Goal: Task Accomplishment & Management: Manage account settings

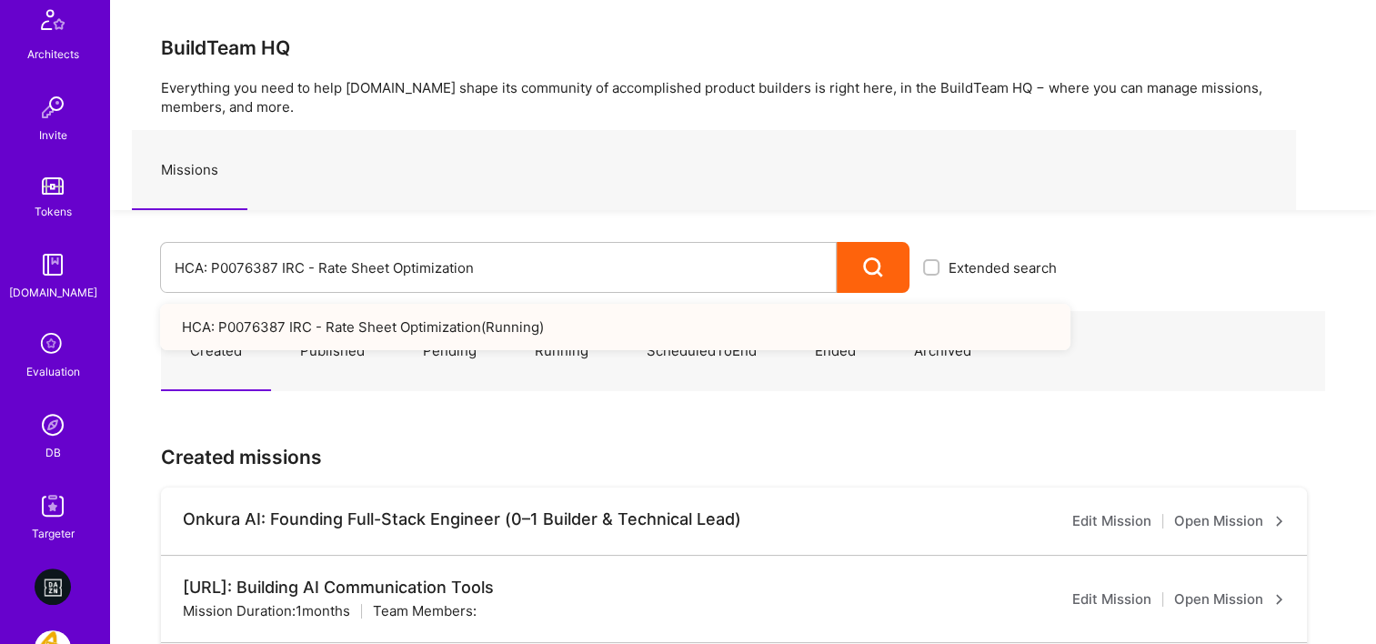
scroll to position [636, 0]
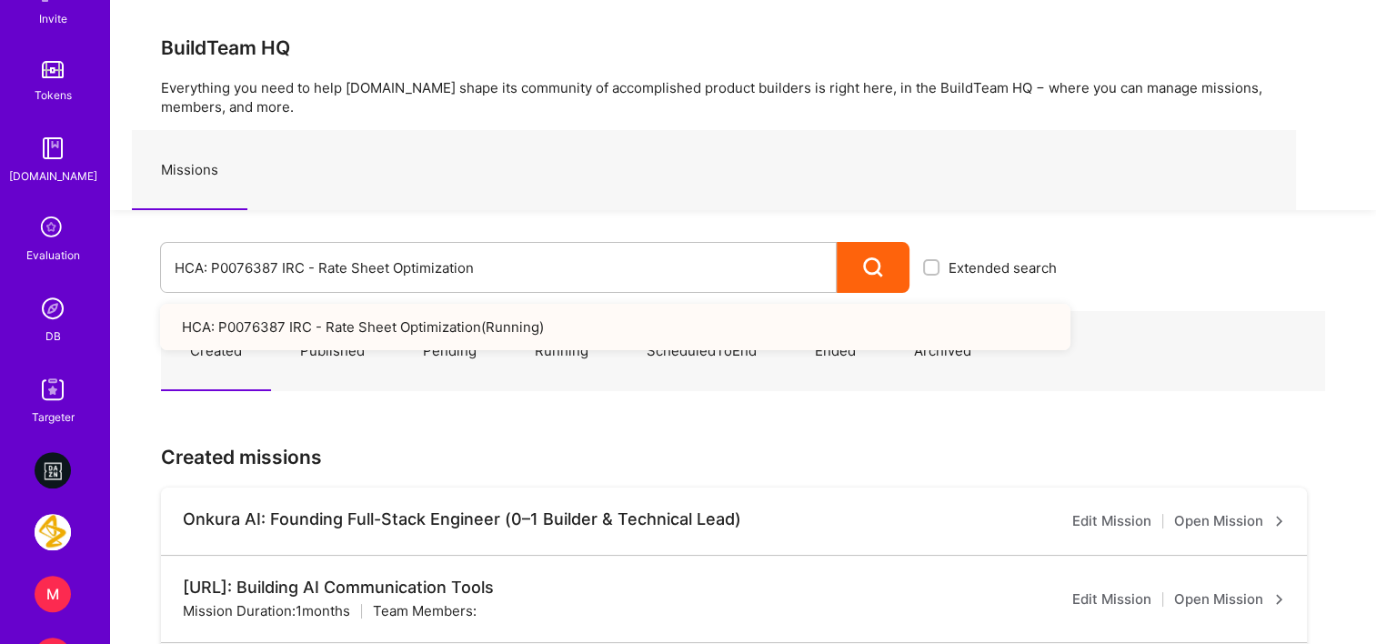
click at [43, 320] on img at bounding box center [53, 308] width 36 height 36
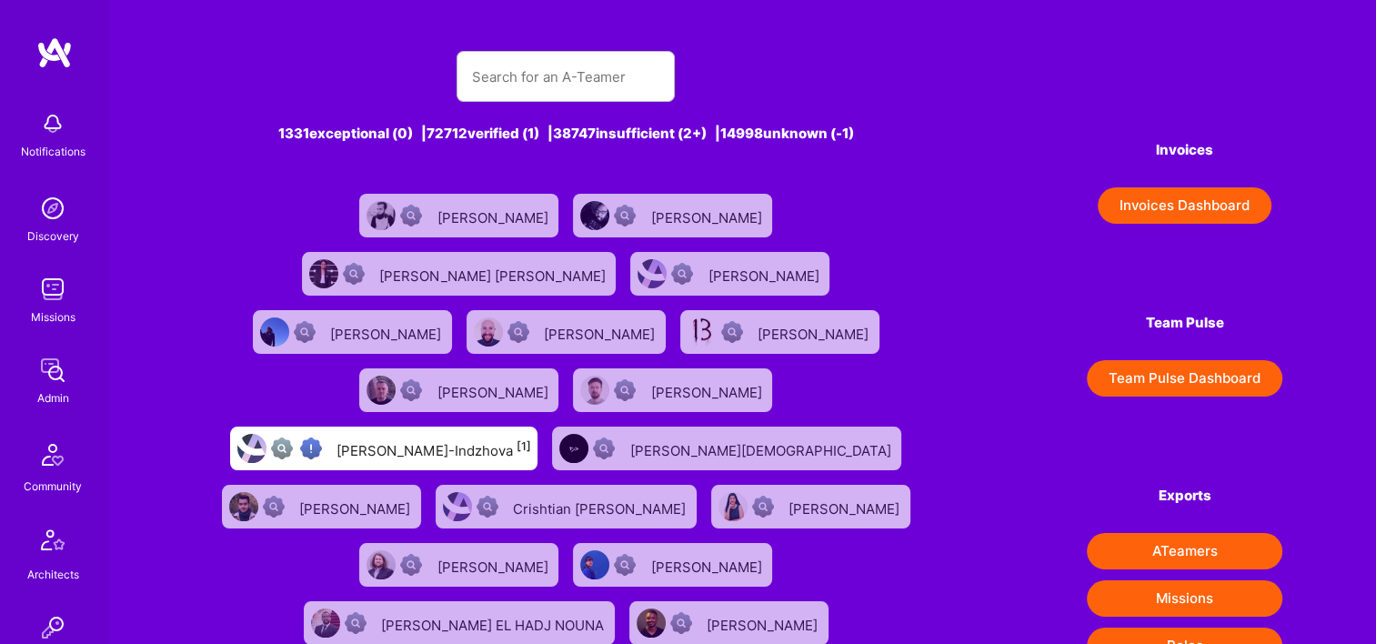
click at [1140, 204] on button "Invoices Dashboard" at bounding box center [1184, 205] width 174 height 36
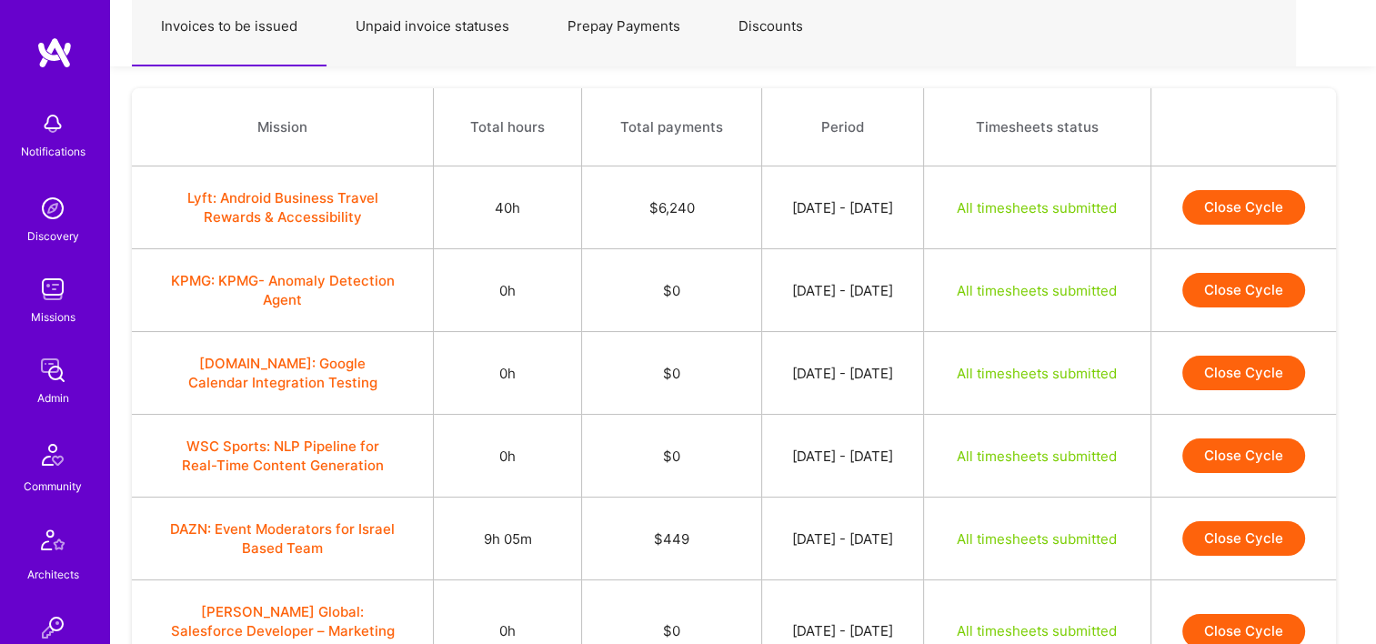
scroll to position [91, 0]
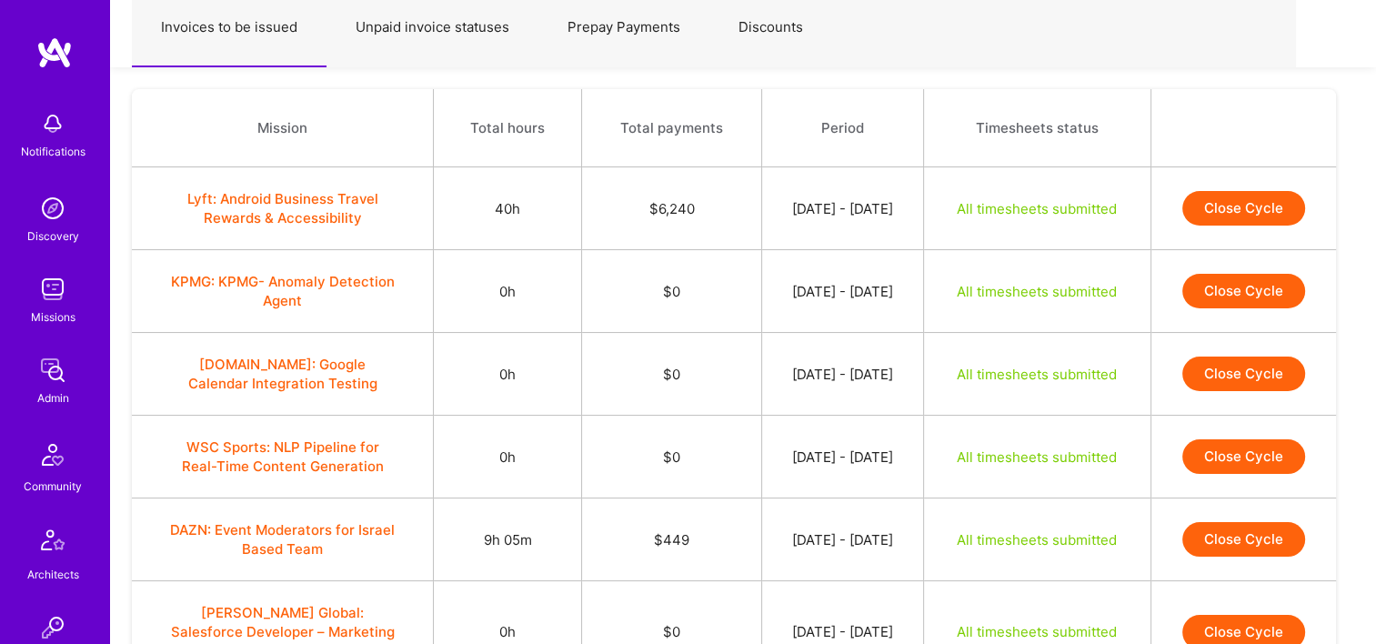
click at [1270, 205] on button "Close Cycle" at bounding box center [1243, 208] width 123 height 35
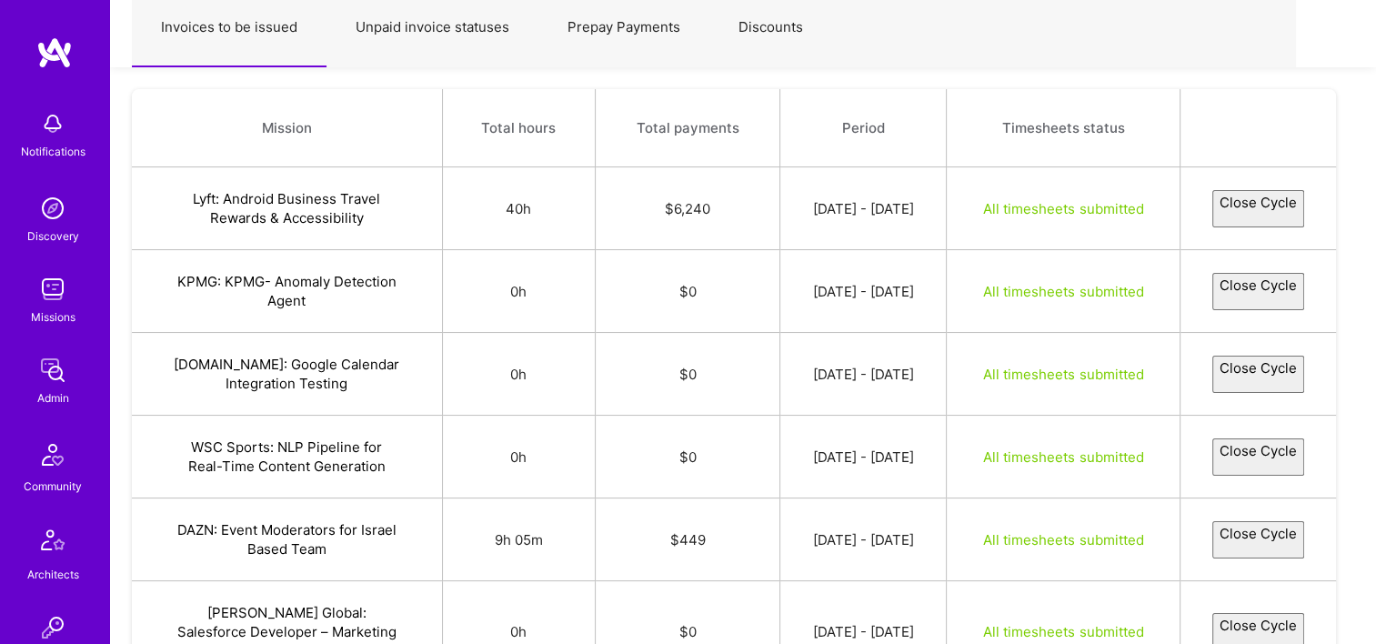
select select "689f7e41cf3d6604ebd167e5"
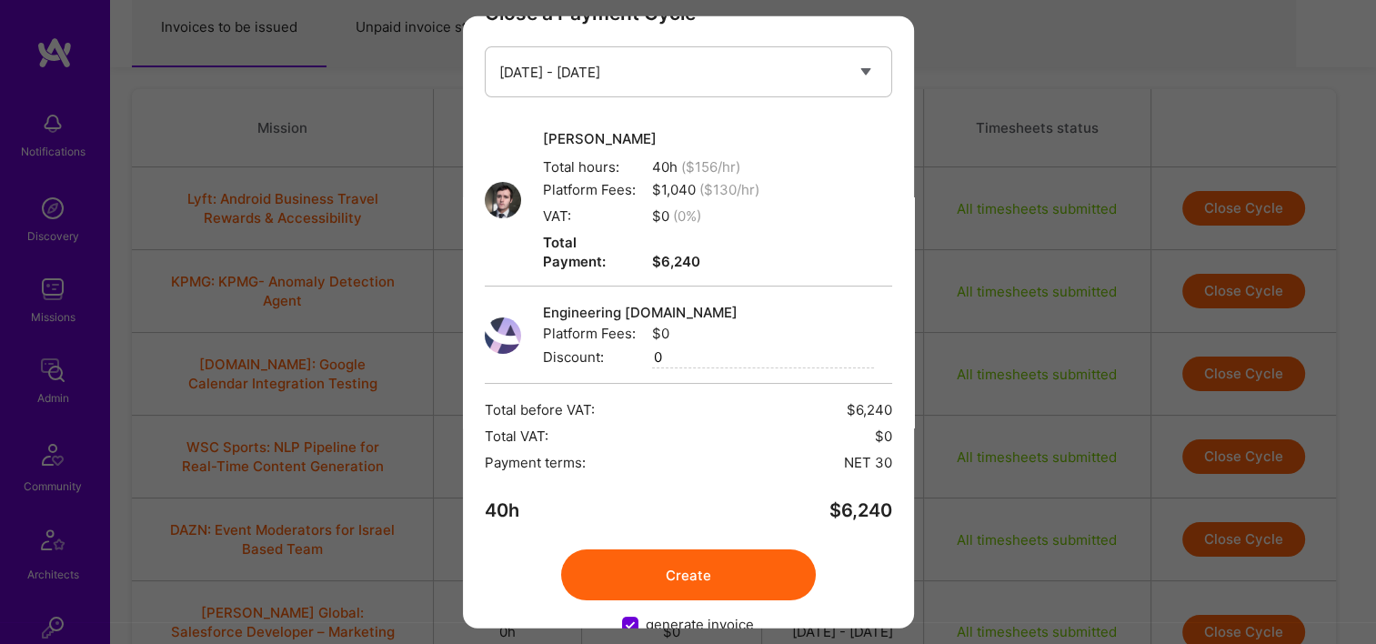
scroll to position [73, 0]
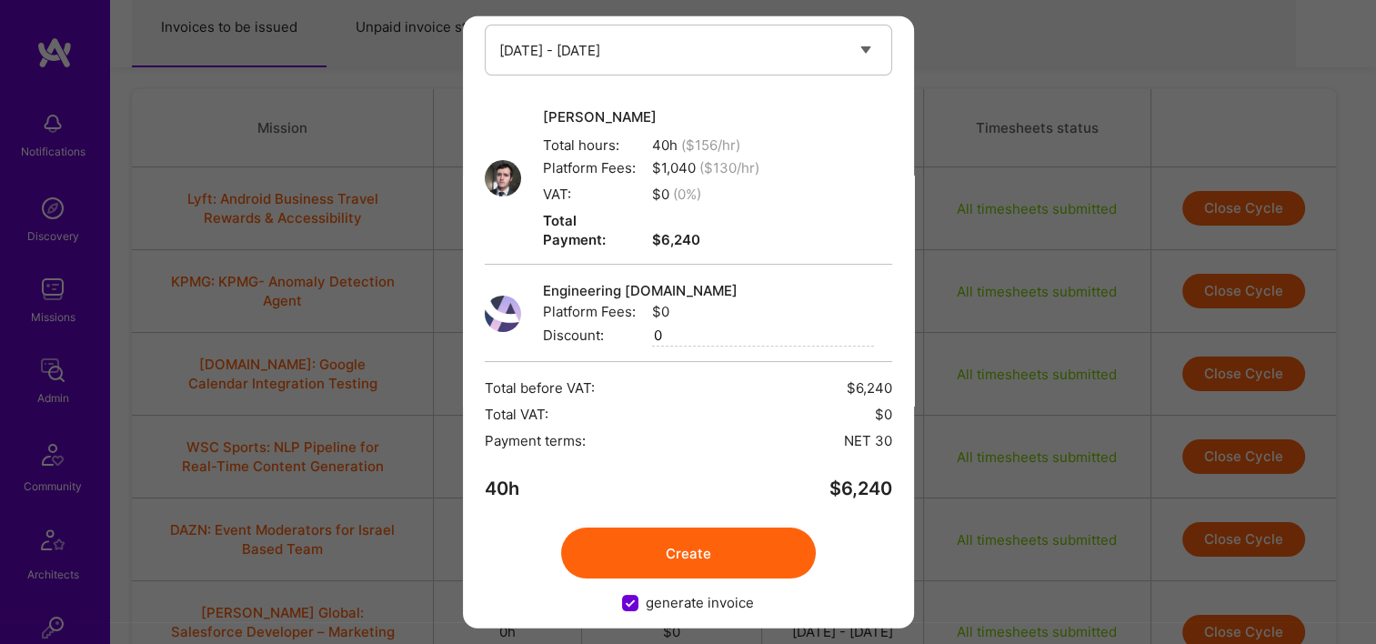
click at [695, 536] on button "Create" at bounding box center [688, 552] width 255 height 51
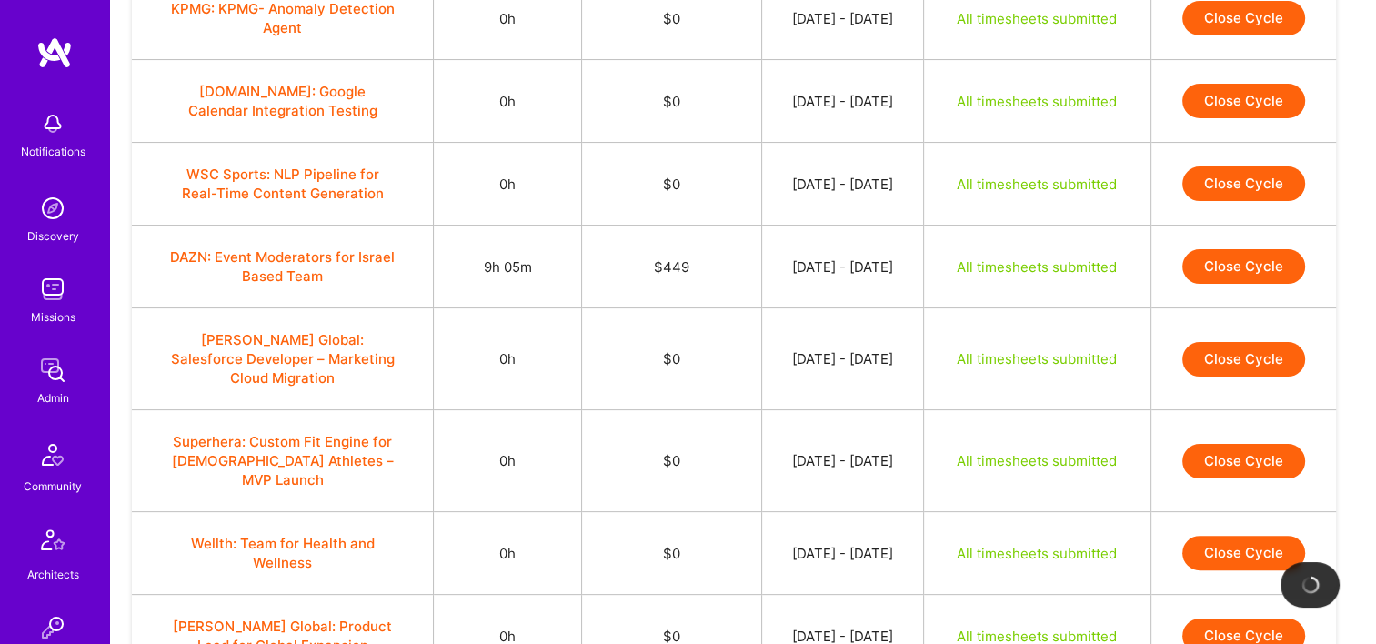
scroll to position [182, 0]
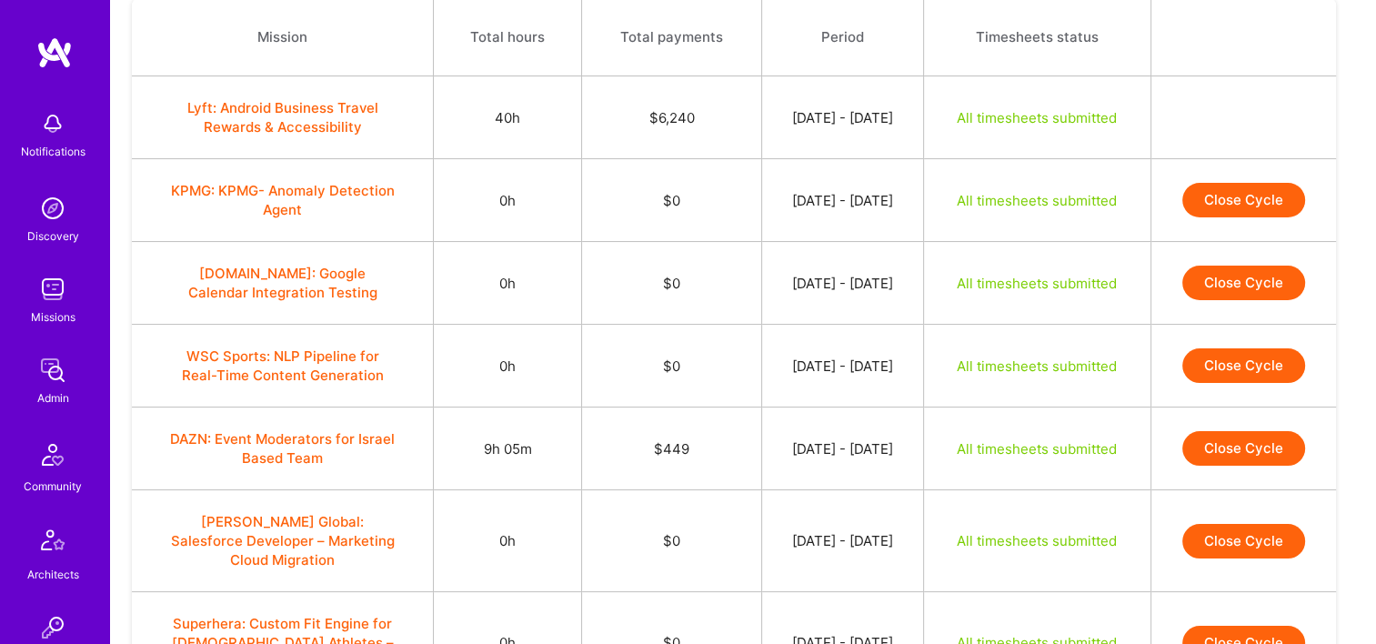
click at [1190, 436] on td "Close Cycle" at bounding box center [1242, 448] width 185 height 83
click at [1298, 440] on button "Close Cycle" at bounding box center [1243, 448] width 123 height 35
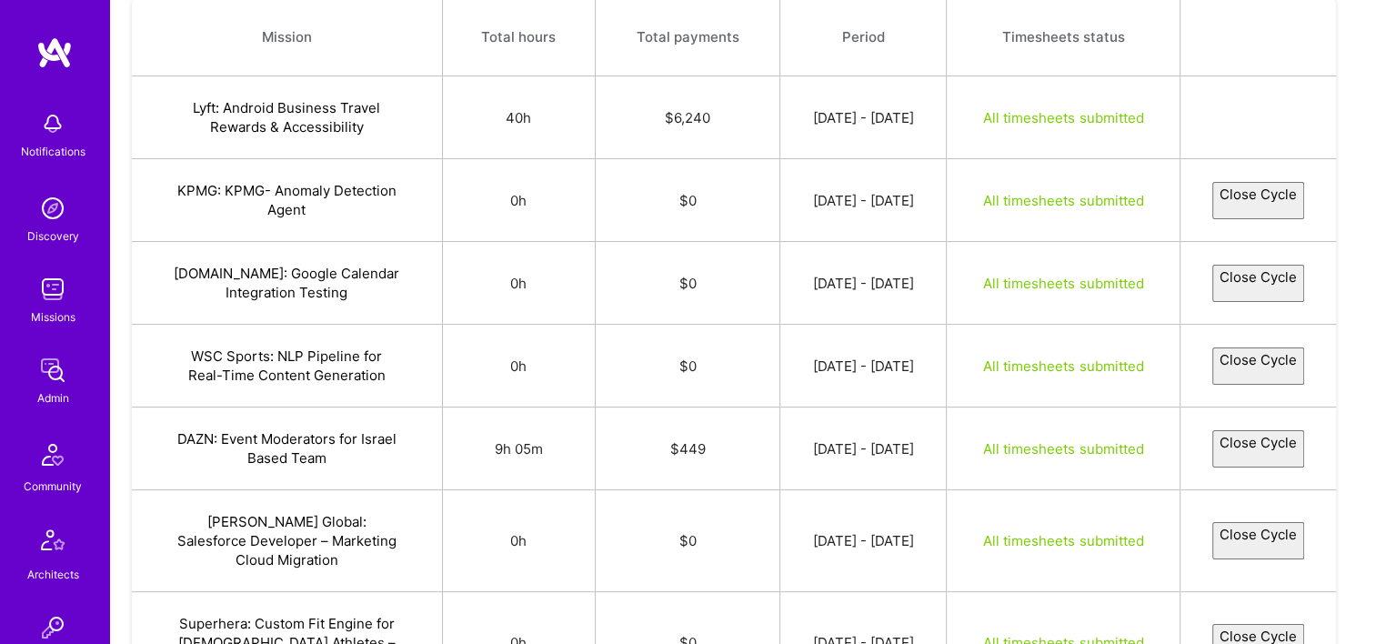
select select "688c1578e984cef96433364b"
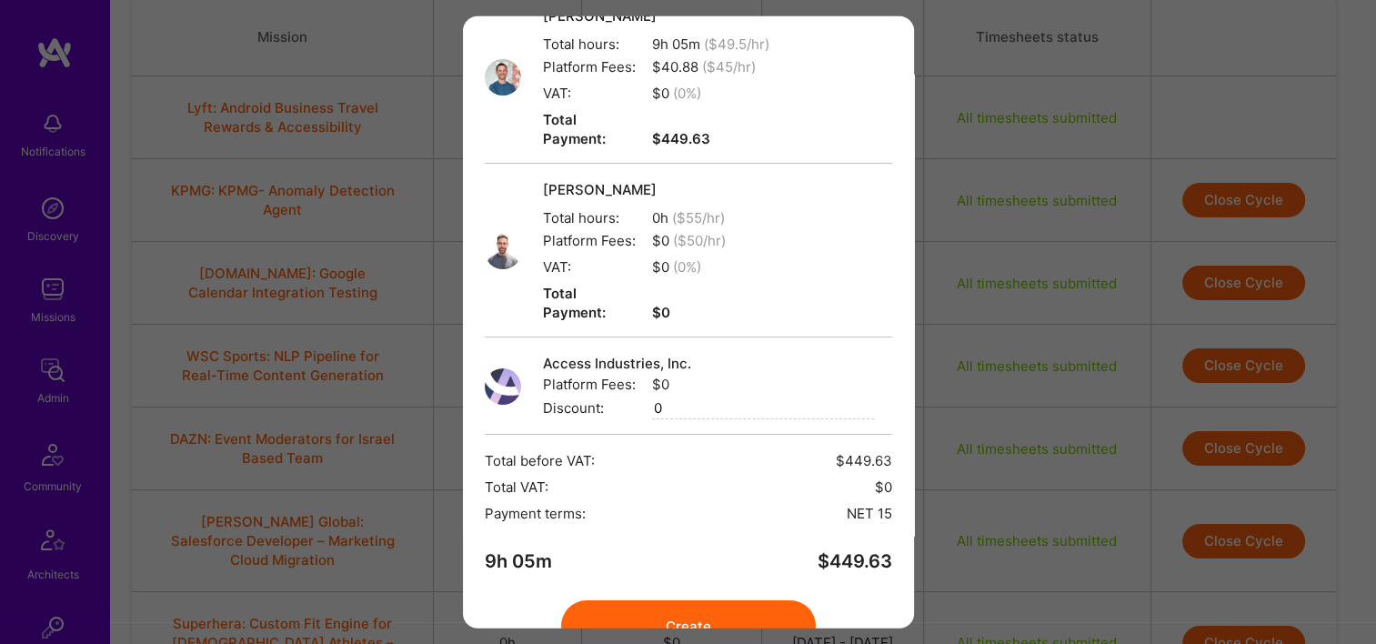
scroll to position [227, 0]
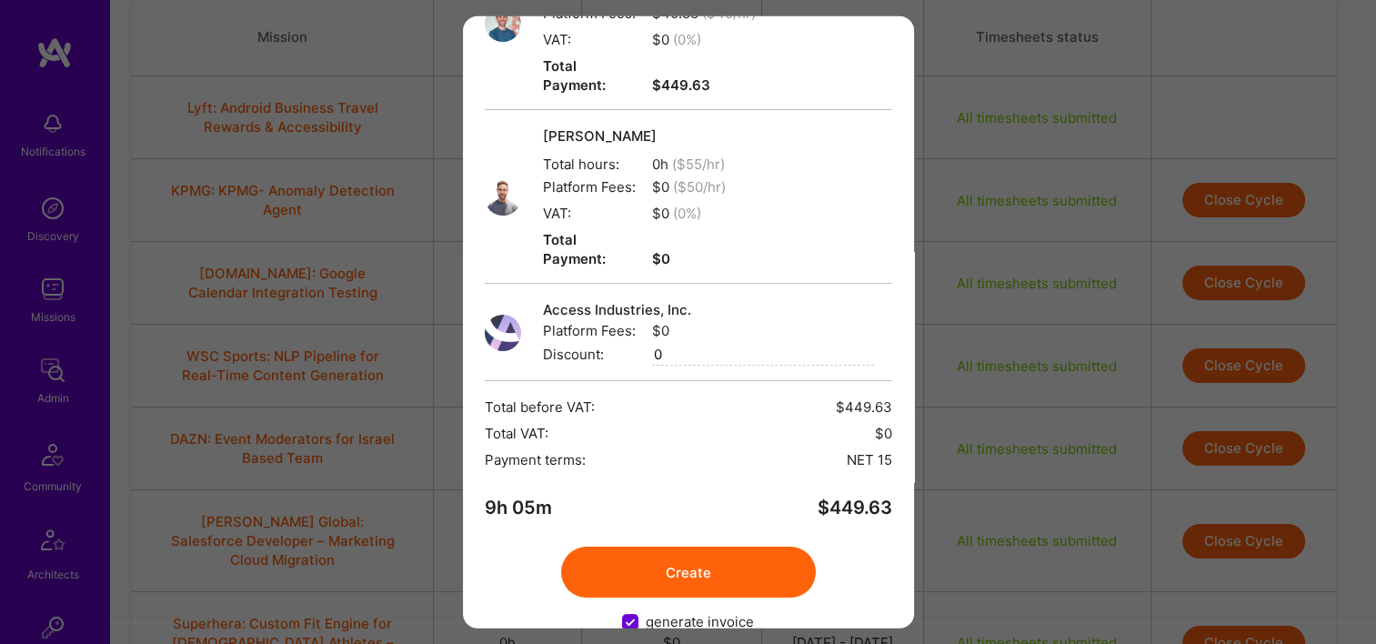
click at [692, 546] on button "Create" at bounding box center [688, 571] width 255 height 51
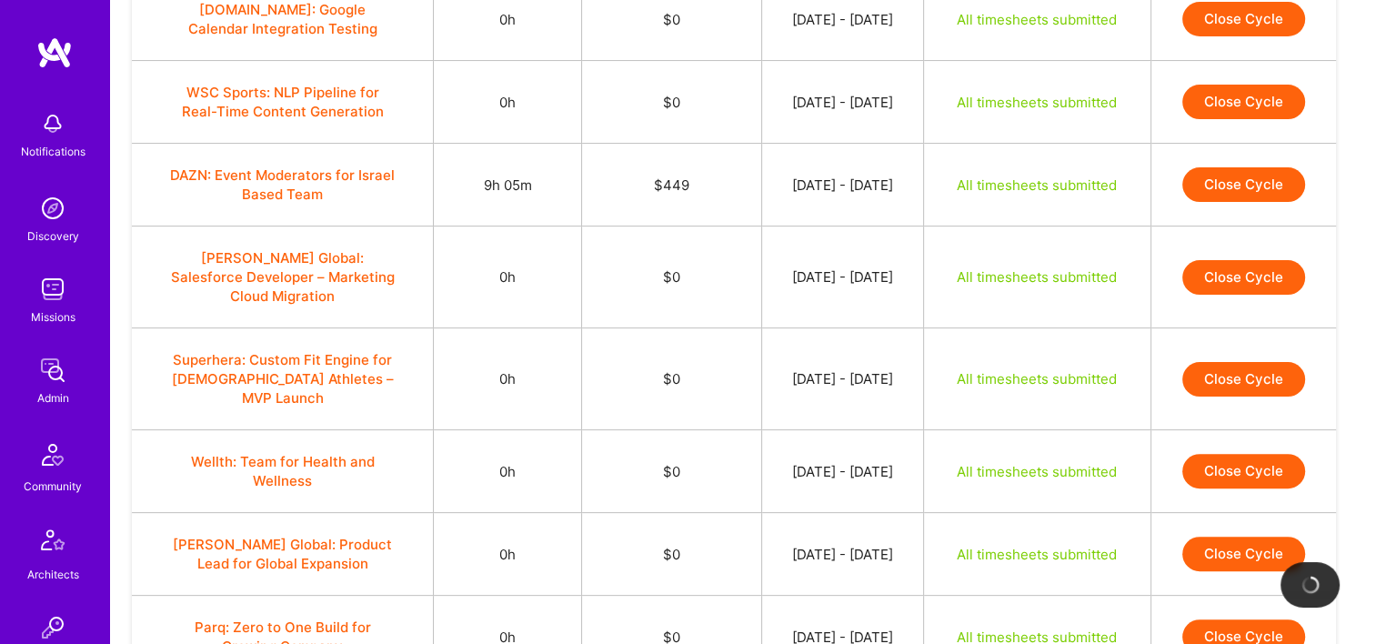
scroll to position [336, 0]
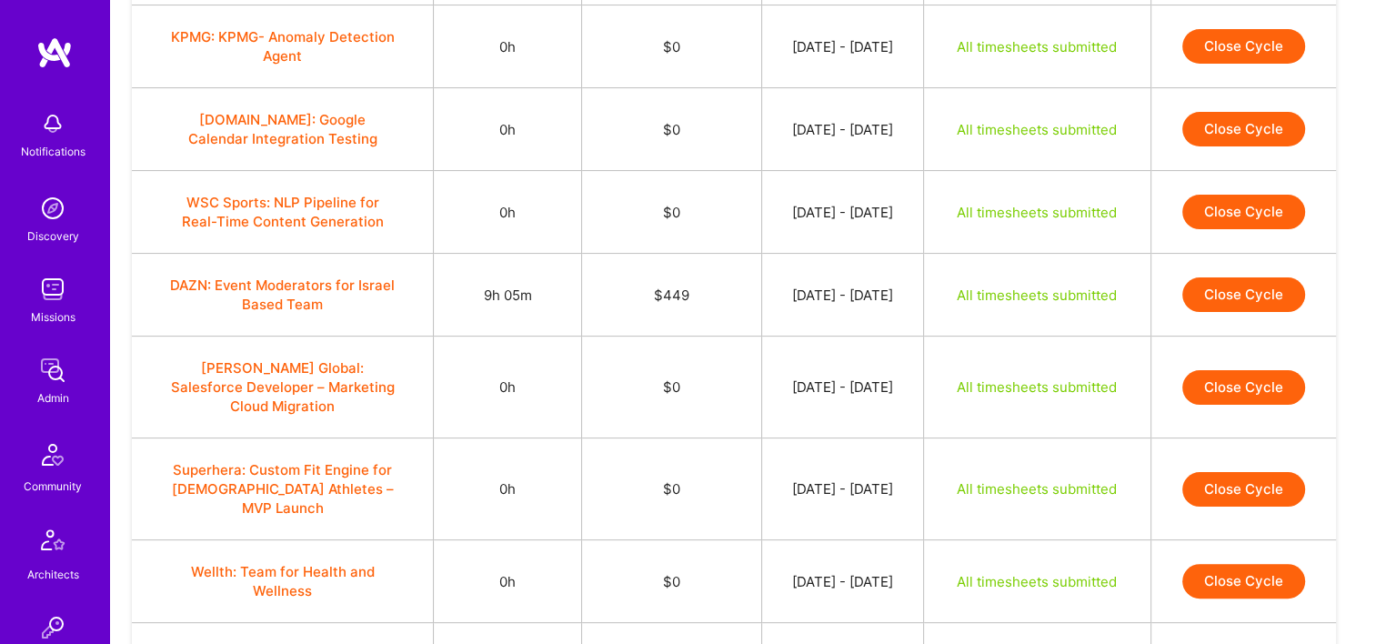
click at [1233, 291] on button "Close Cycle" at bounding box center [1243, 294] width 123 height 35
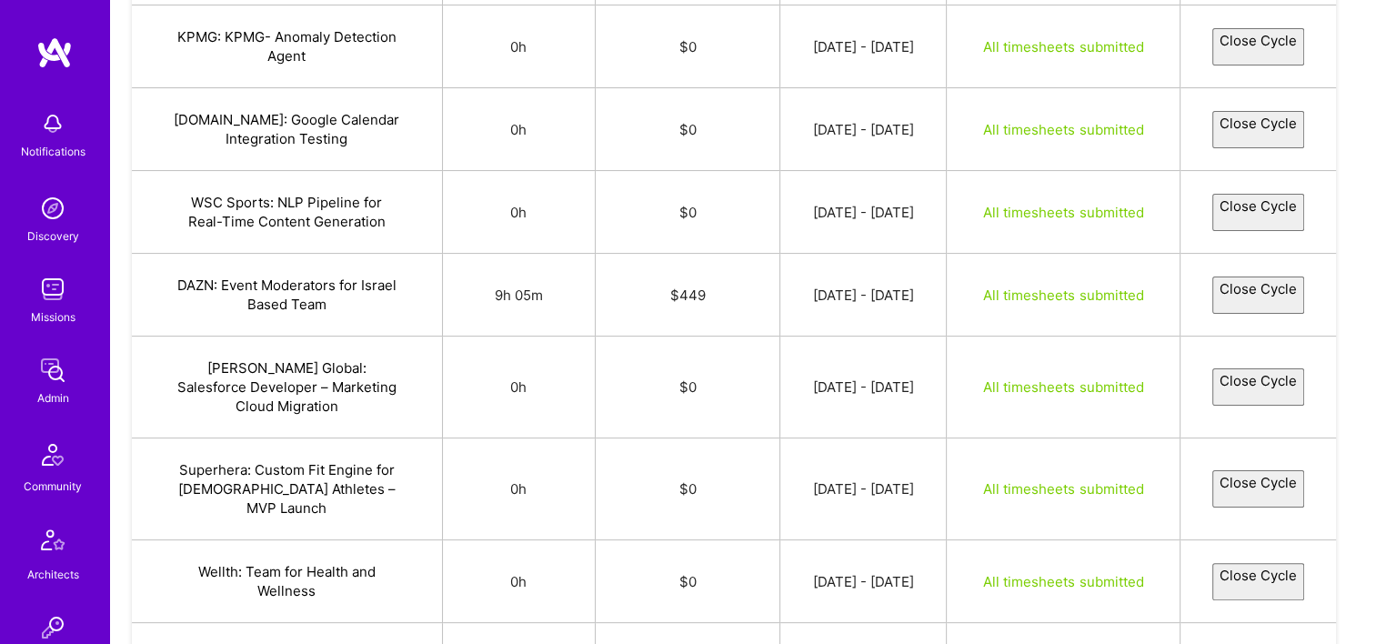
select select "688c1578e984cef96433364b"
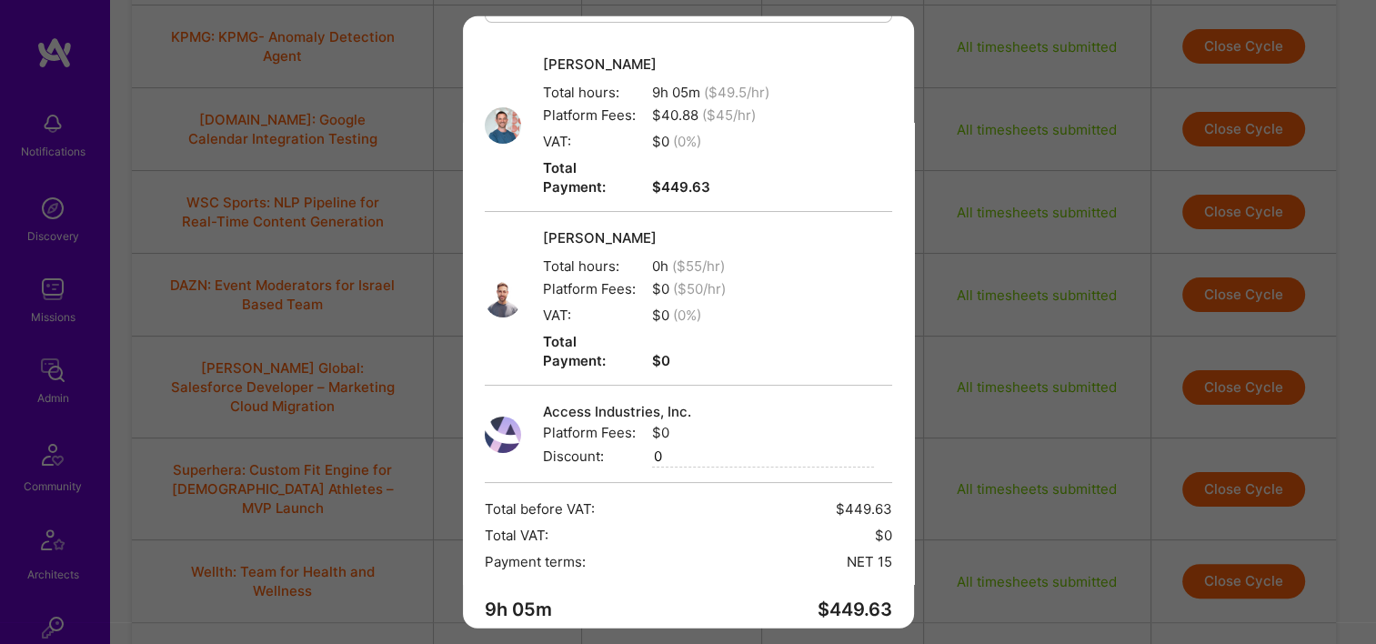
scroll to position [227, 0]
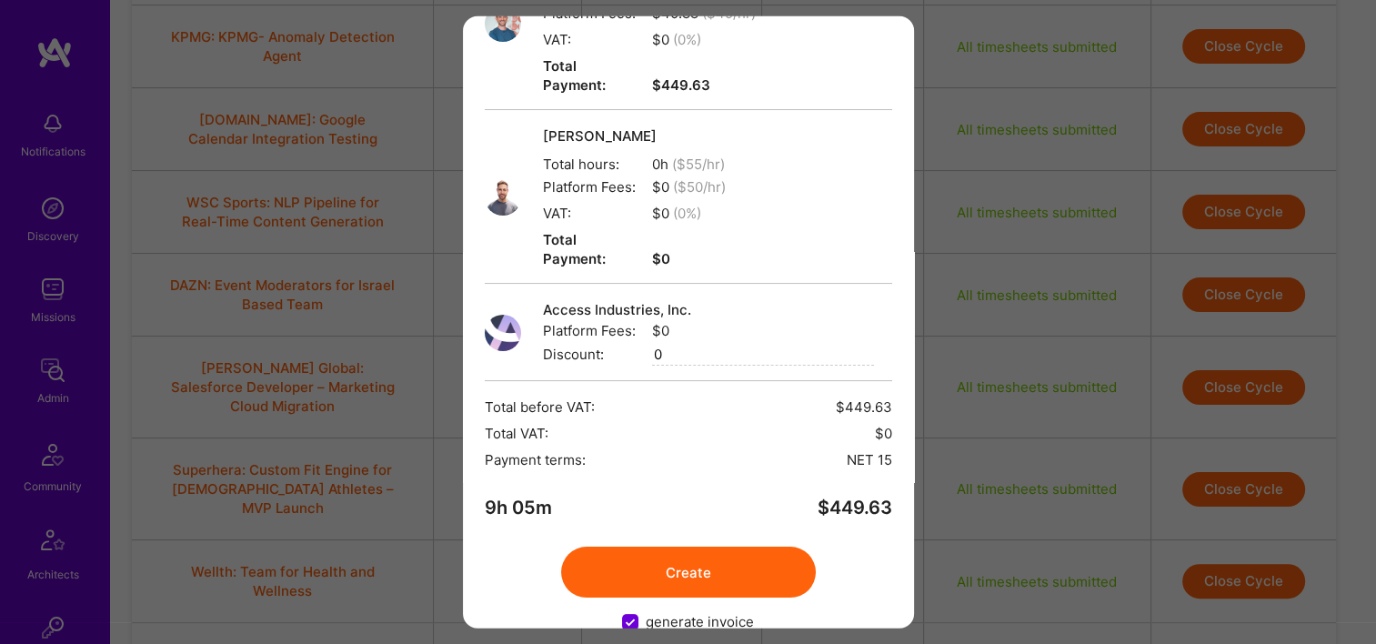
click at [707, 546] on button "Create" at bounding box center [688, 571] width 255 height 51
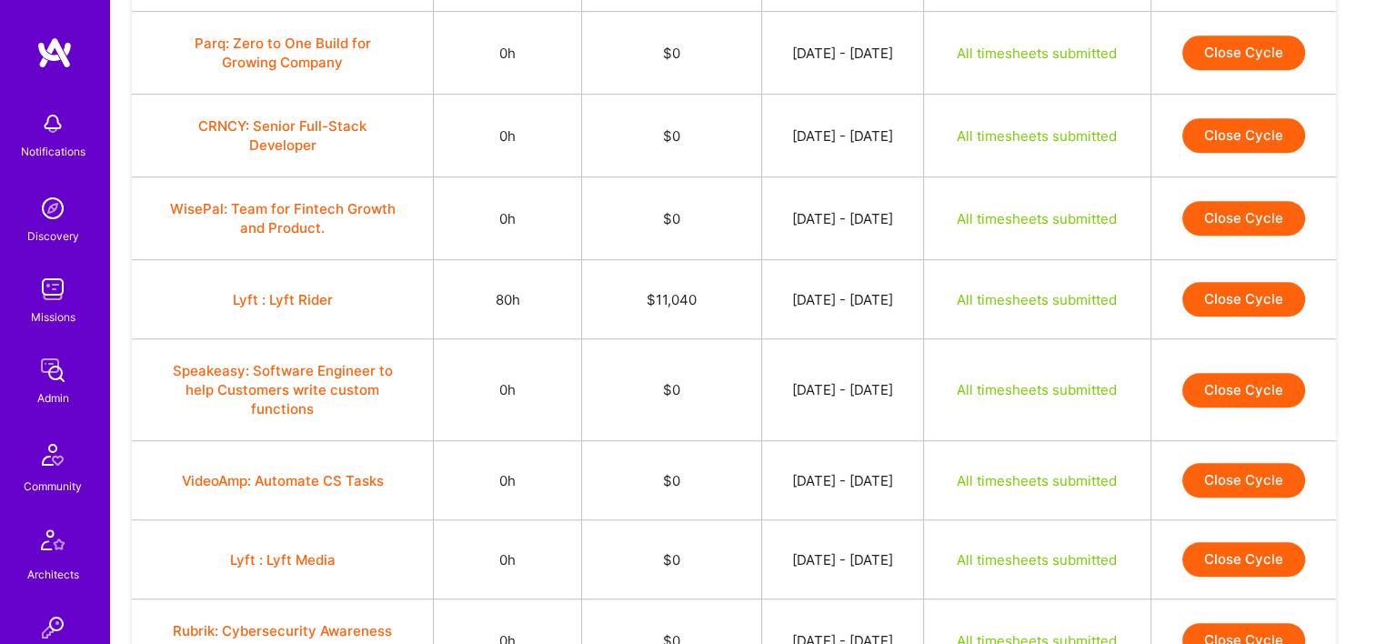
scroll to position [1063, 0]
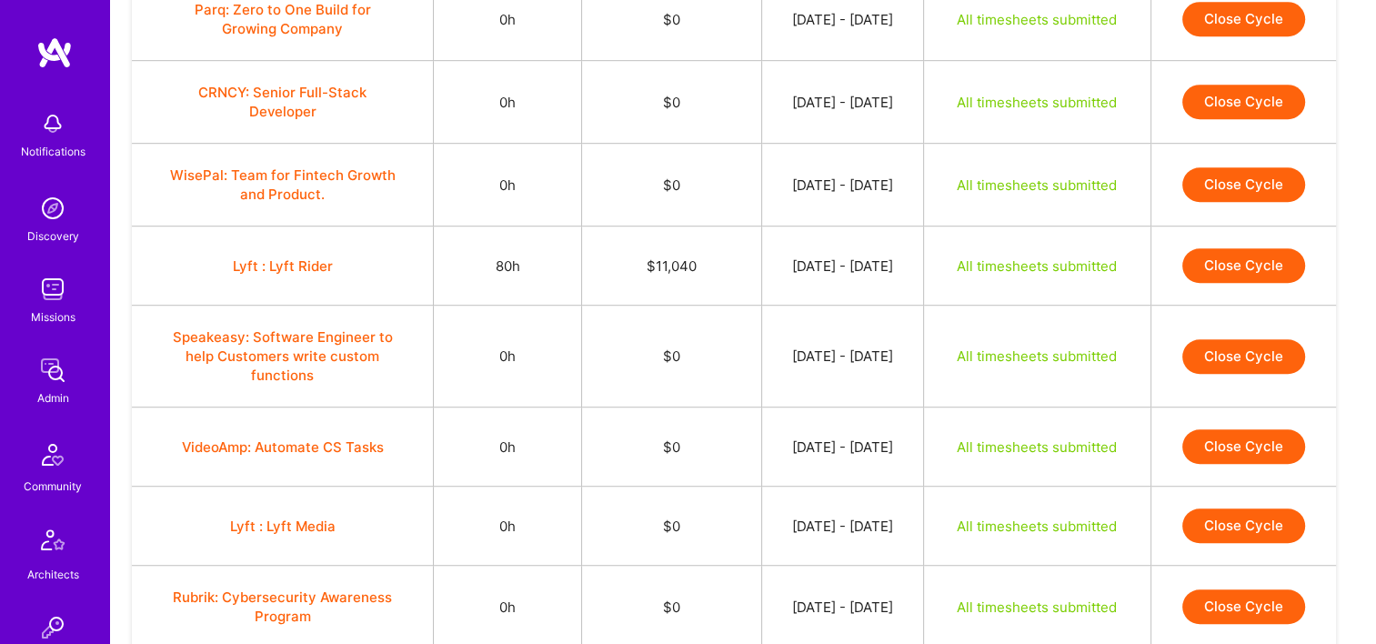
drag, startPoint x: 1188, startPoint y: 253, endPoint x: 1200, endPoint y: 257, distance: 12.7
click at [1199, 257] on td "Close Cycle" at bounding box center [1242, 265] width 185 height 79
click at [1211, 251] on button "Close Cycle" at bounding box center [1243, 265] width 123 height 35
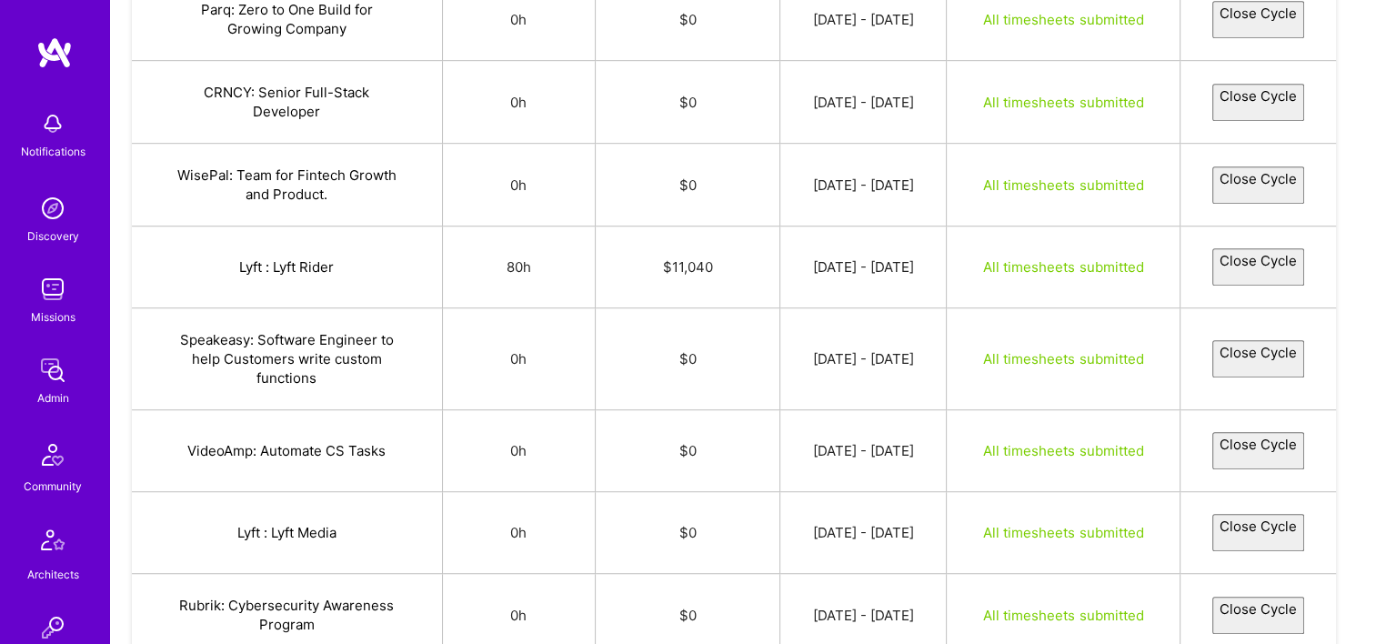
select select "688d10881a01c7478de52289"
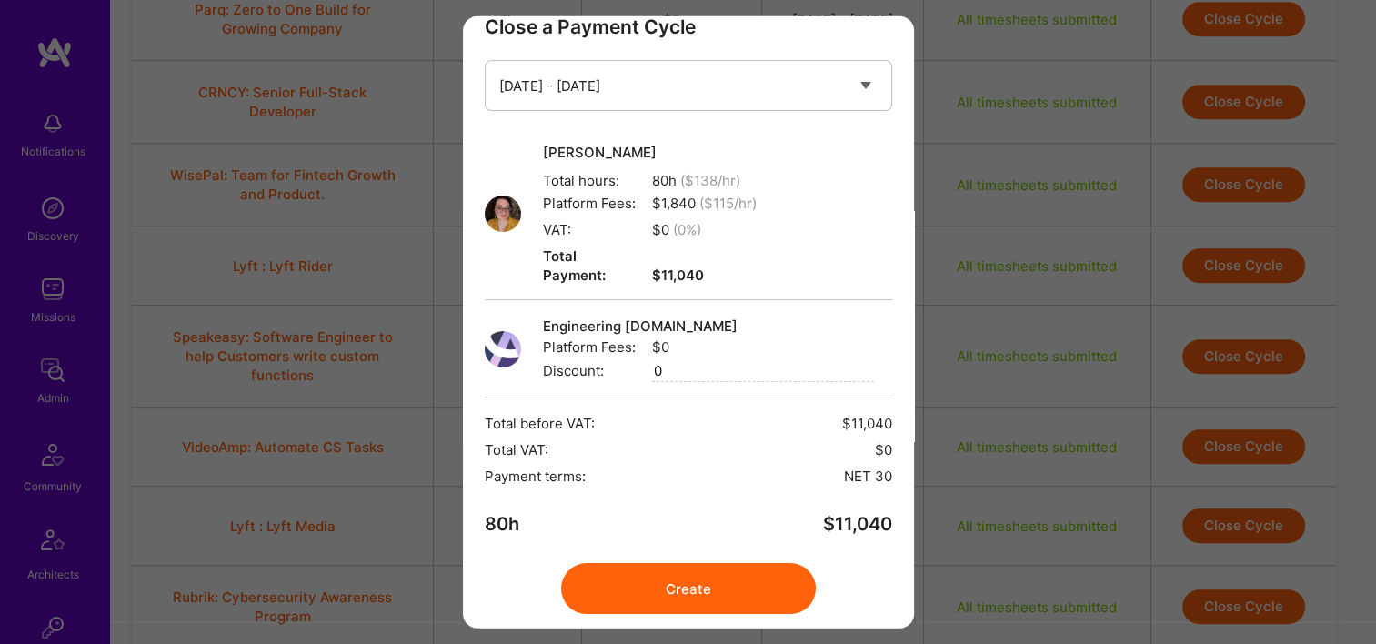
scroll to position [73, 0]
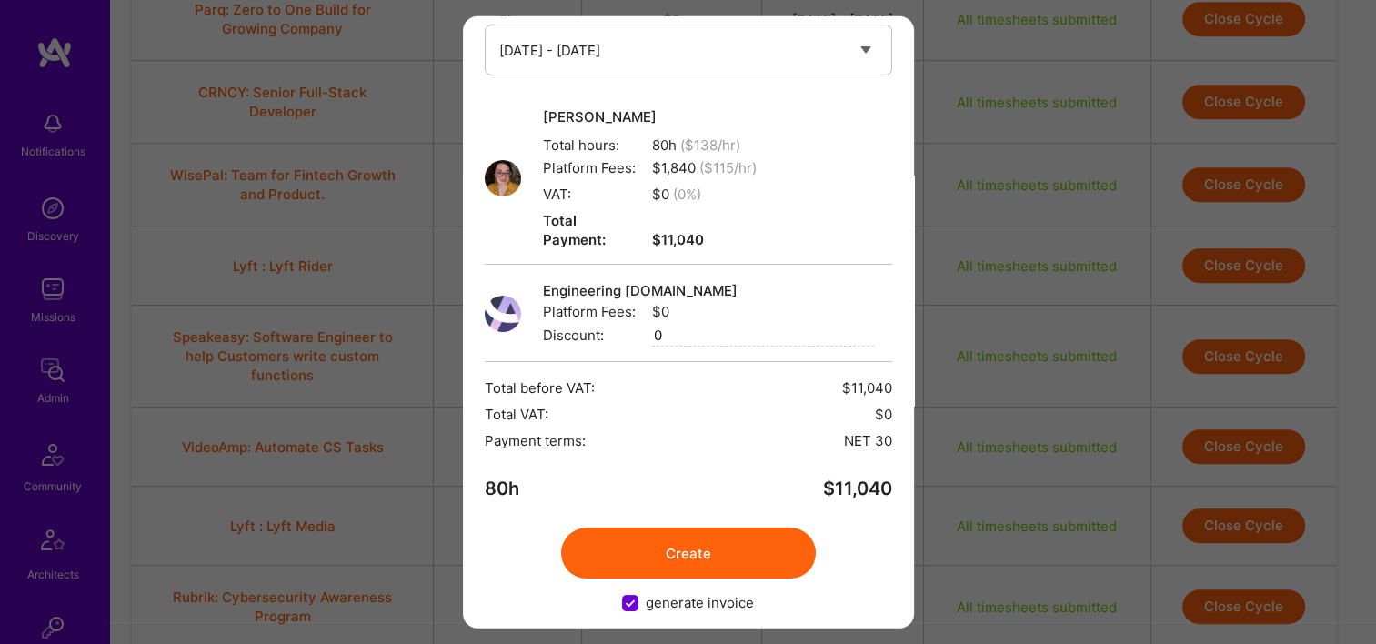
click at [749, 528] on button "Create" at bounding box center [688, 552] width 255 height 51
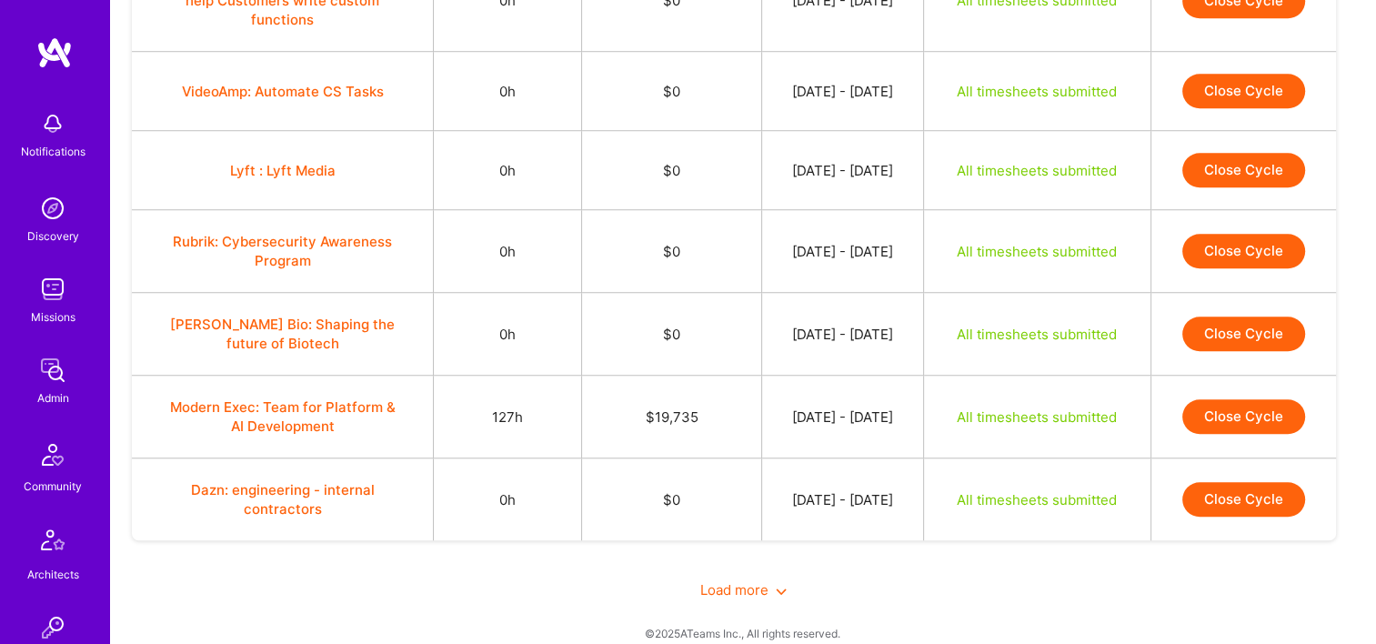
scroll to position [1411, 0]
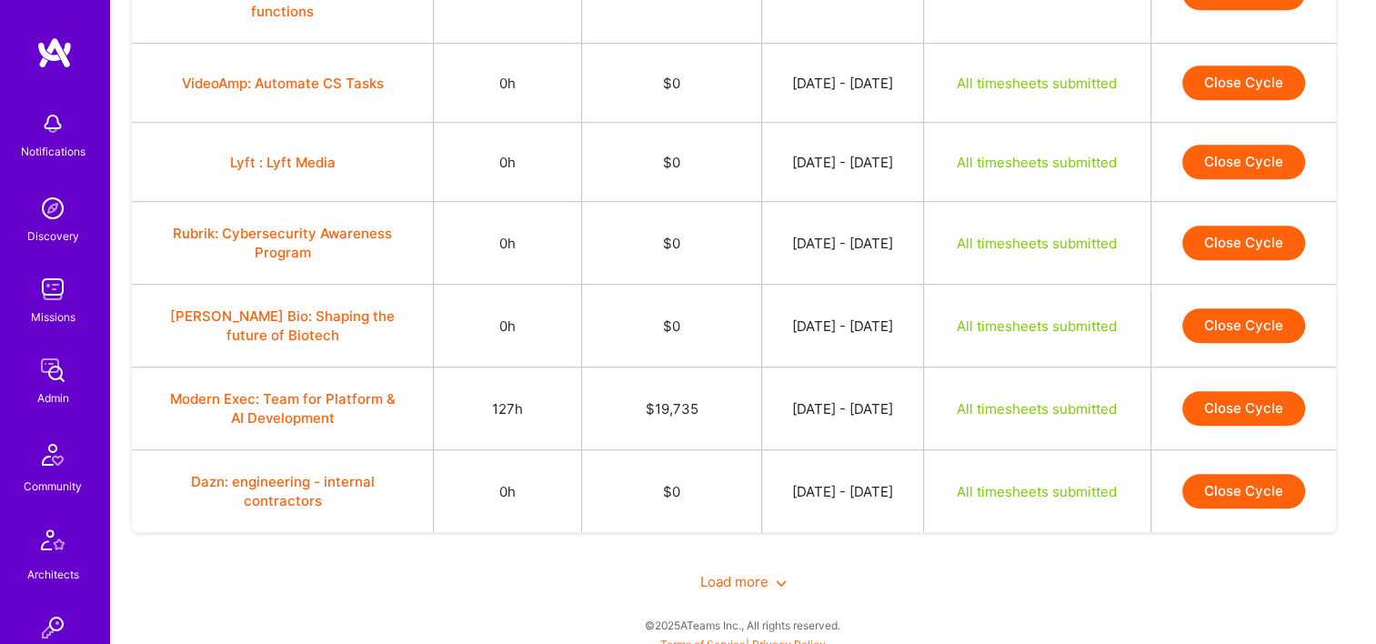
click at [760, 573] on span "Load more" at bounding box center [743, 581] width 86 height 17
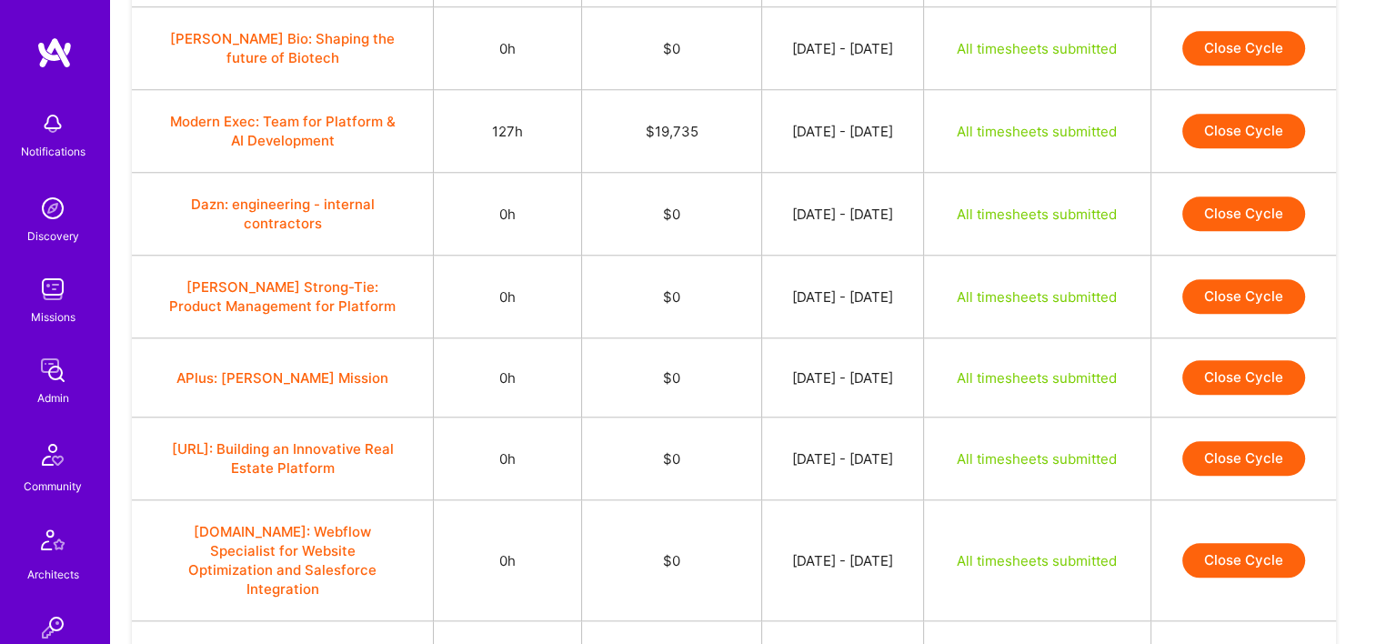
scroll to position [2139, 0]
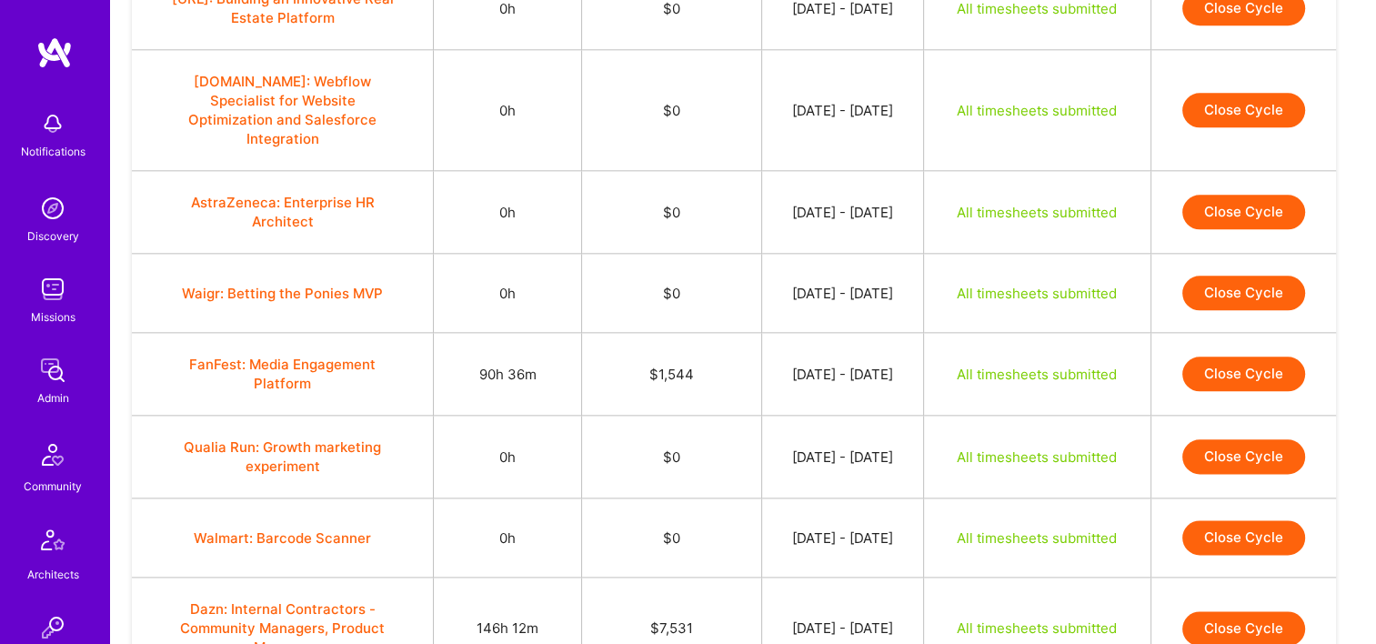
click at [1277, 356] on button "Close Cycle" at bounding box center [1243, 373] width 123 height 35
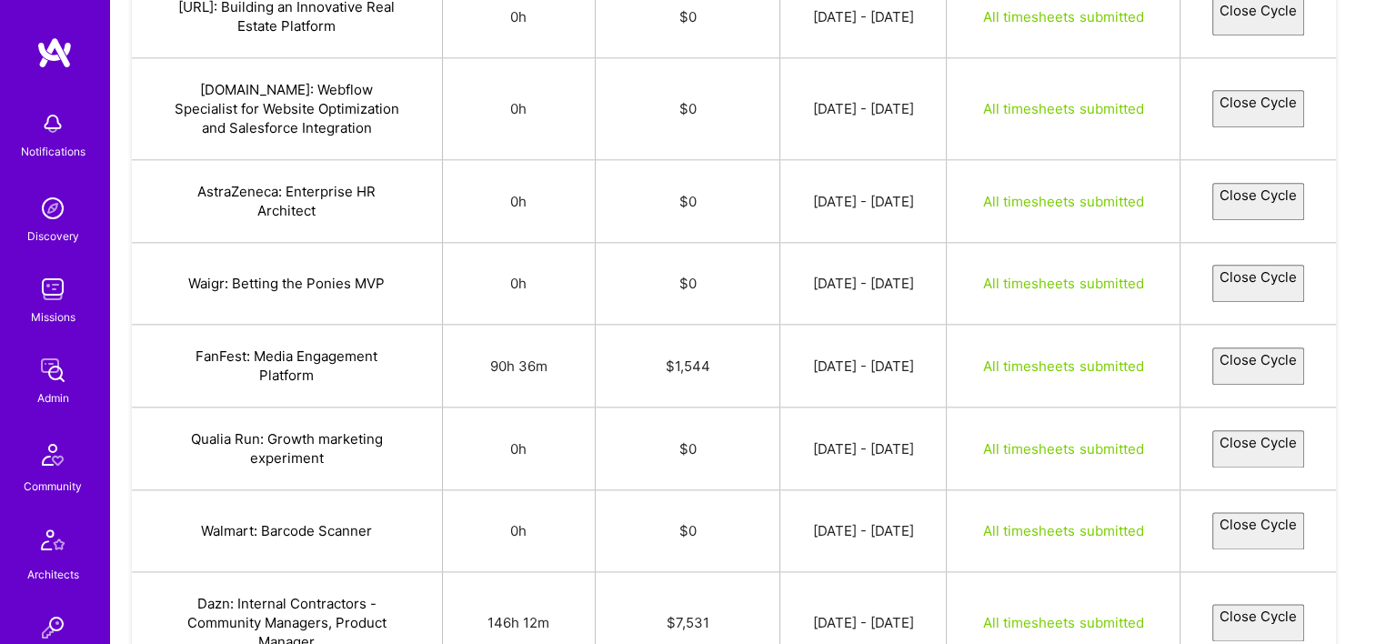
select select "688f8af9651796dc752f94aa"
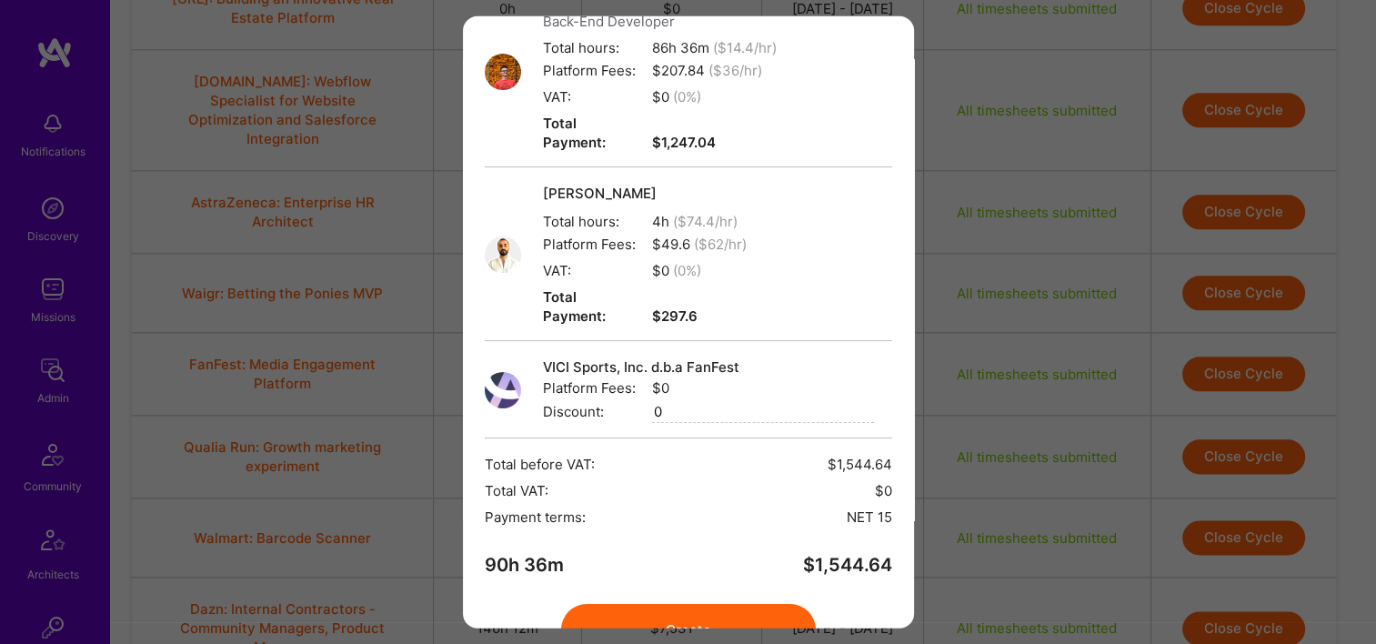
scroll to position [247, 0]
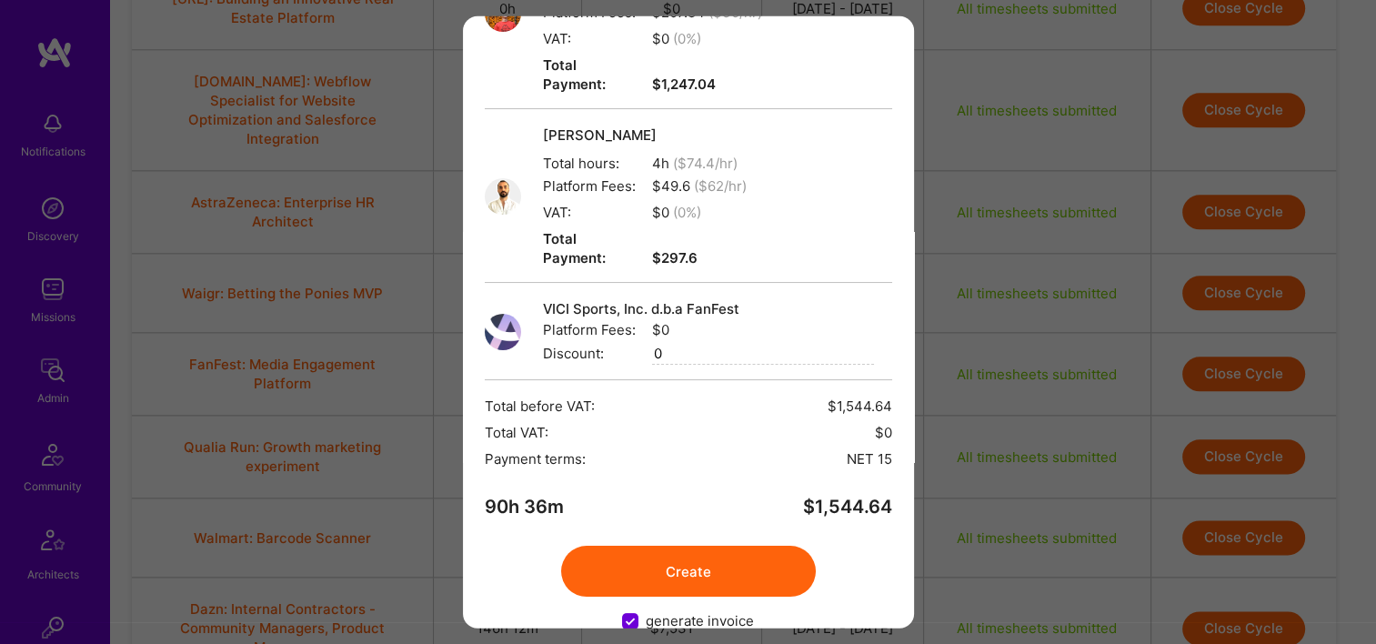
click at [767, 546] on button "Create" at bounding box center [688, 571] width 255 height 51
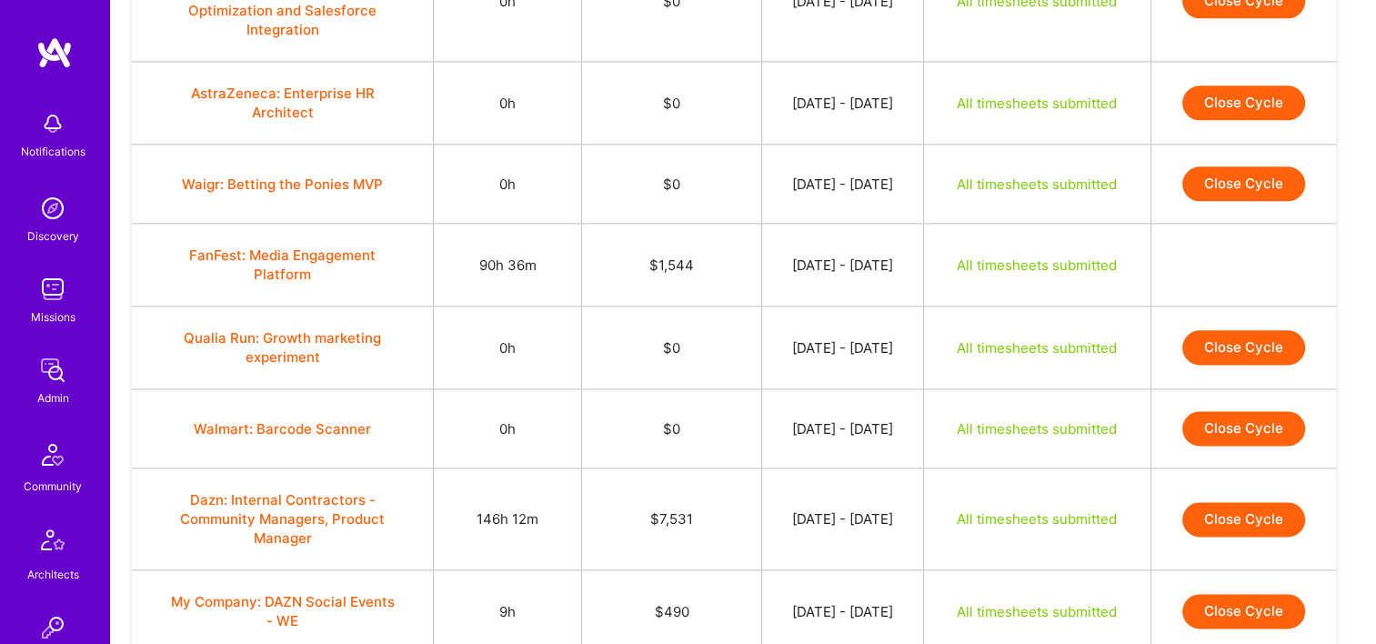
scroll to position [2502, 0]
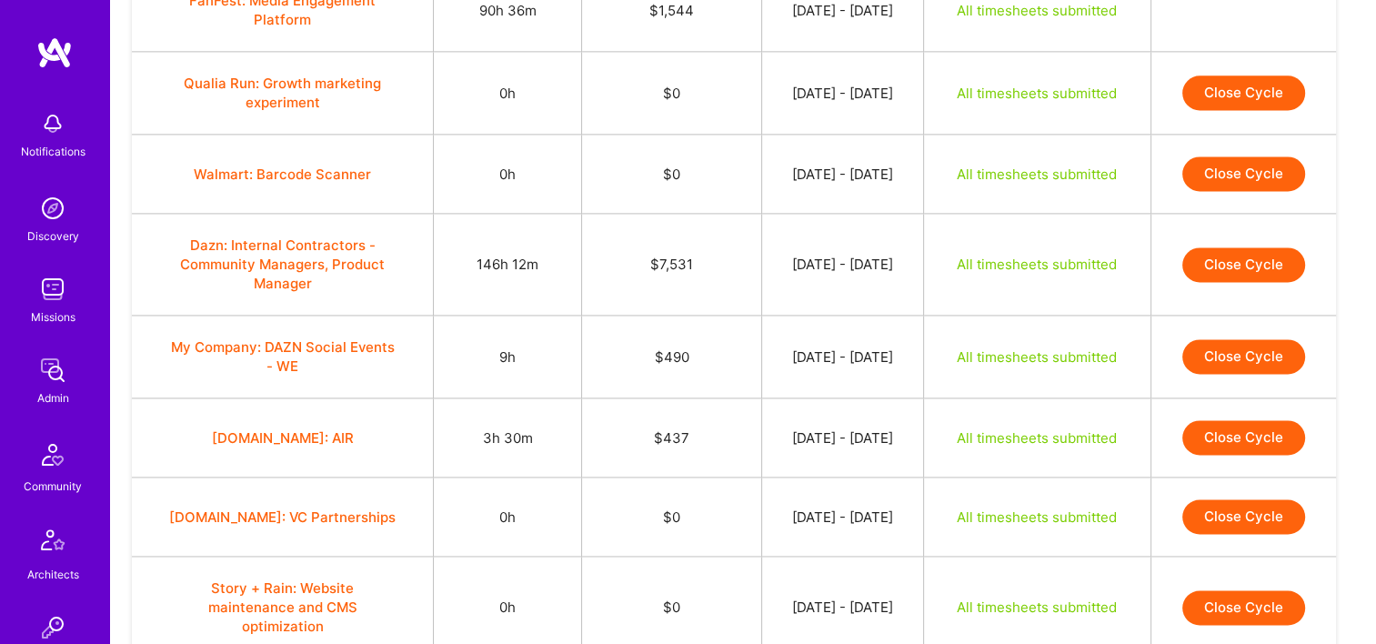
click at [1270, 247] on button "Close Cycle" at bounding box center [1243, 264] width 123 height 35
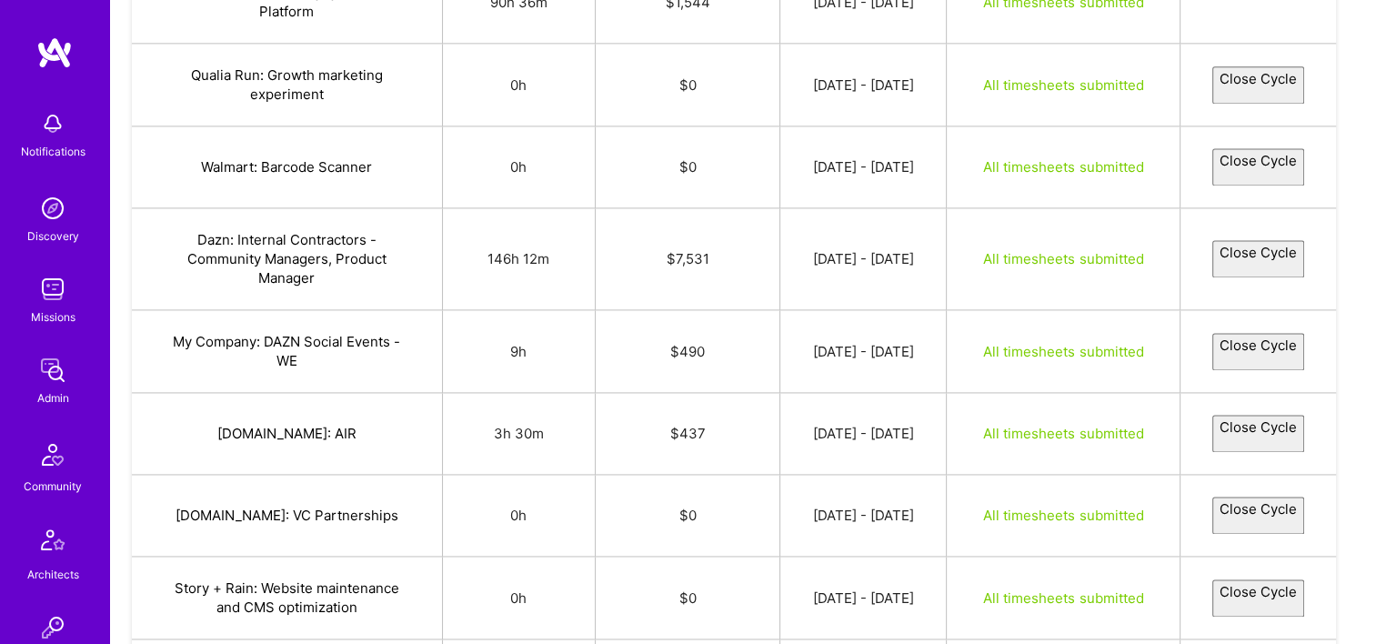
select select "688c08262f52b4c7cb16de52"
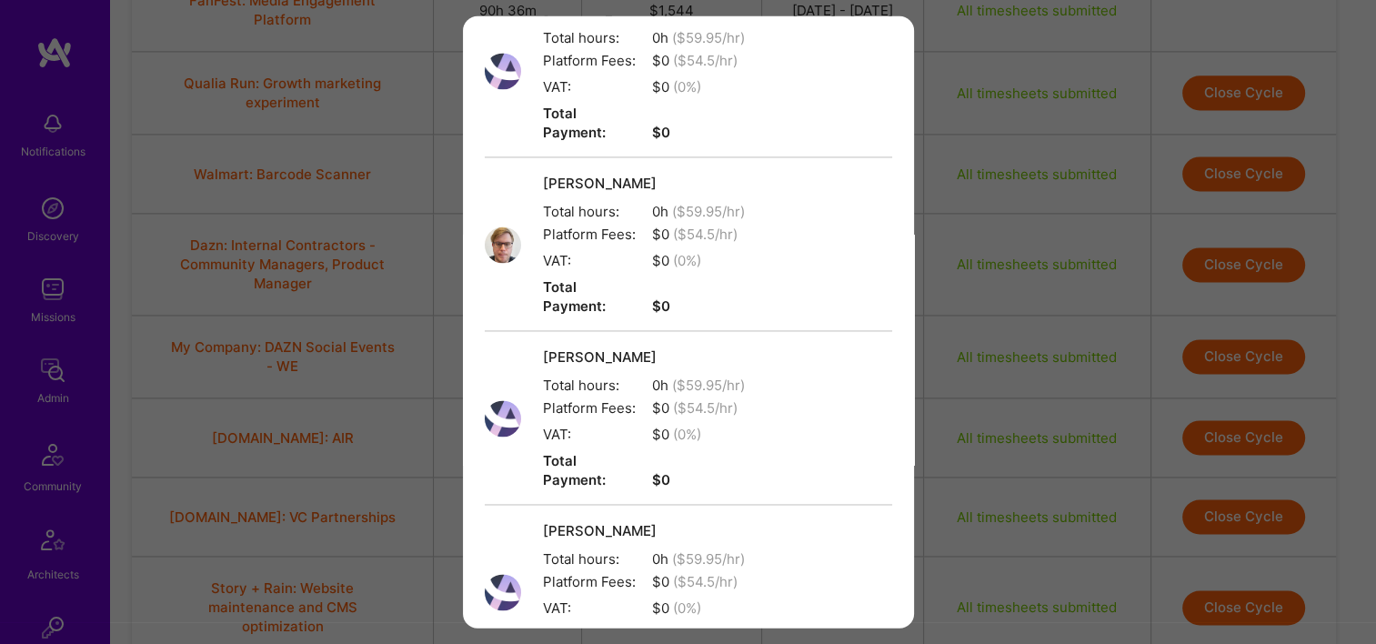
scroll to position [4396, 0]
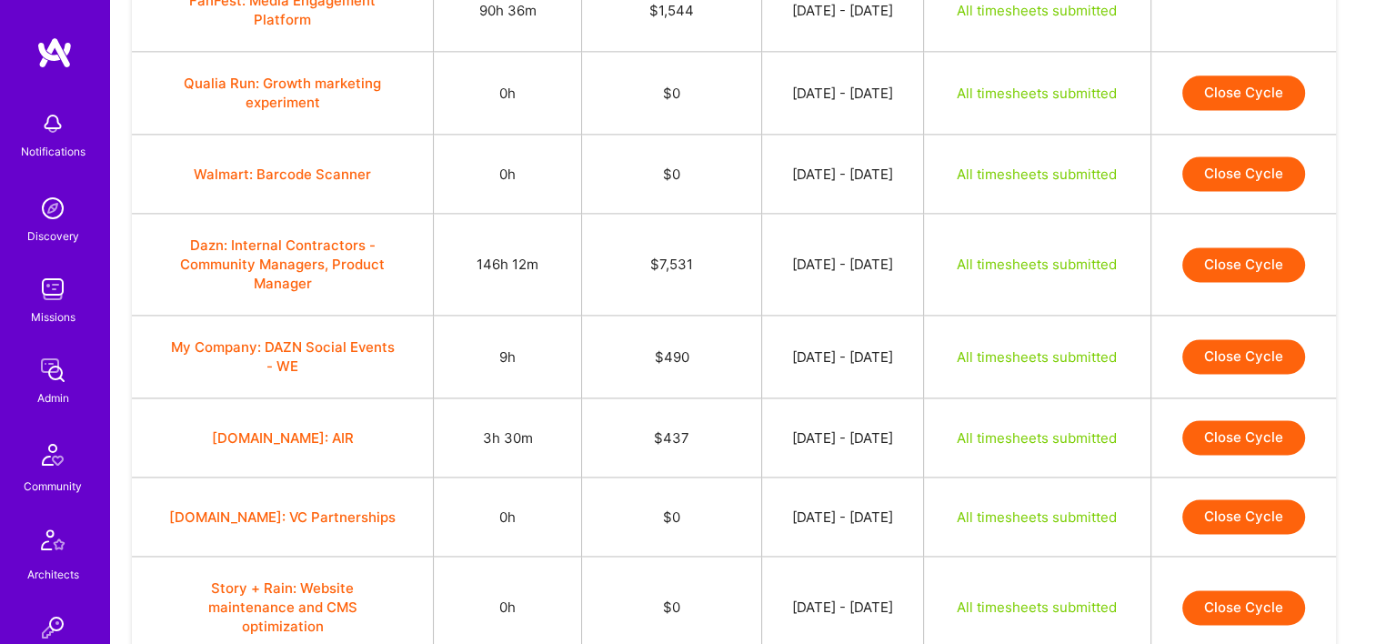
click at [1285, 247] on button "Close Cycle" at bounding box center [1243, 264] width 123 height 35
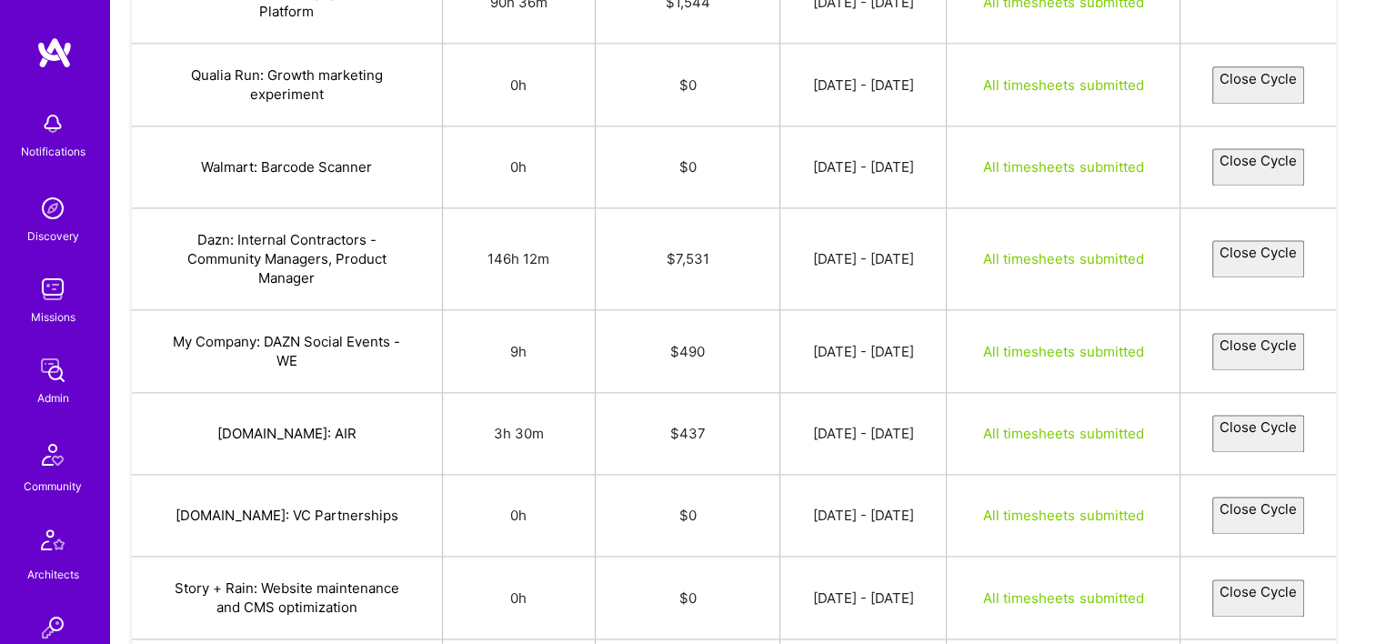
select select "688c08262f52b4c7cb16de52"
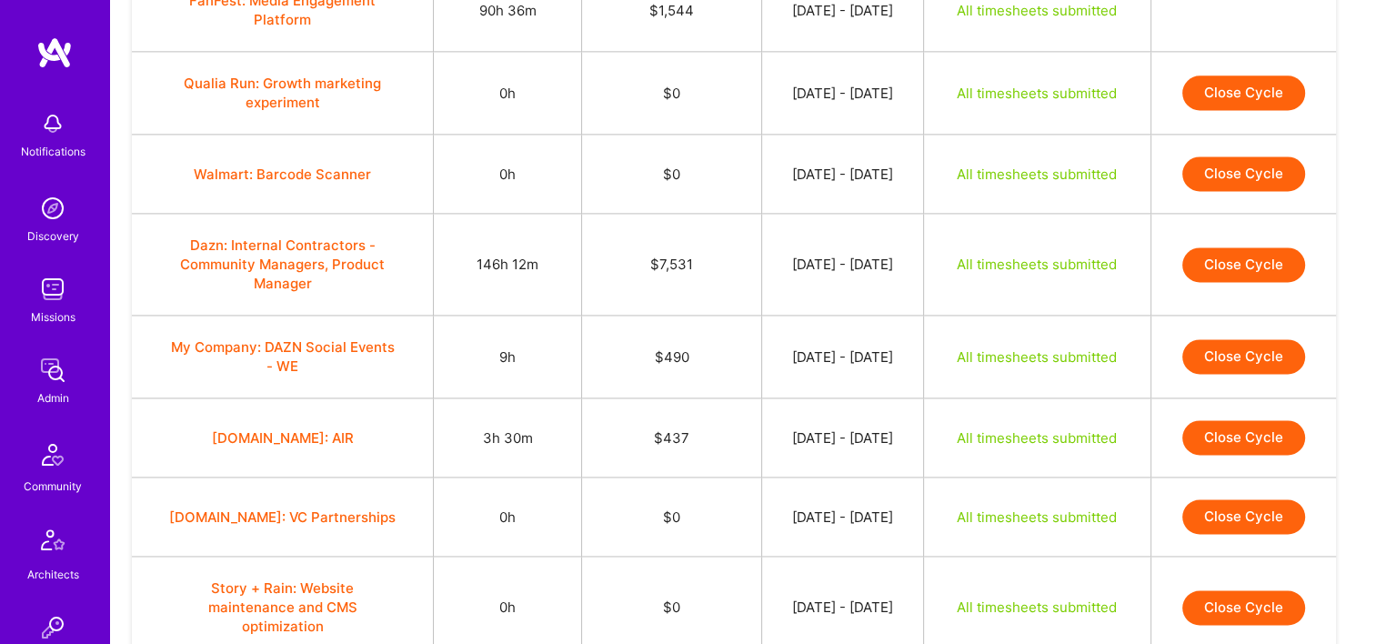
click at [1224, 247] on button "Close Cycle" at bounding box center [1243, 264] width 123 height 35
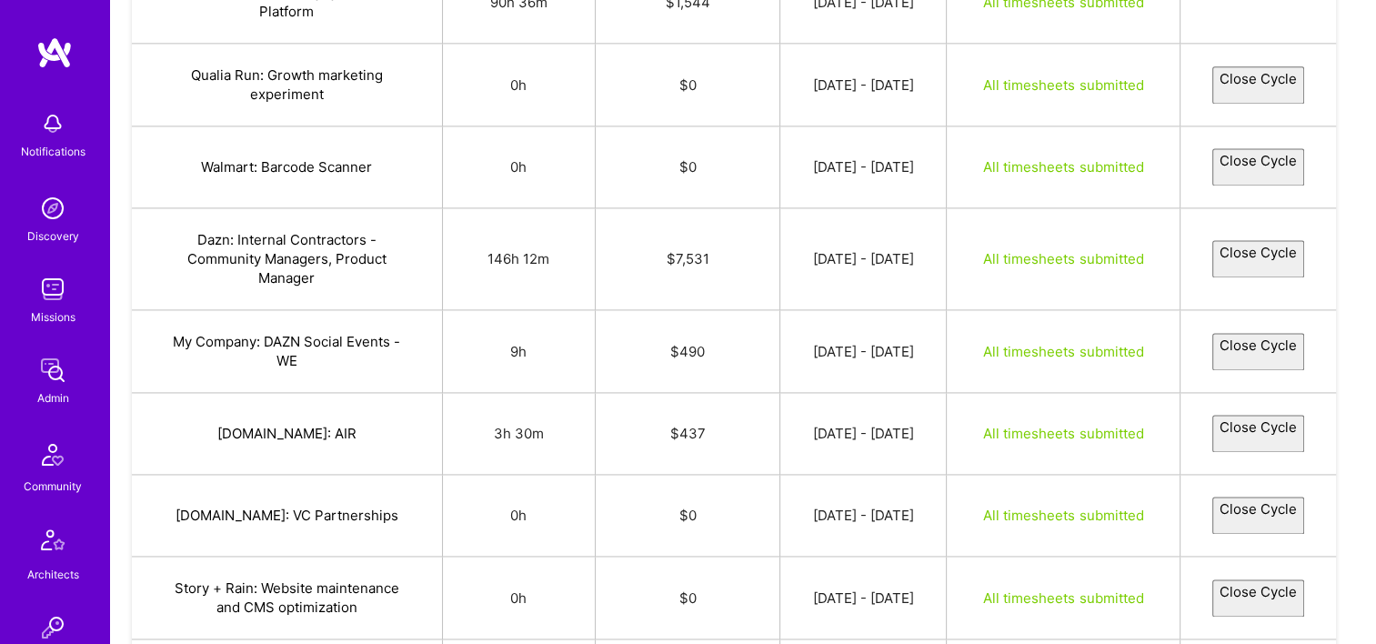
select select "688c08262f52b4c7cb16de52"
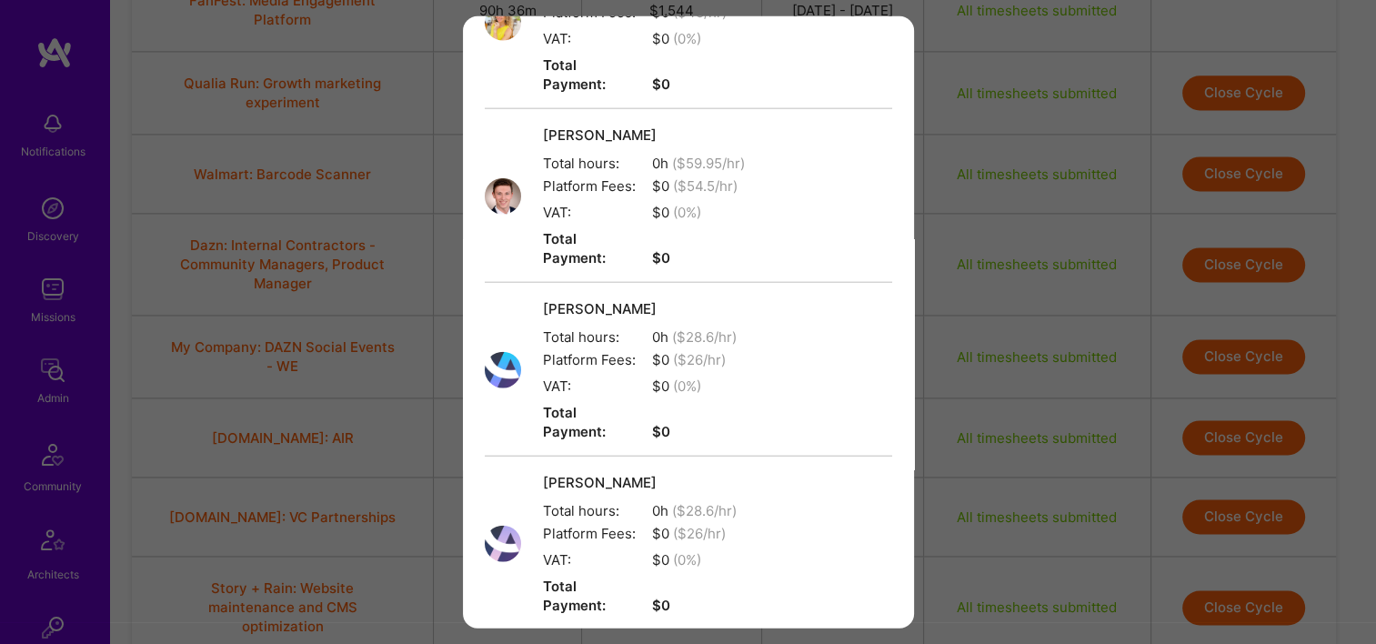
drag, startPoint x: 716, startPoint y: 506, endPoint x: 725, endPoint y: 498, distance: 11.6
click at [716, 506] on div "Close a Payment Cycle Select a payment cycle Aug 1 - Aug 15 Joseph Blackburn To…" at bounding box center [688, 322] width 451 height 612
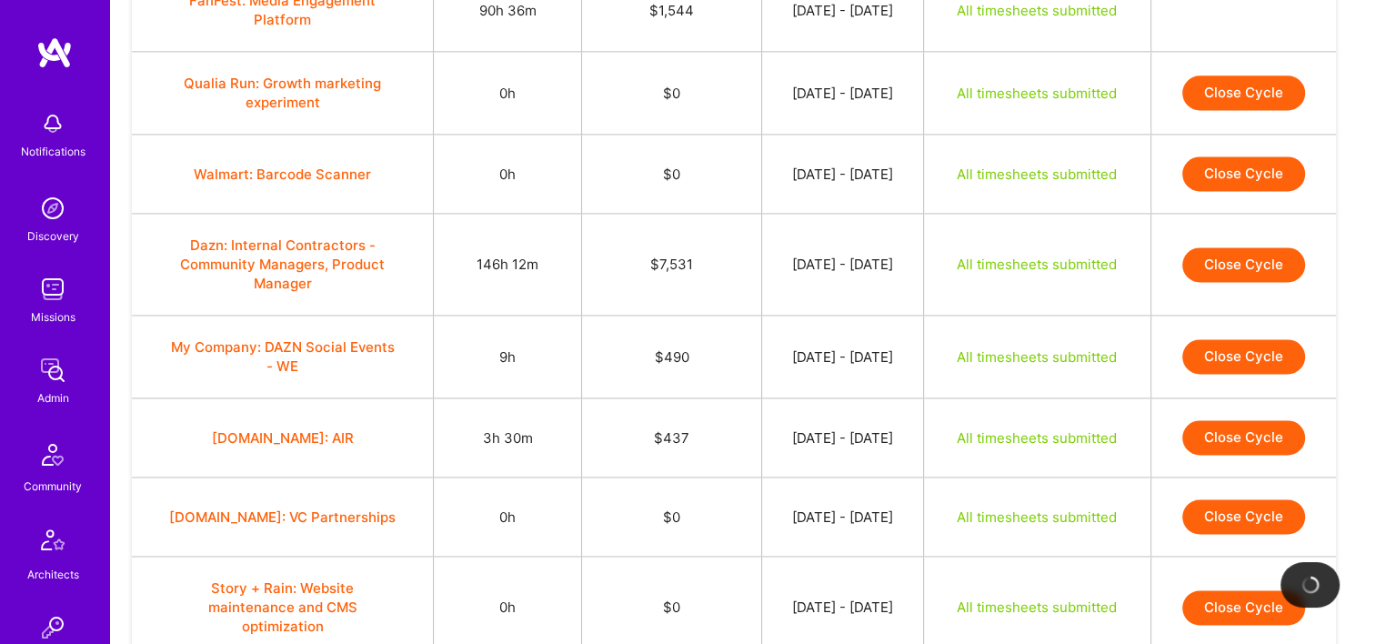
click at [1246, 339] on button "Close Cycle" at bounding box center [1243, 356] width 123 height 35
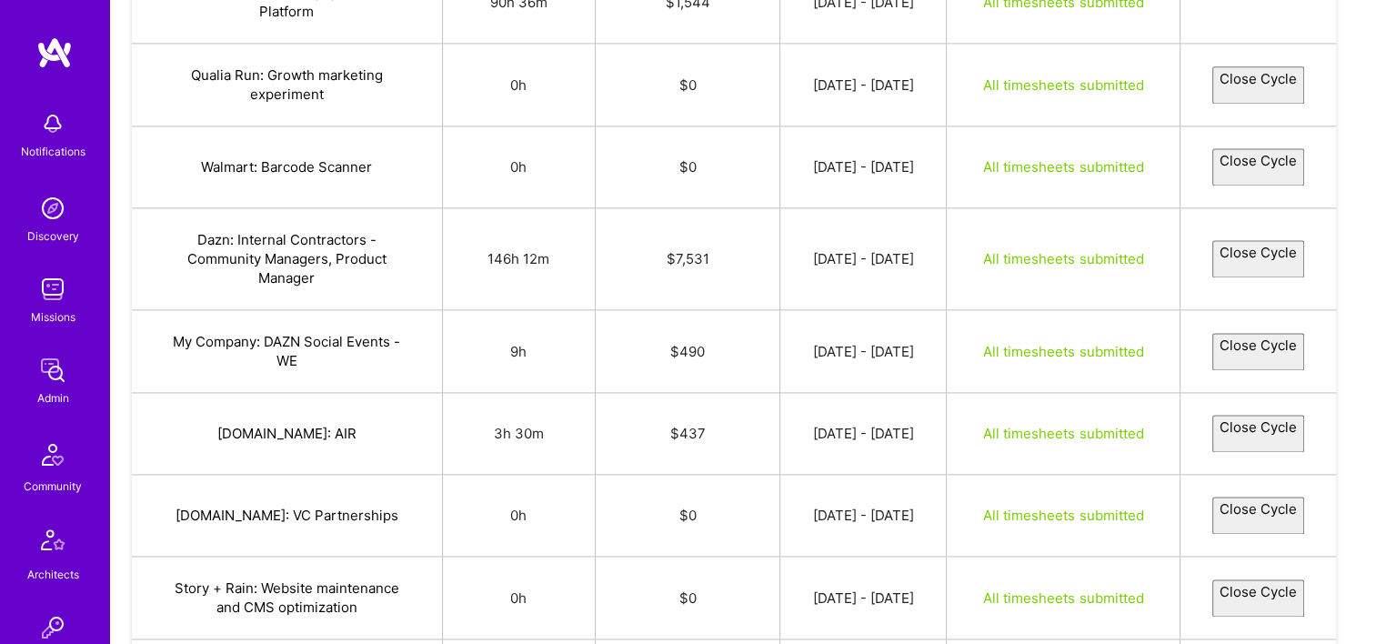
select select "688bf6932f52b422d116dc69"
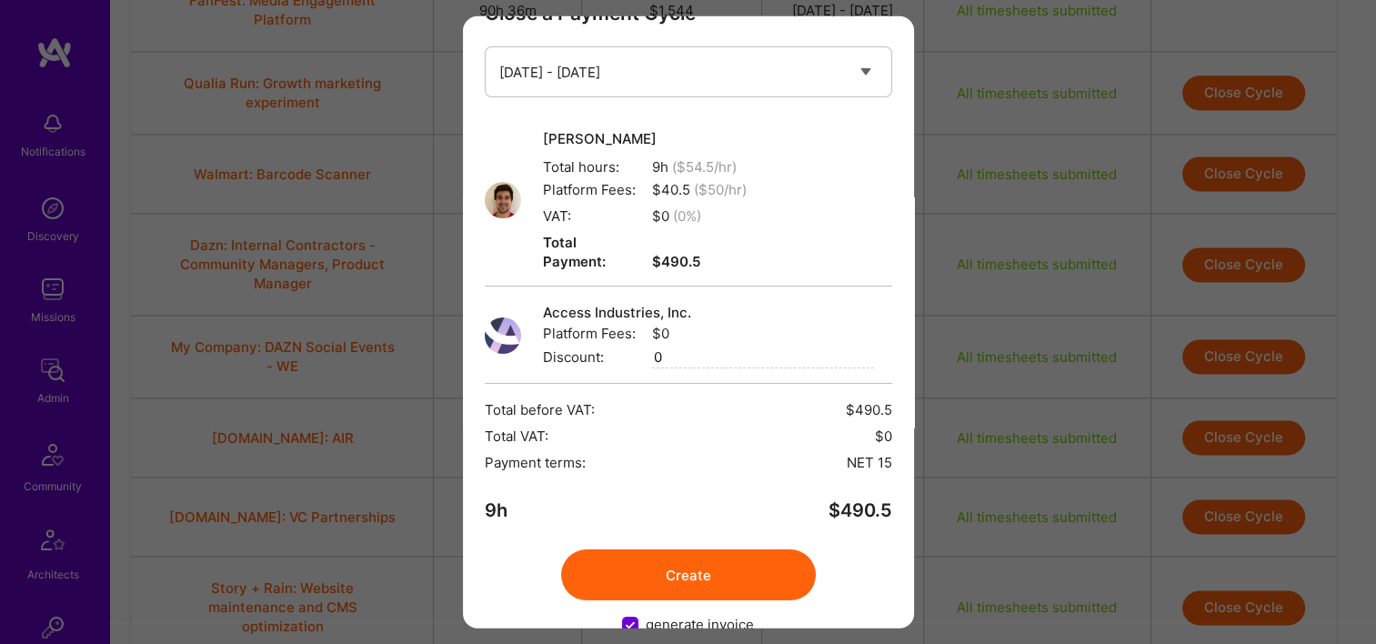
scroll to position [73, 0]
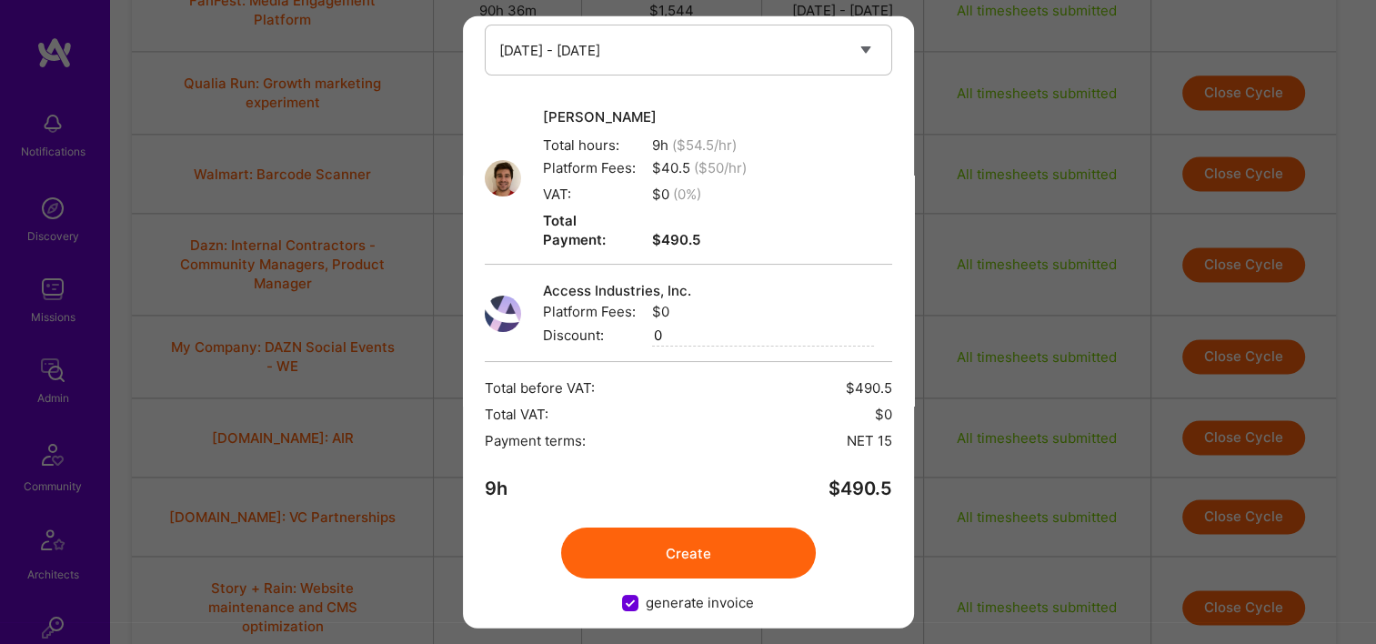
click at [727, 527] on button "Create" at bounding box center [688, 552] width 255 height 51
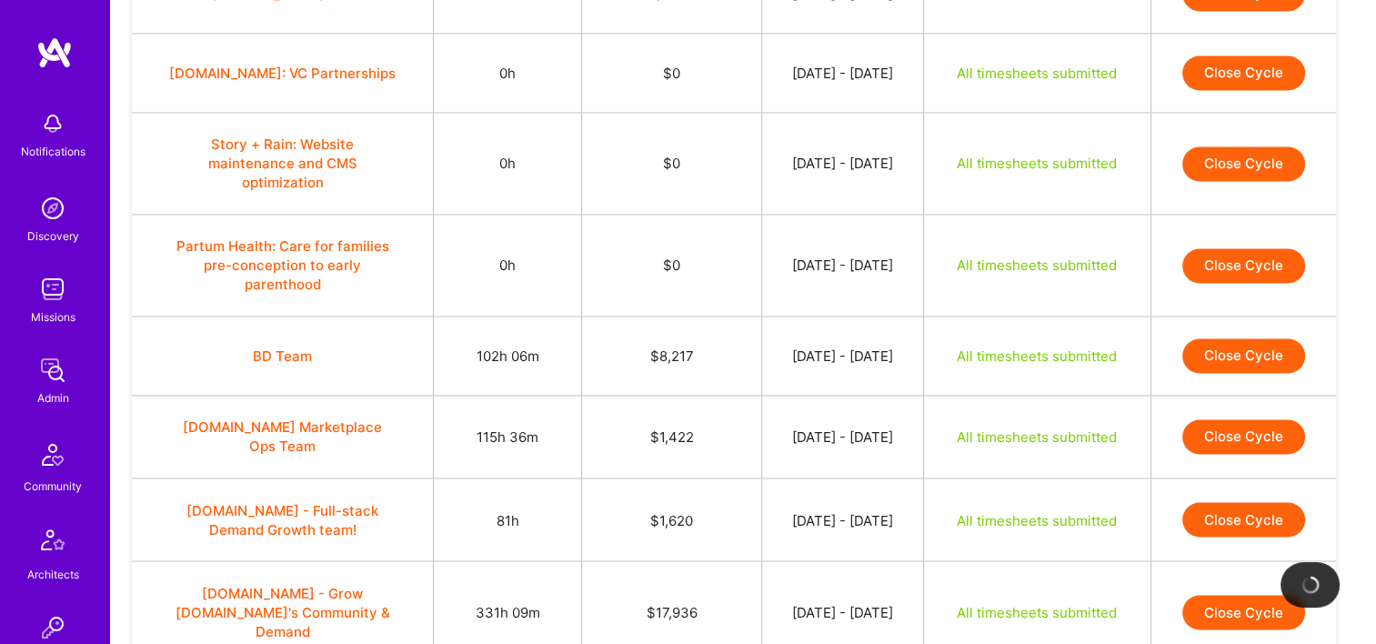
scroll to position [2684, 0]
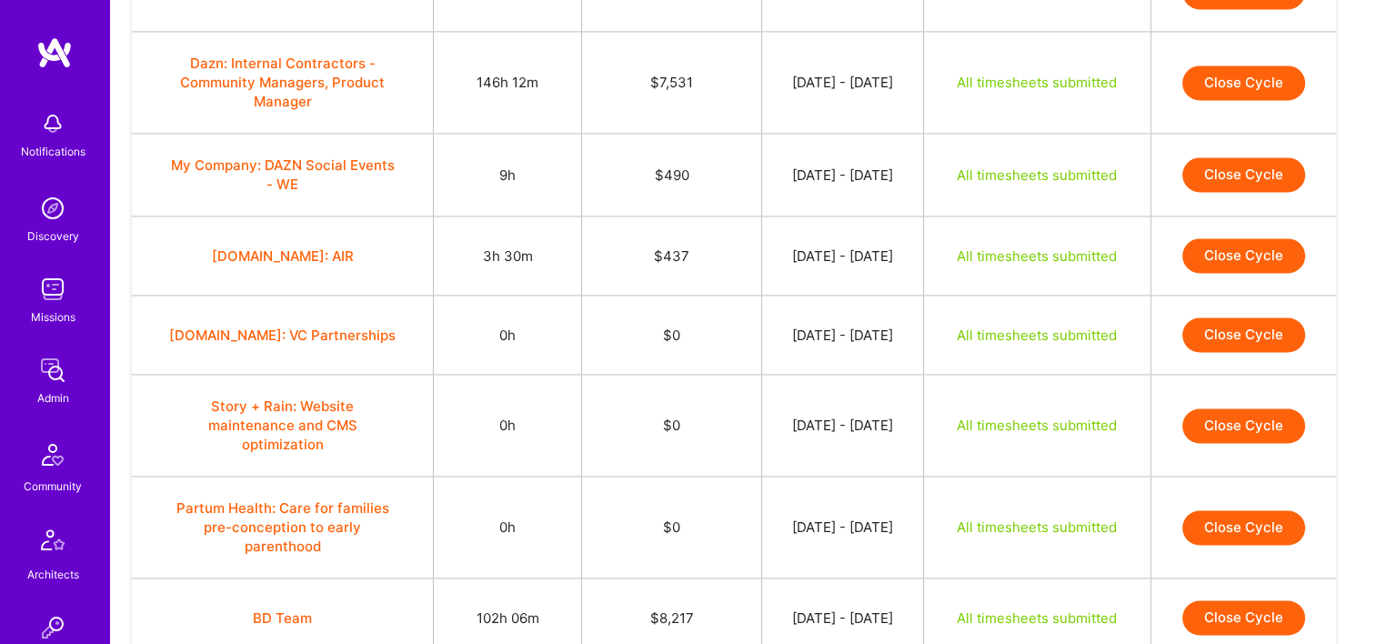
click at [1273, 238] on button "Close Cycle" at bounding box center [1243, 255] width 123 height 35
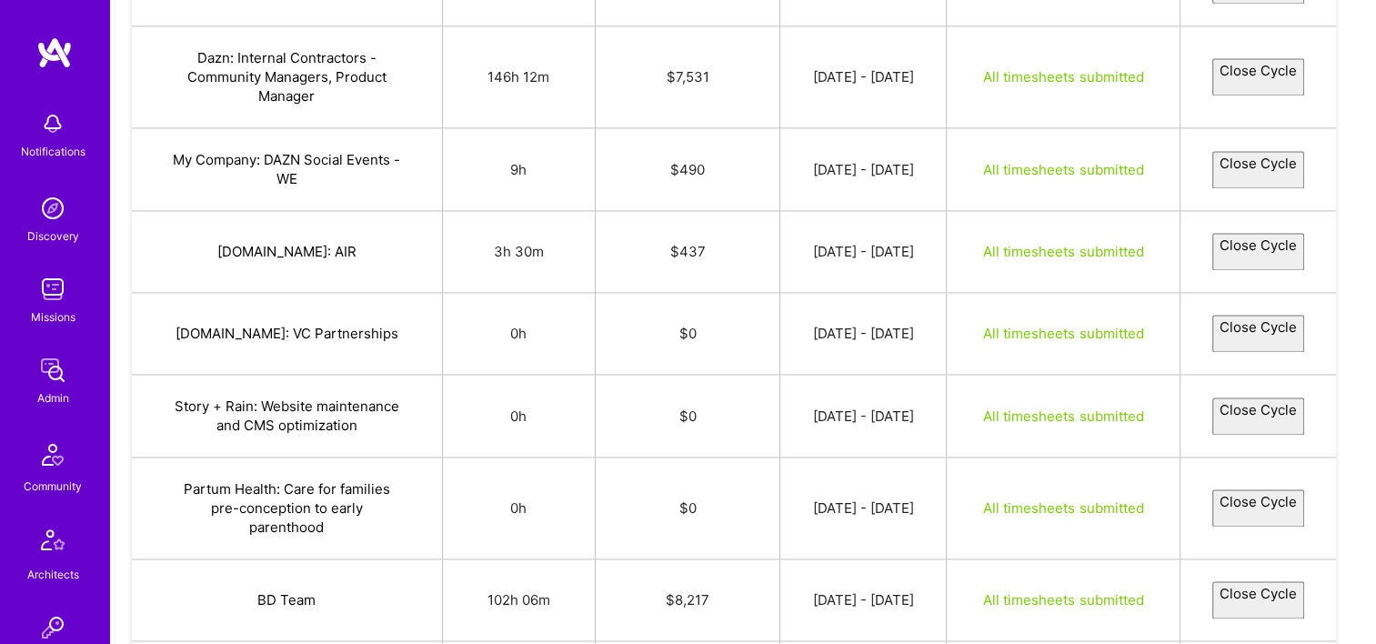
select select "689f95609831913520f65a03"
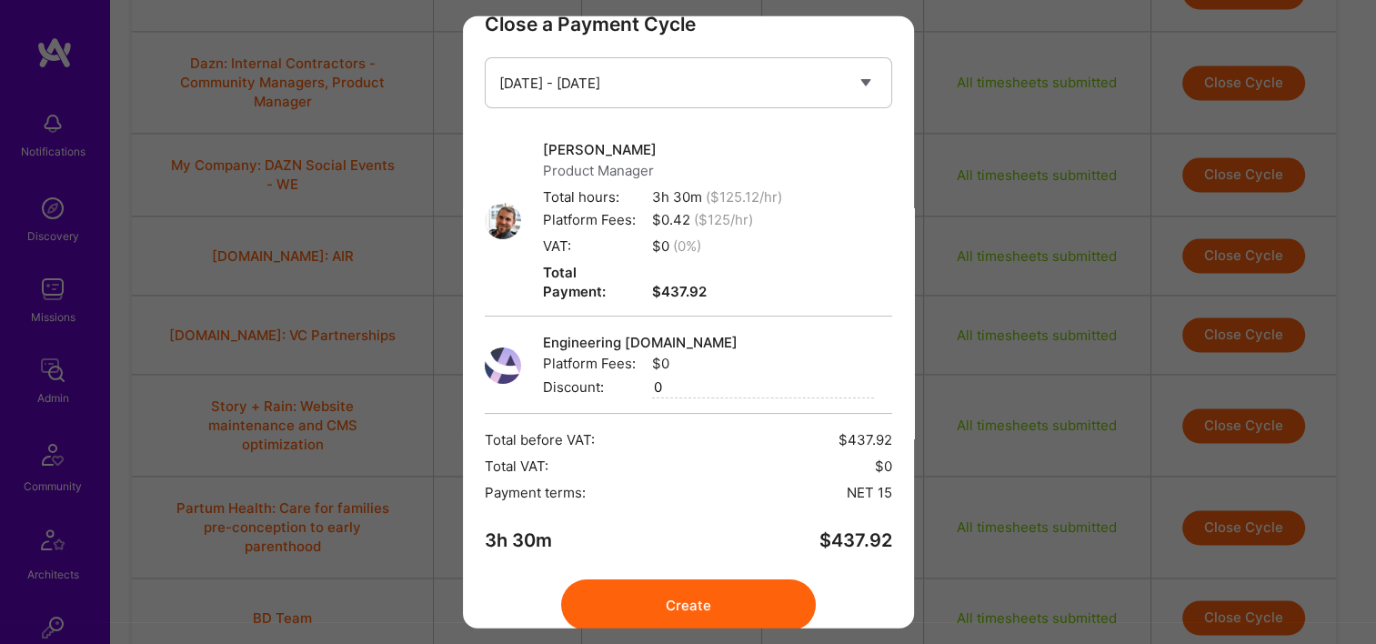
scroll to position [92, 0]
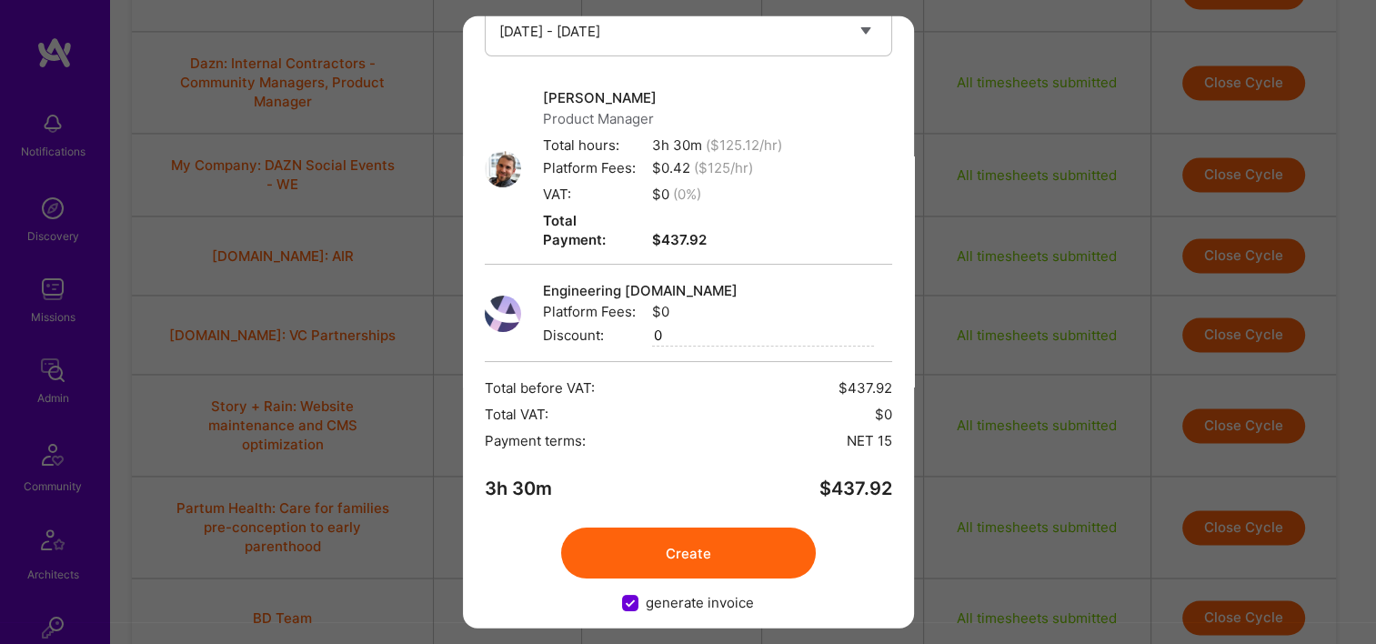
click at [694, 563] on div "Close a Payment Cycle Select a payment cycle Aug 1 - Aug 15 Mar 1 - Mar 15 Feb …" at bounding box center [688, 322] width 451 height 612
click at [694, 550] on button "Create" at bounding box center [688, 552] width 255 height 51
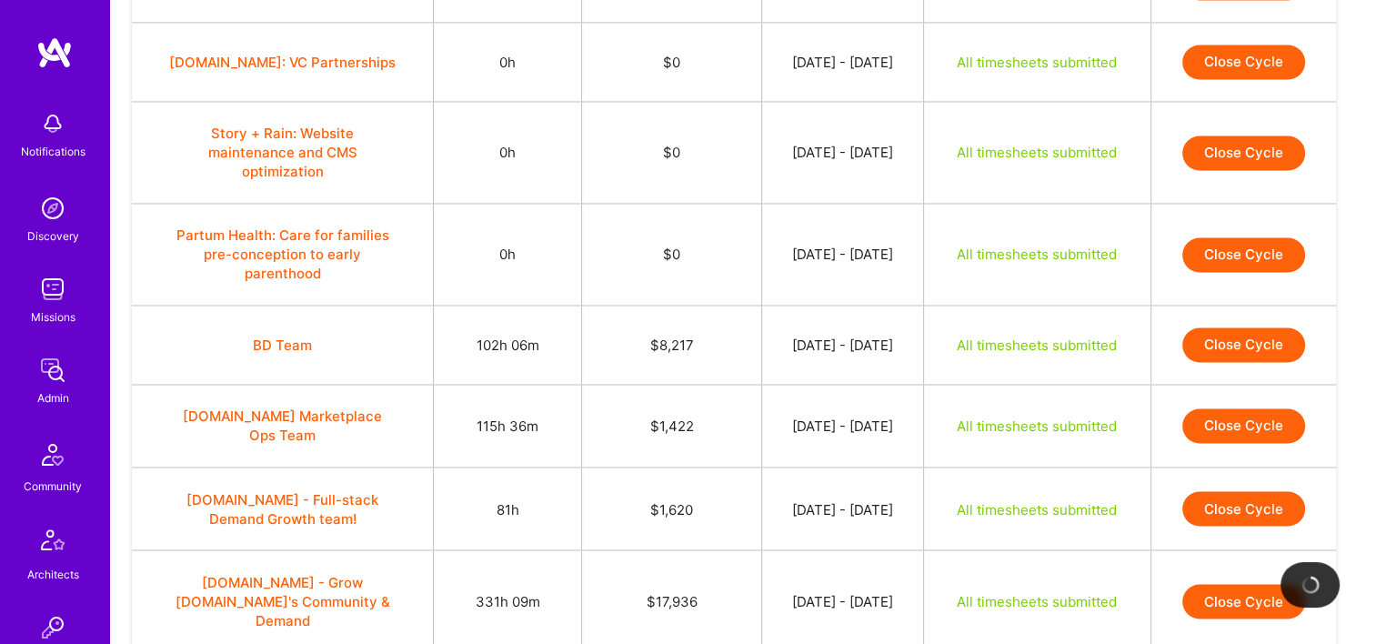
scroll to position [3129, 0]
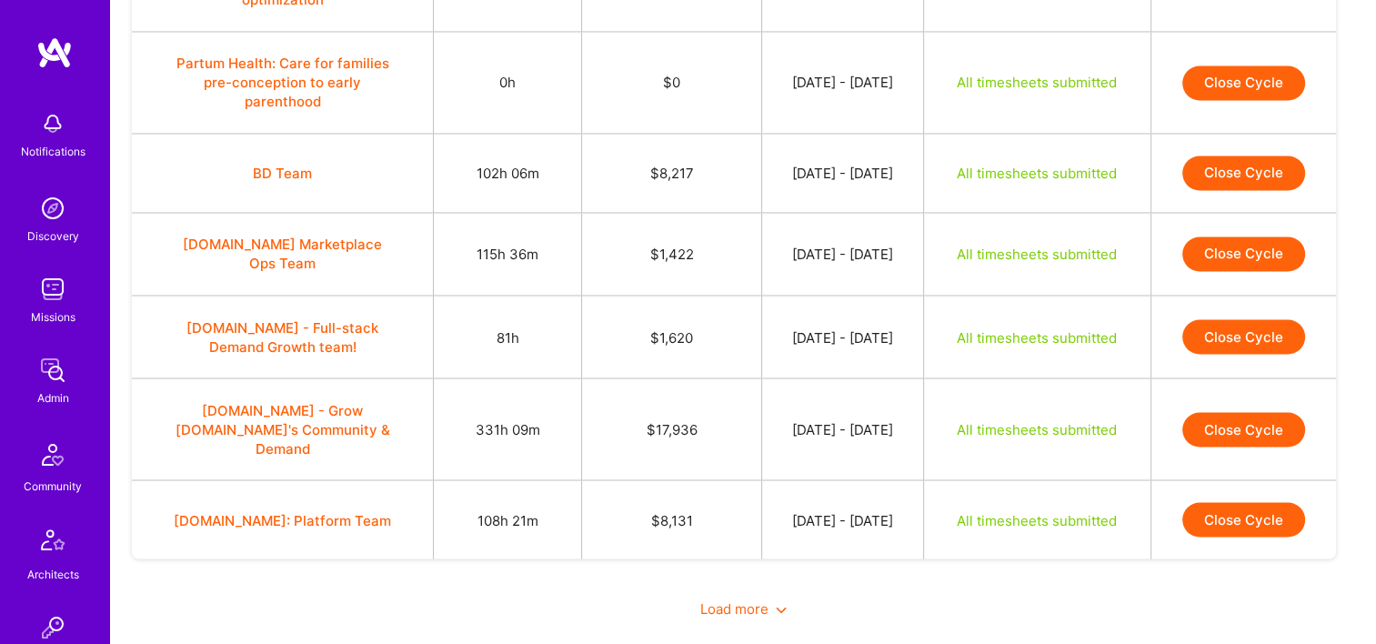
click at [1249, 155] on button "Close Cycle" at bounding box center [1243, 172] width 123 height 35
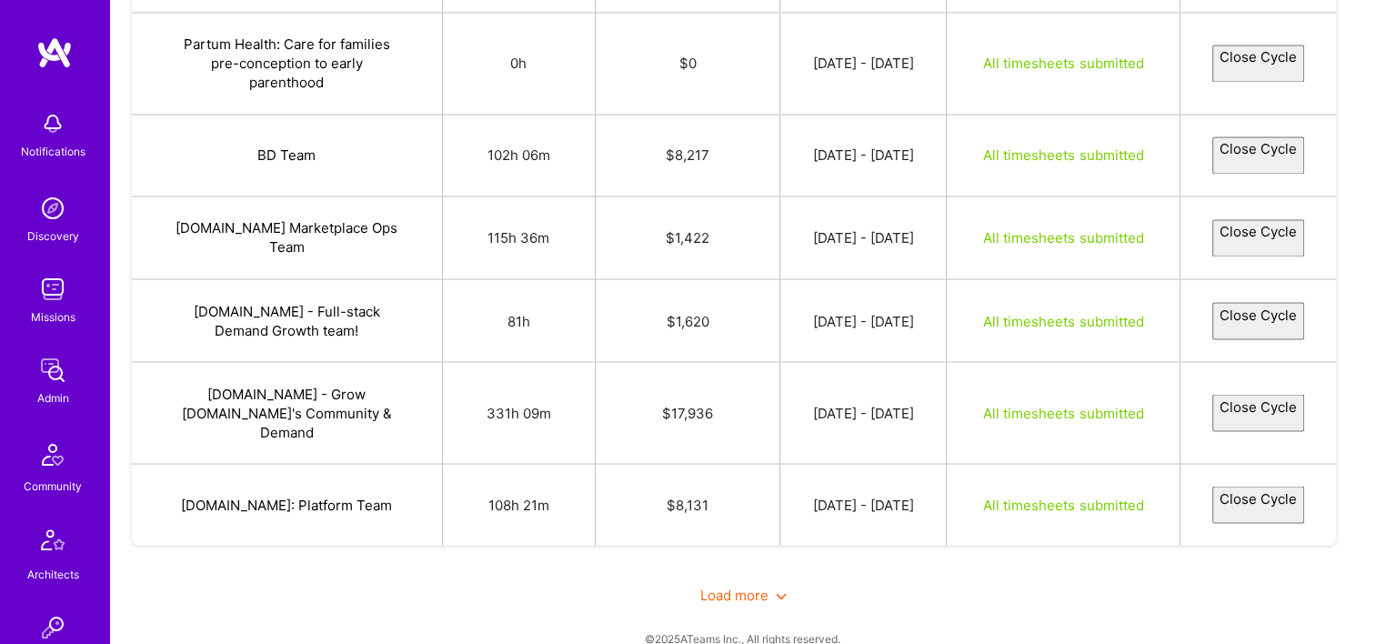
select select "688cbb011a01c7761ee51fb9"
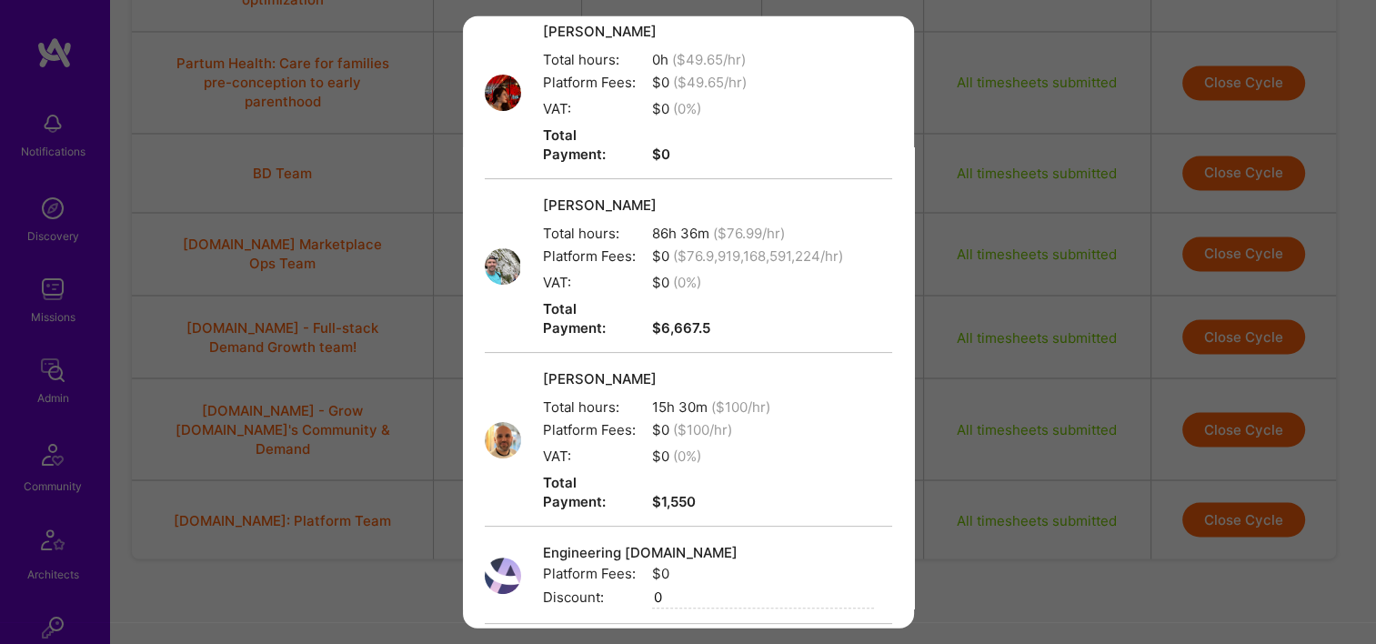
scroll to position [536, 0]
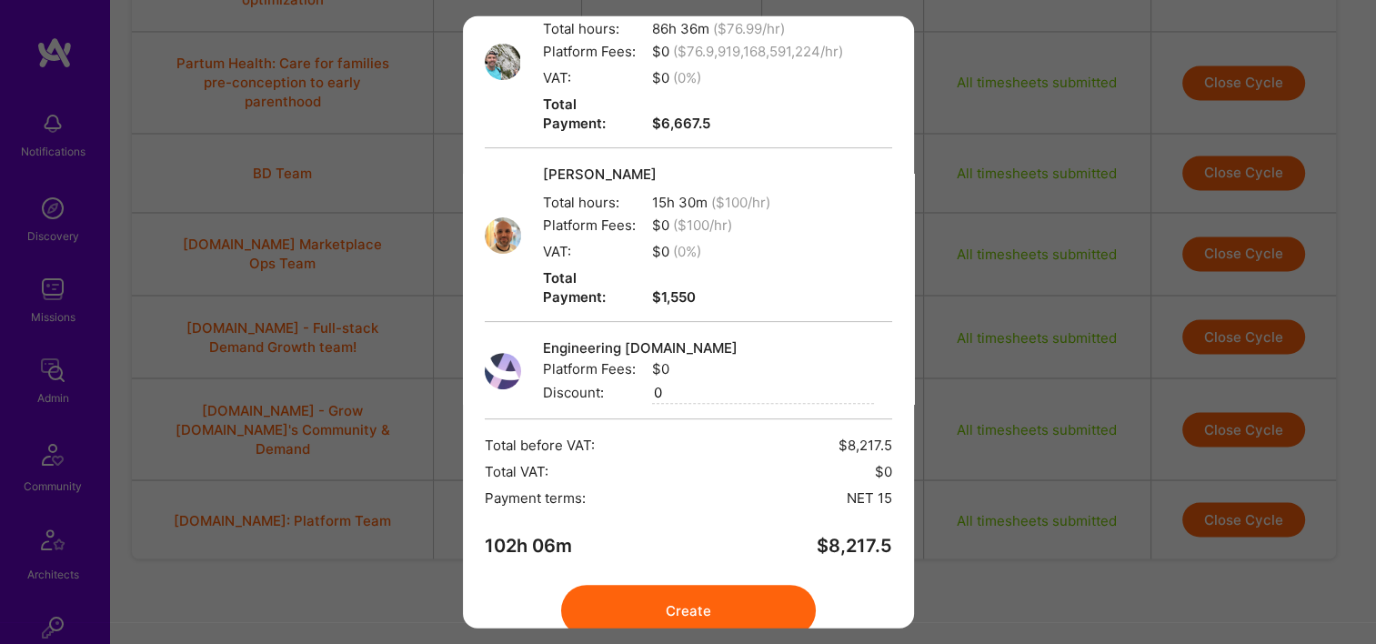
click at [687, 585] on button "Create" at bounding box center [688, 610] width 255 height 51
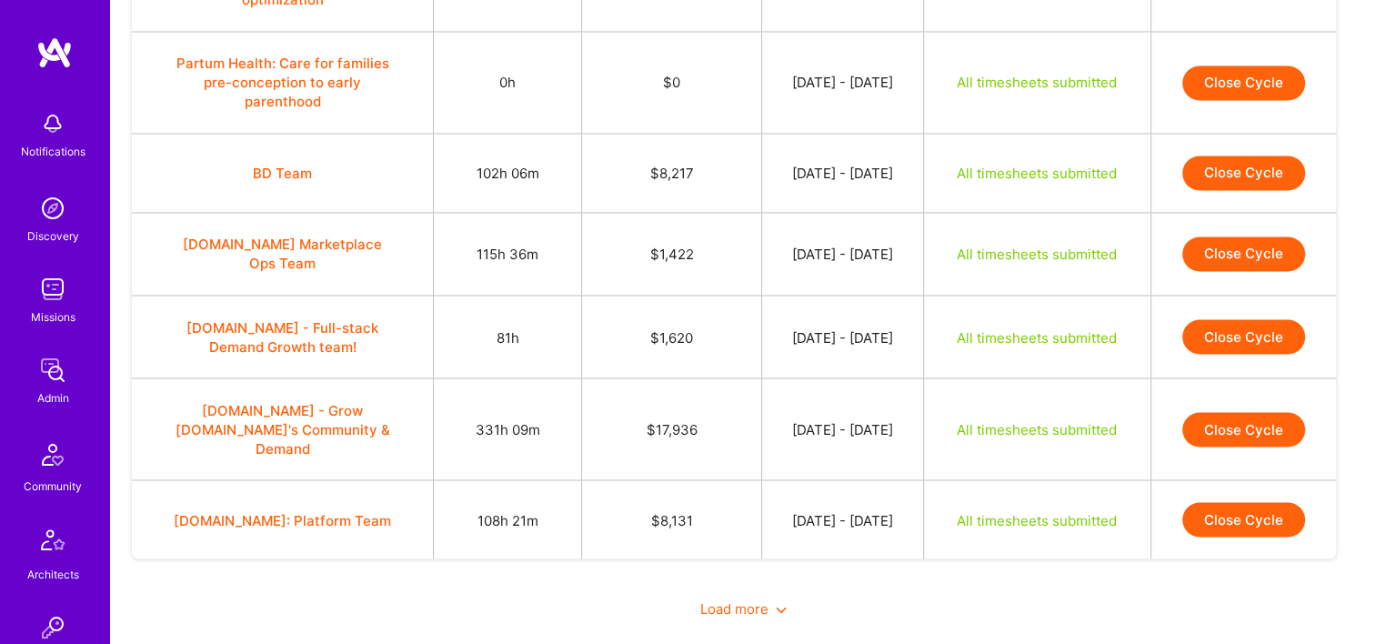
click at [1231, 236] on button "Close Cycle" at bounding box center [1243, 253] width 123 height 35
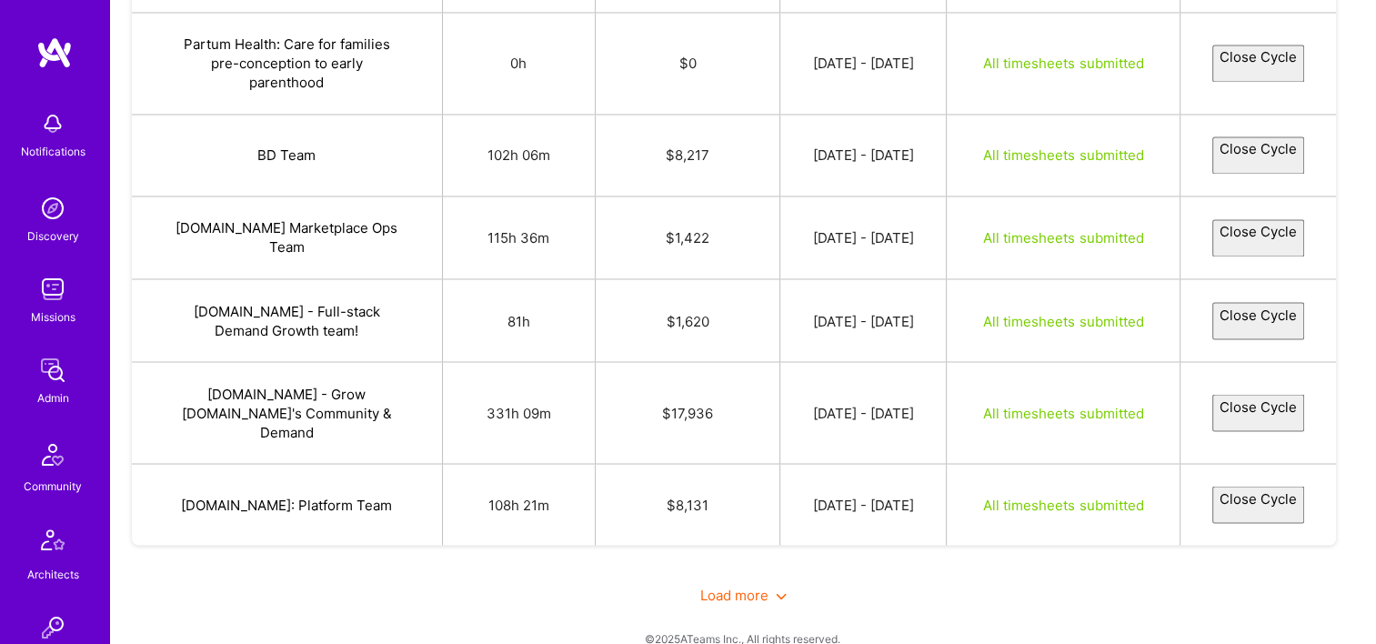
select select "688cc5ecf280664290b60c50"
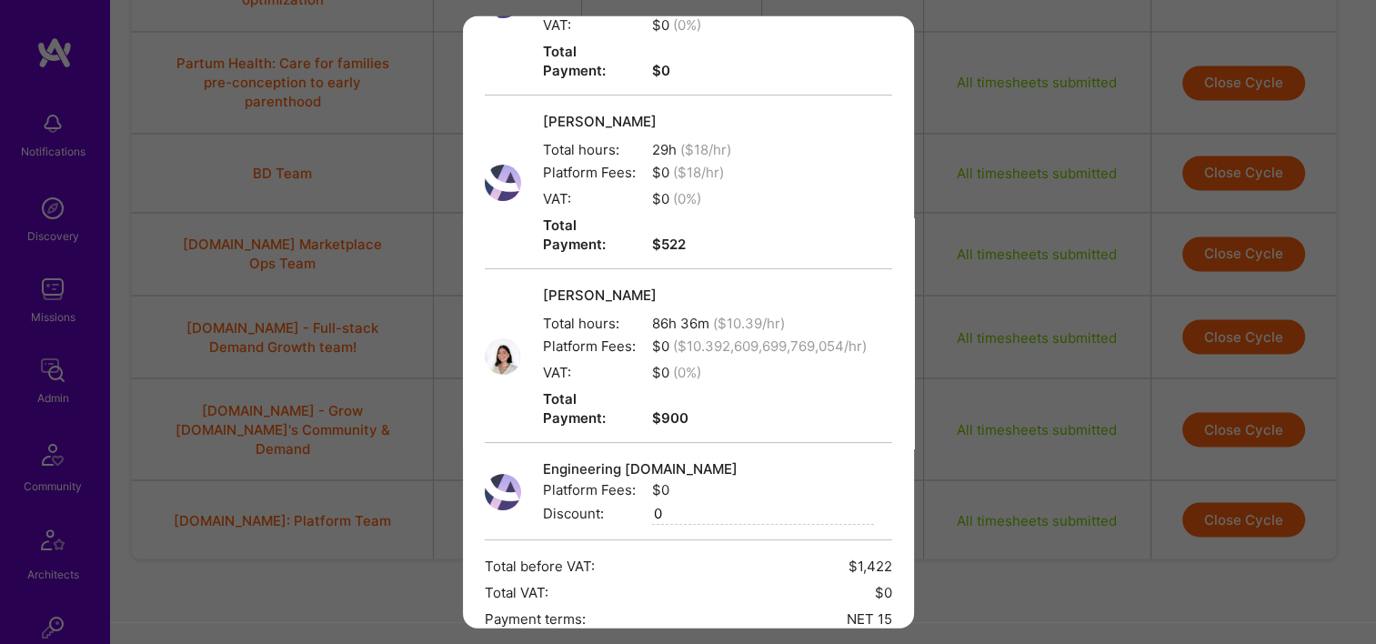
scroll to position [401, 0]
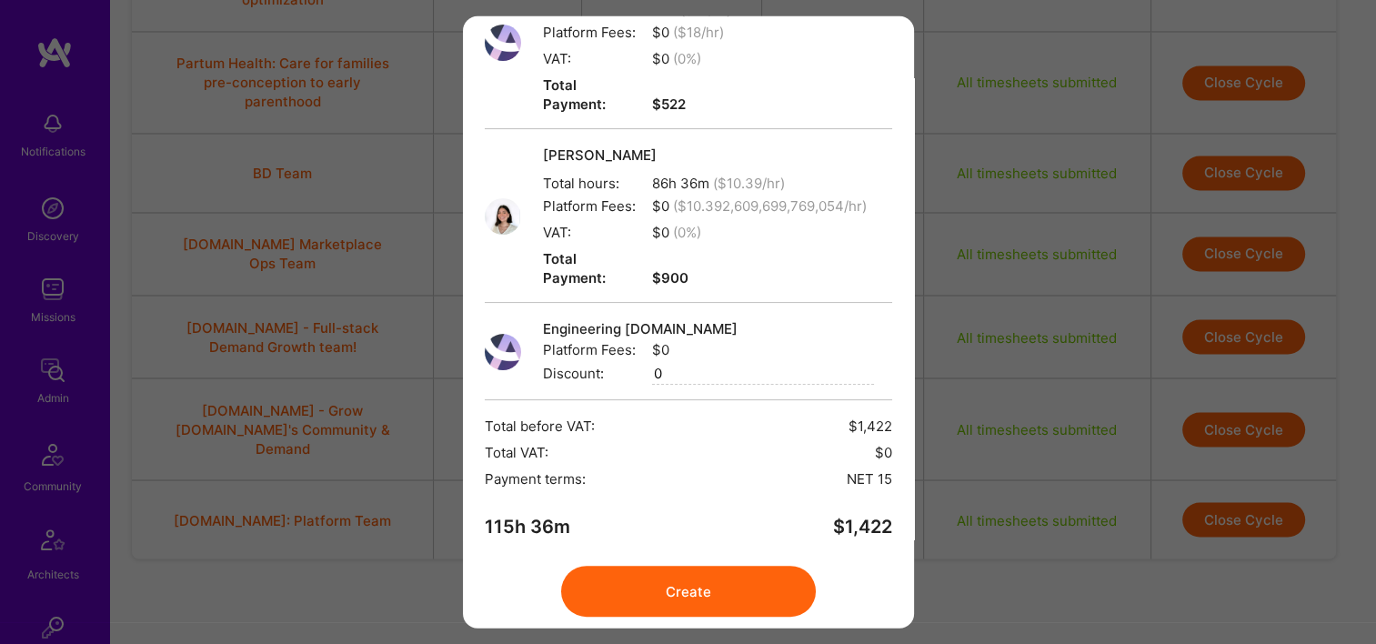
click at [698, 566] on button "Create" at bounding box center [688, 591] width 255 height 51
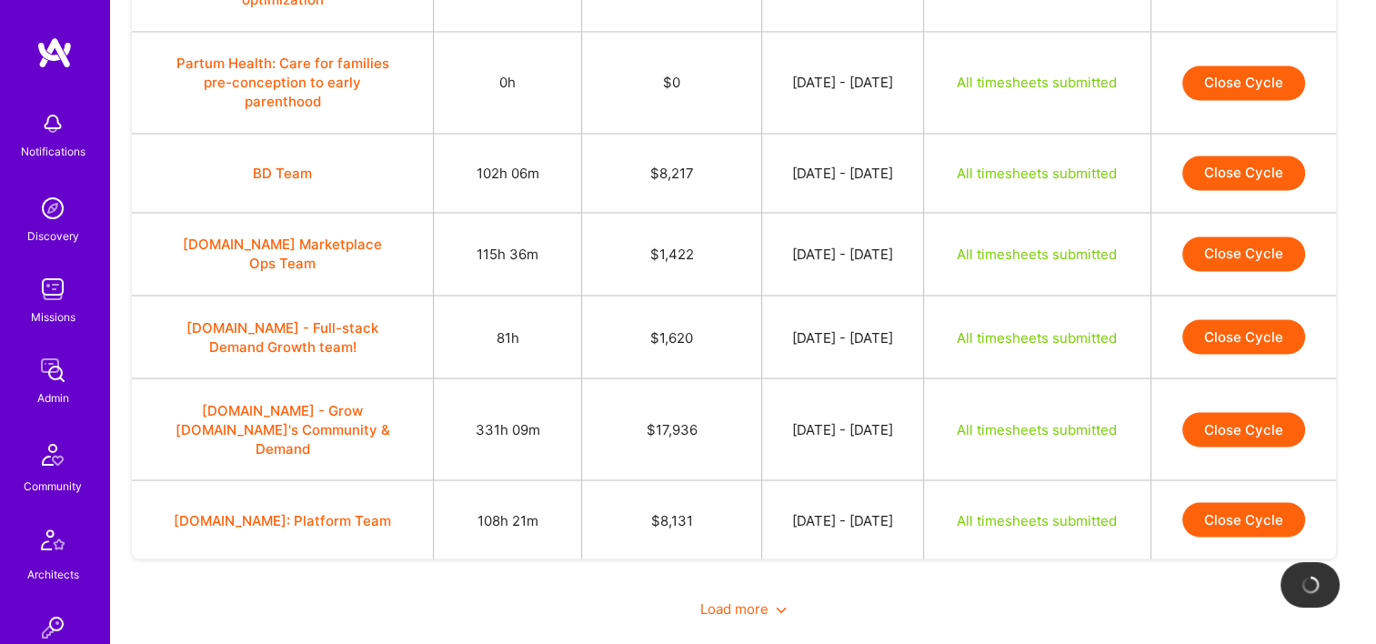
click at [1237, 319] on button "Close Cycle" at bounding box center [1243, 336] width 123 height 35
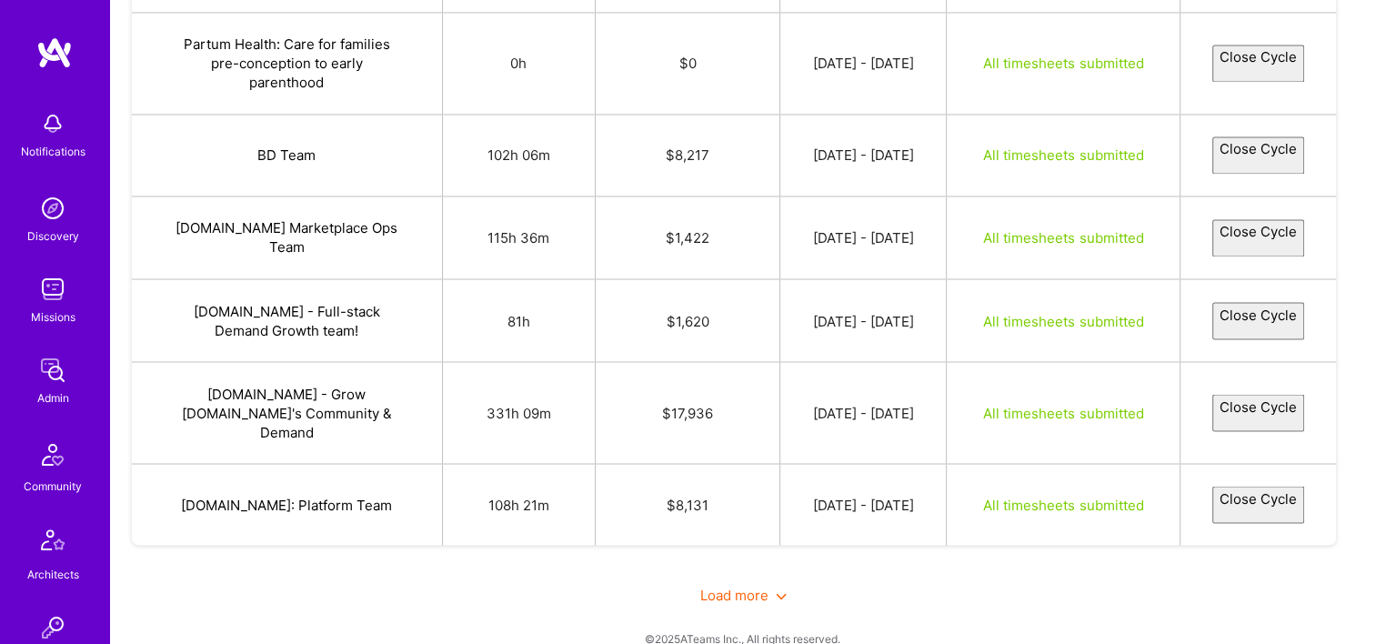
select select "688c3f786bb6565988918e70"
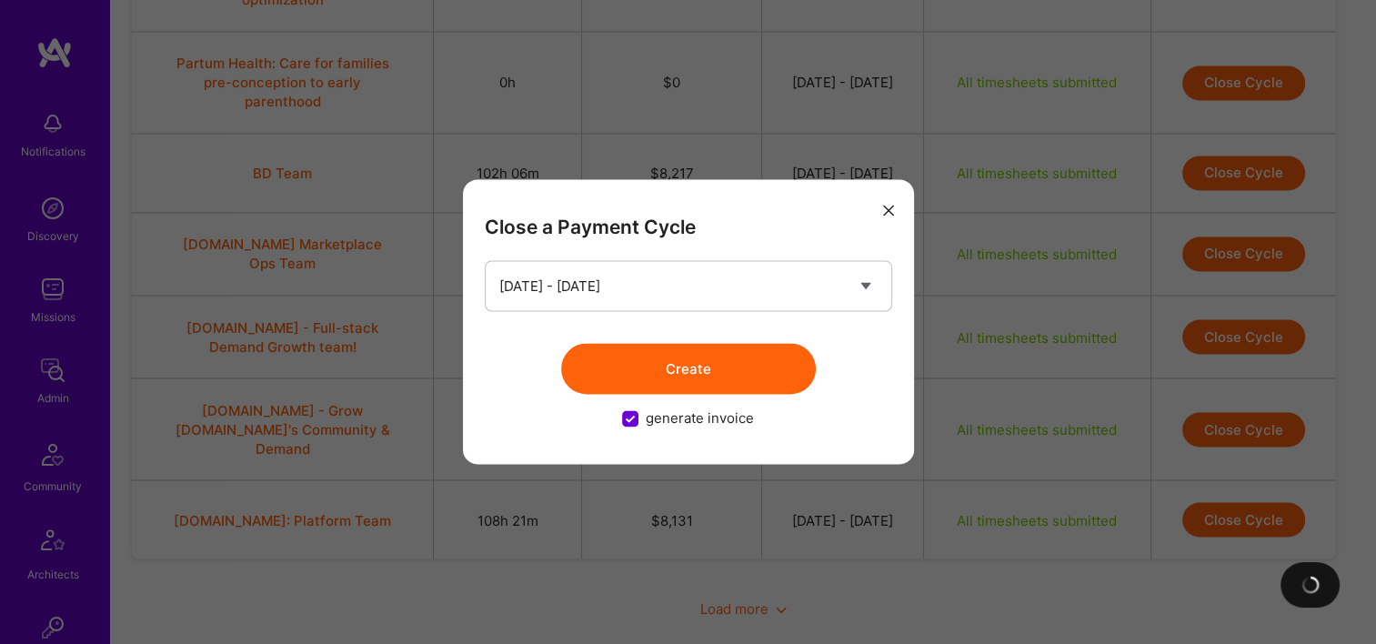
click at [1212, 301] on div "Close a Payment Cycle Select a payment cycle Aug 1 - Aug 15 Jul 1 - Jul 15 Crea…" at bounding box center [688, 322] width 1376 height 644
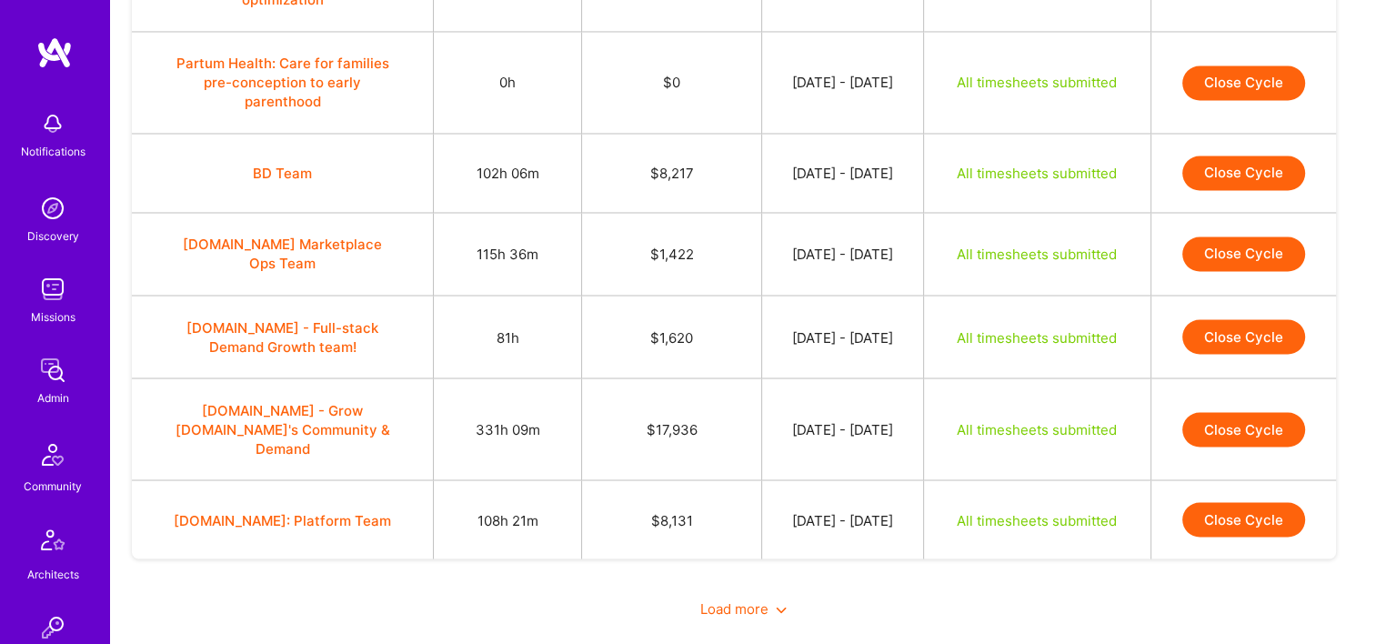
click at [1251, 319] on button "Close Cycle" at bounding box center [1243, 336] width 123 height 35
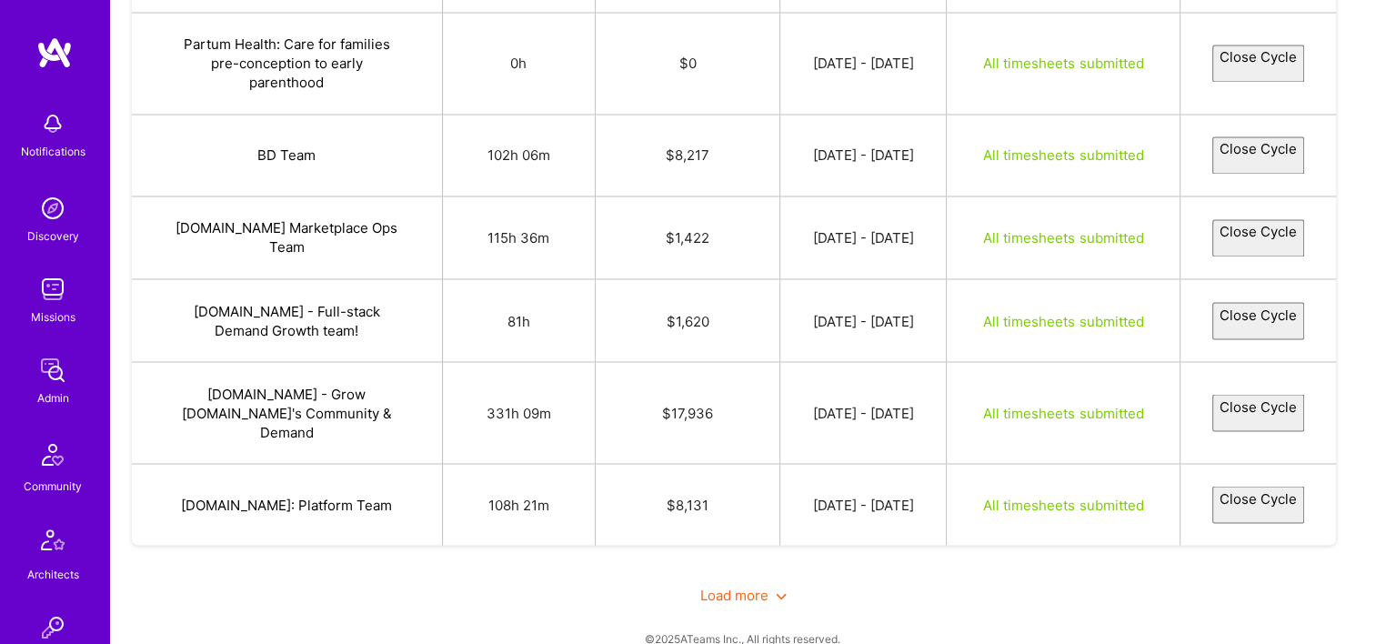
select select "688c3f786bb6565988918e70"
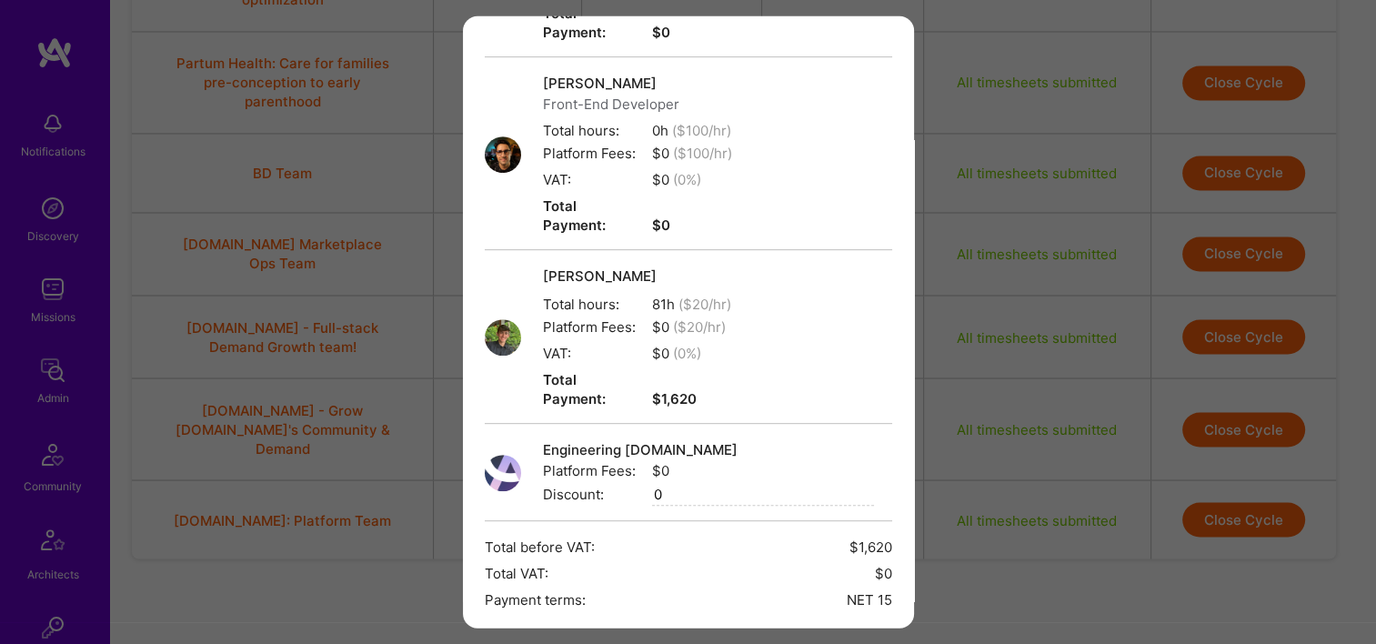
scroll to position [865, 0]
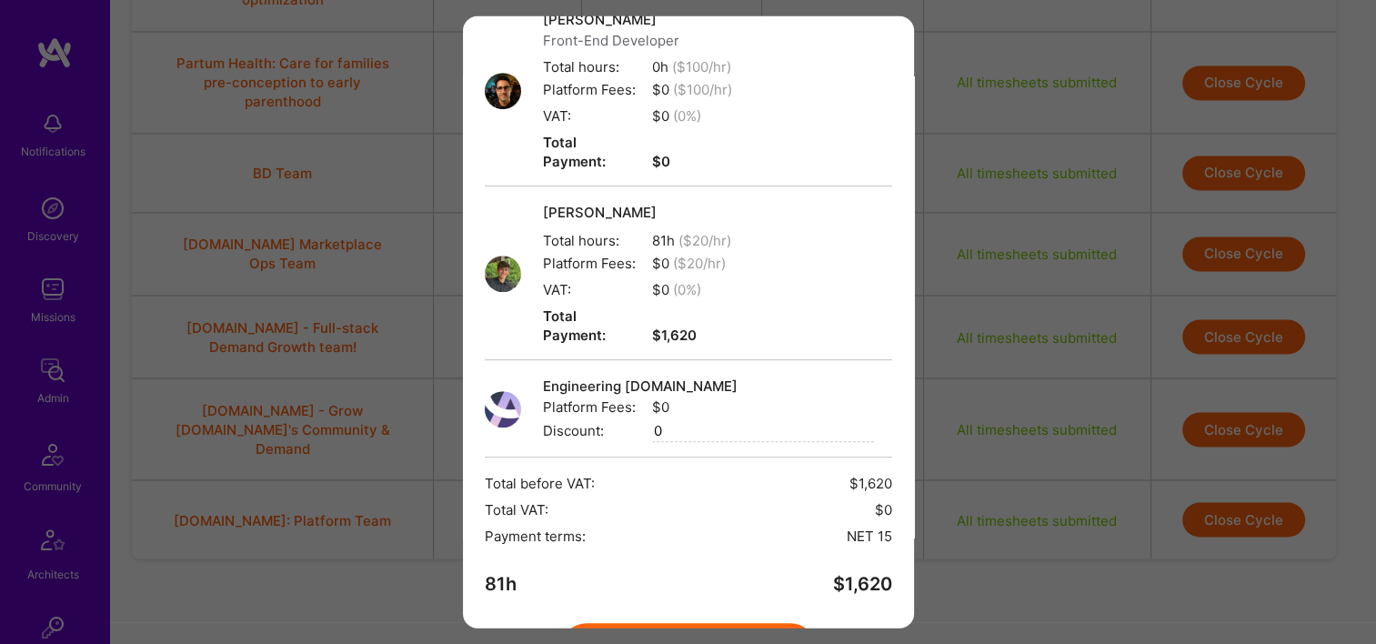
click at [662, 623] on button "Create" at bounding box center [688, 648] width 255 height 51
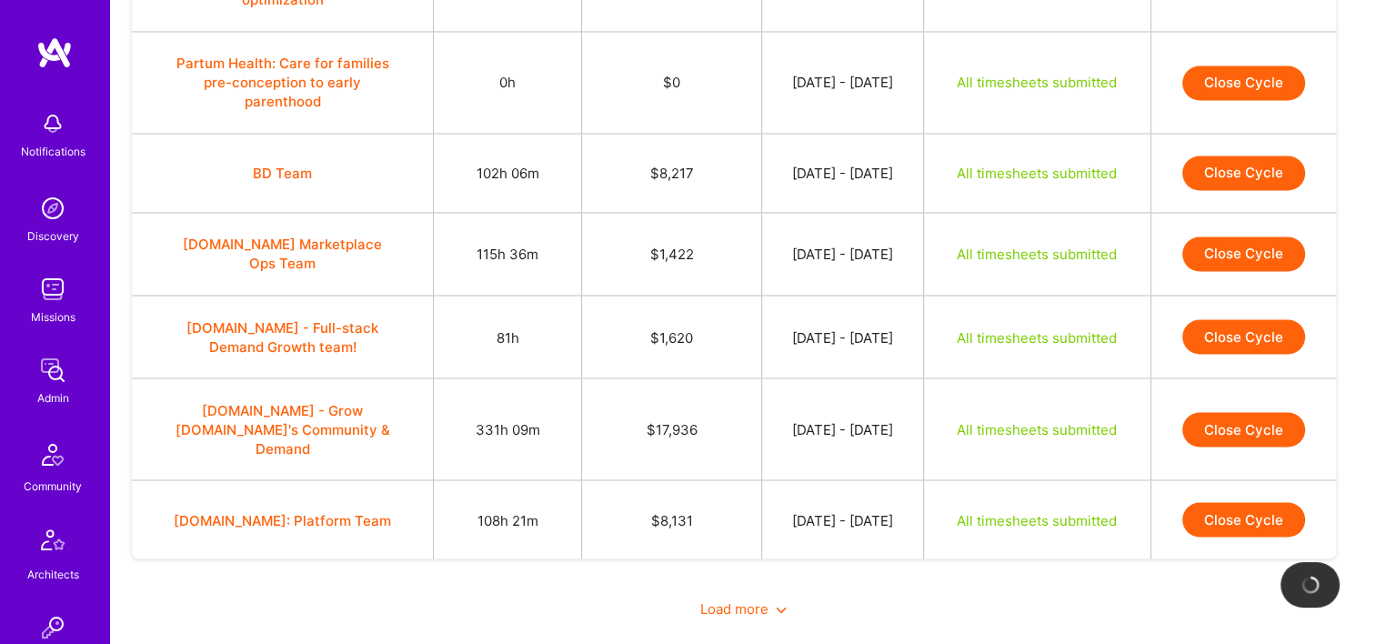
click at [1218, 412] on button "Close Cycle" at bounding box center [1243, 429] width 123 height 35
click at [1227, 412] on button "Close Cycle" at bounding box center [1243, 429] width 123 height 35
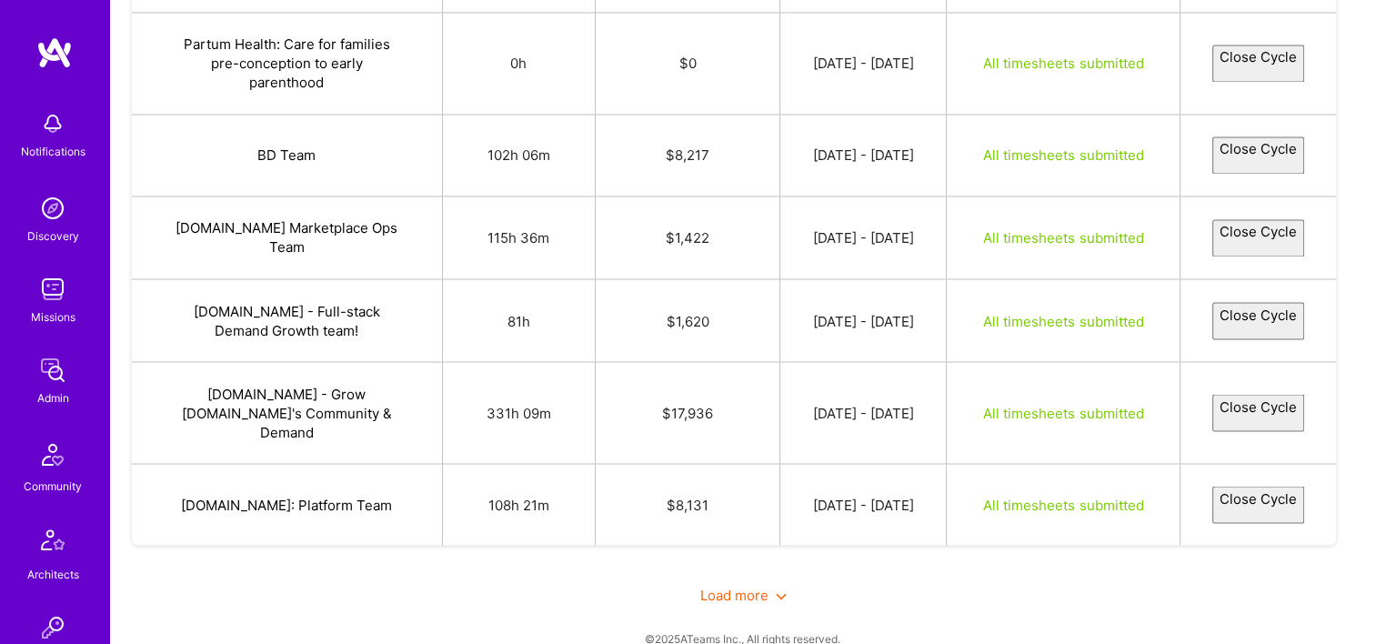
select select "688bfb972f52b47ed616dc87"
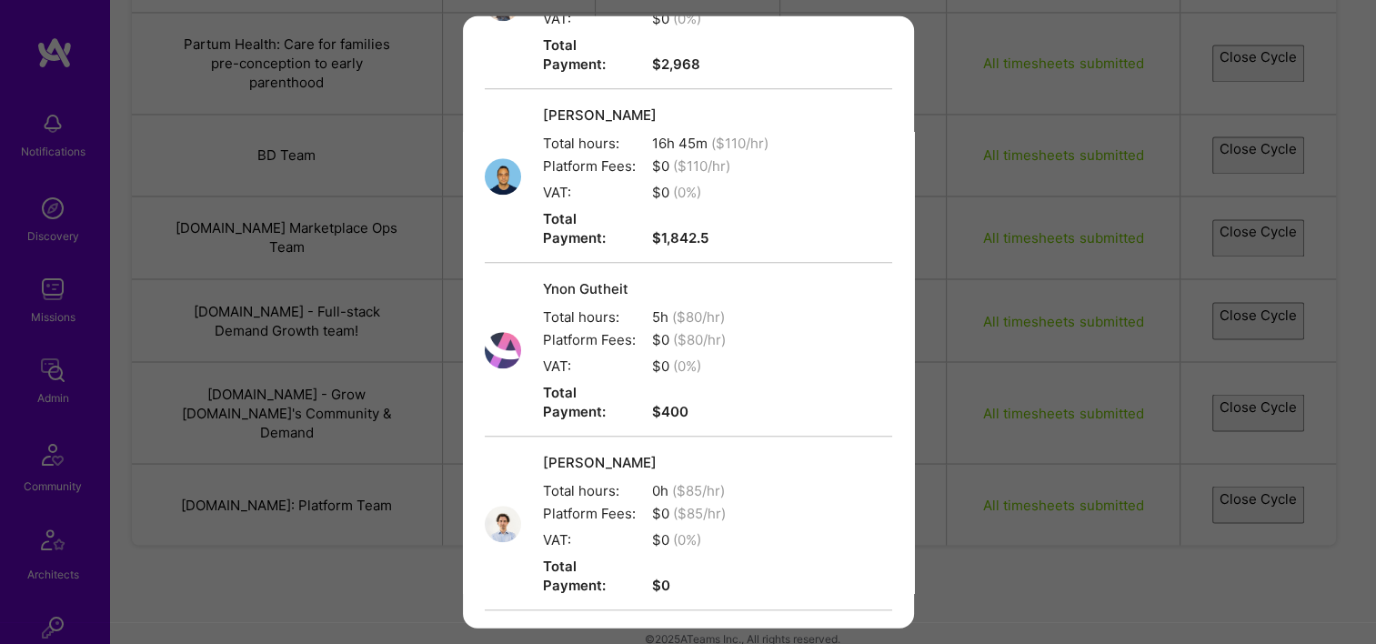
scroll to position [1655, 0]
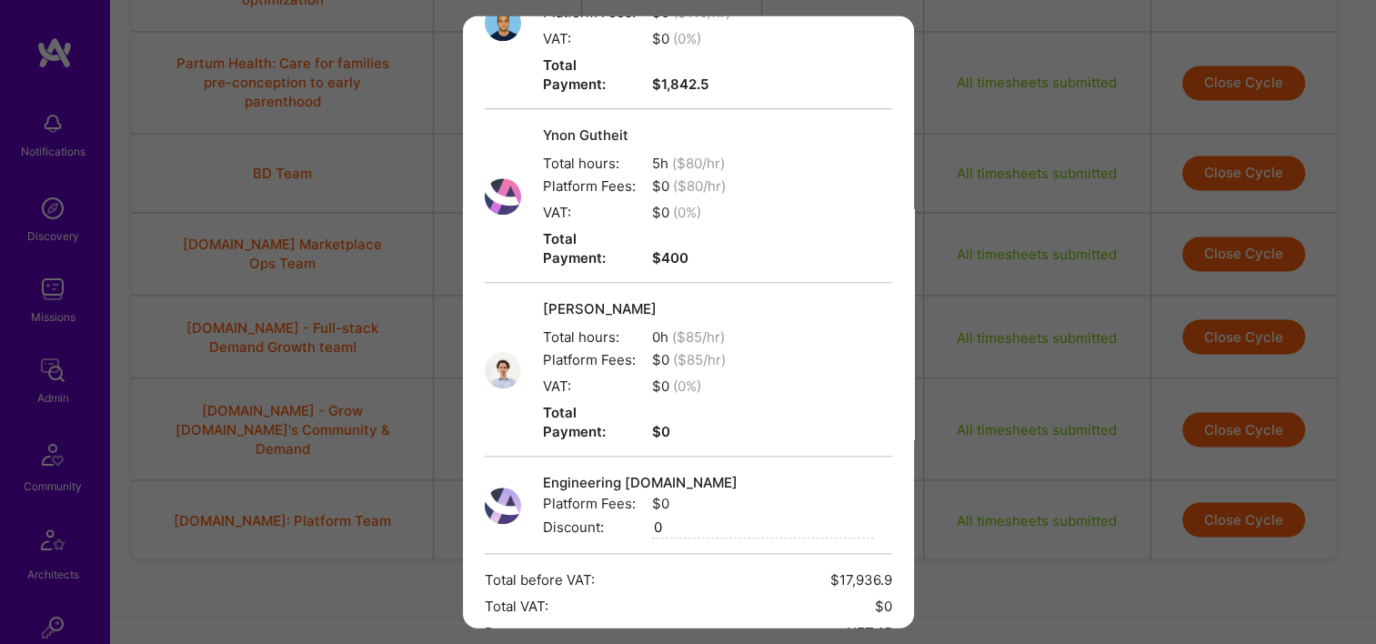
drag, startPoint x: 687, startPoint y: 526, endPoint x: 700, endPoint y: 513, distance: 18.0
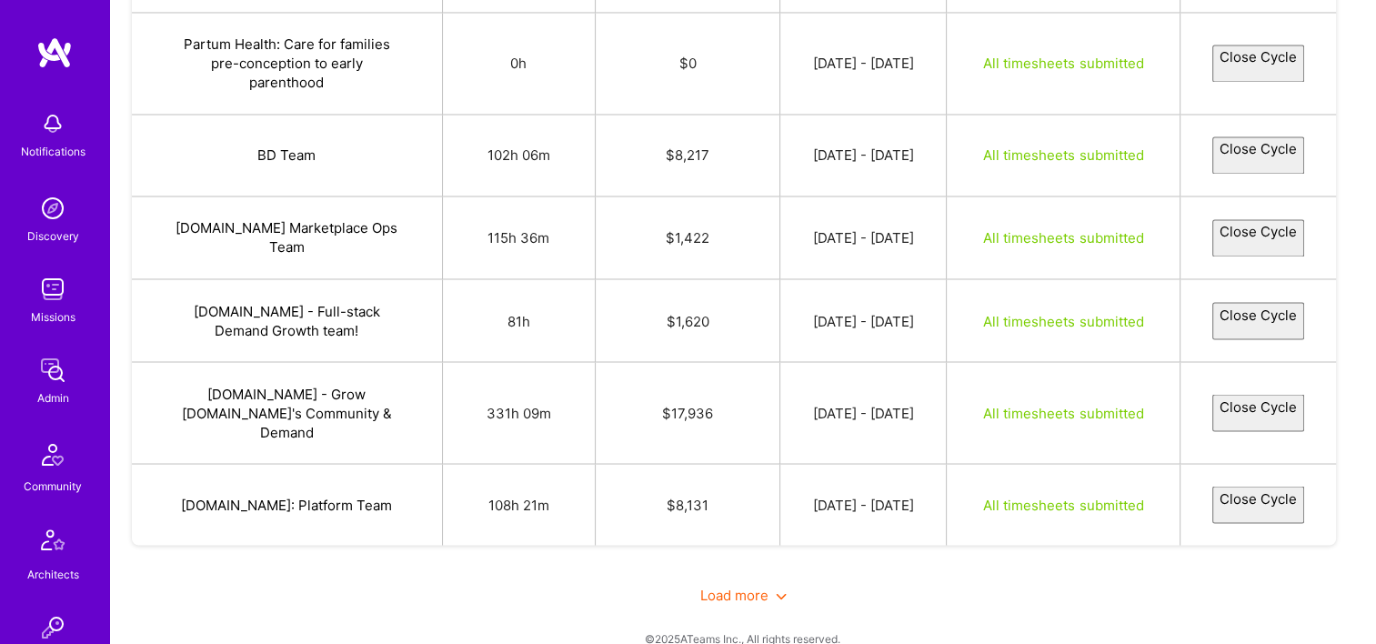
select select "688bfb972f52b47ed616dc87"
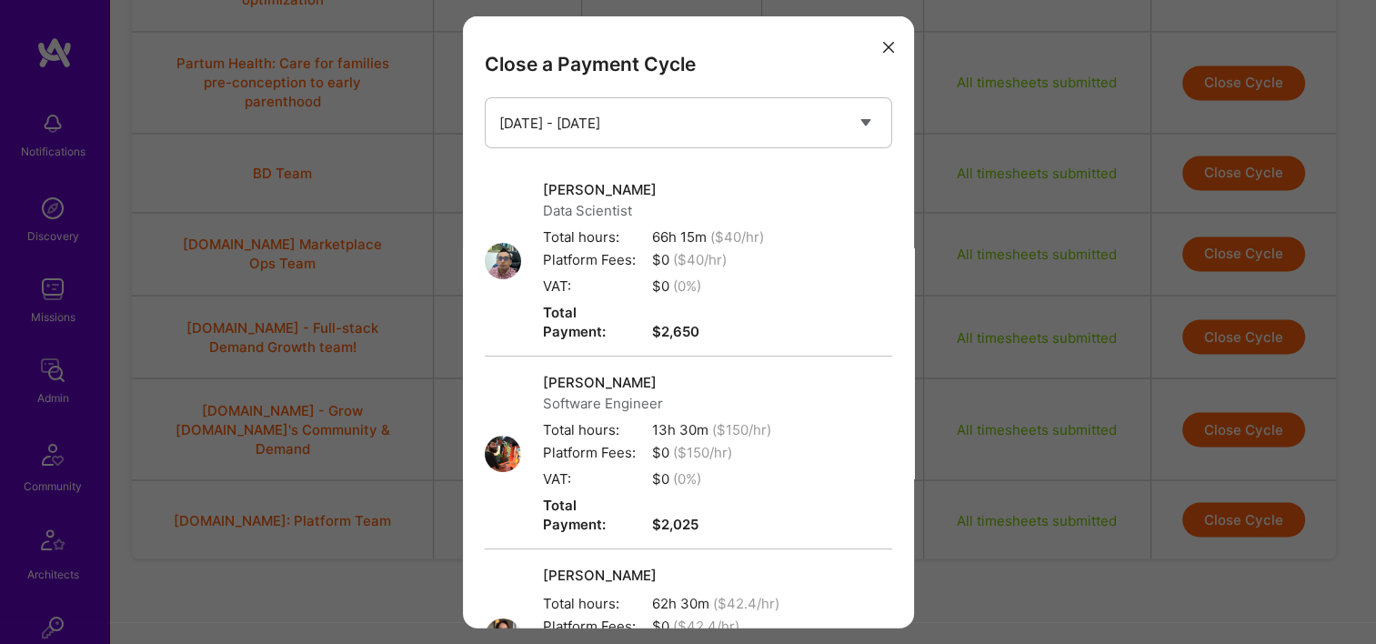
click at [1240, 463] on div "Close a Payment Cycle Select a payment cycle Aug 1 - Aug 15 Jul 16 - Jul 31 Jul…" at bounding box center [688, 322] width 1376 height 644
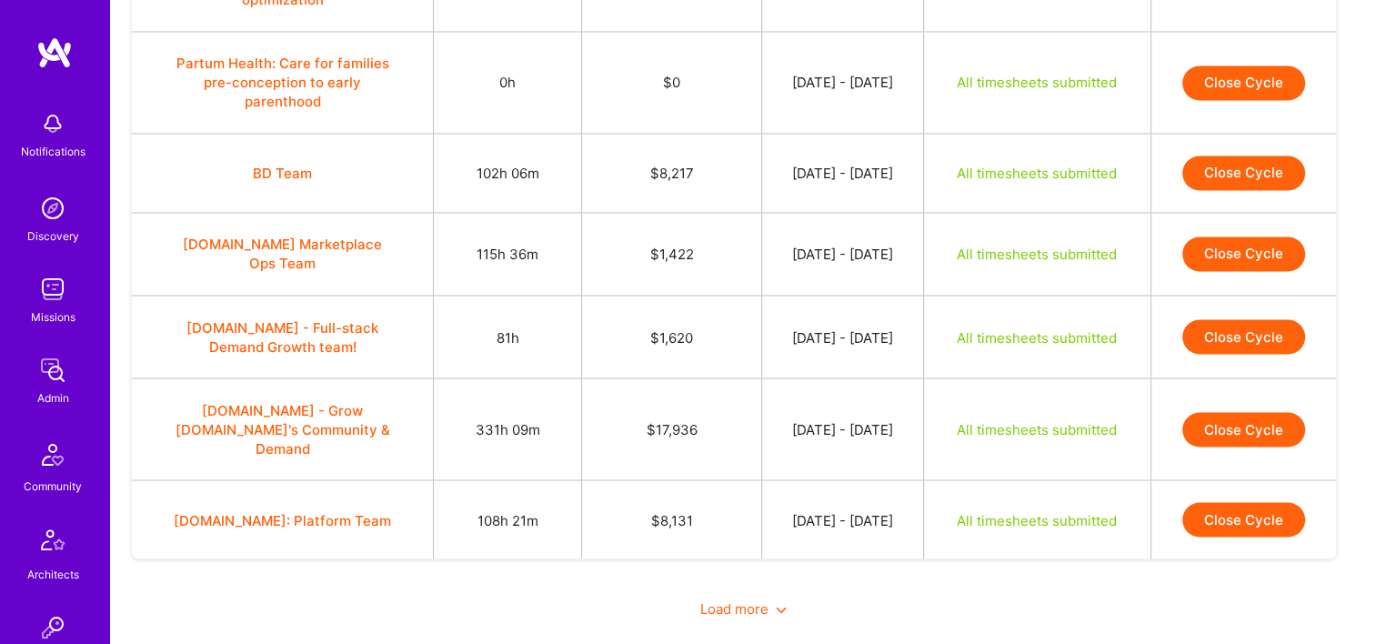
click at [1240, 502] on button "Close Cycle" at bounding box center [1243, 519] width 123 height 35
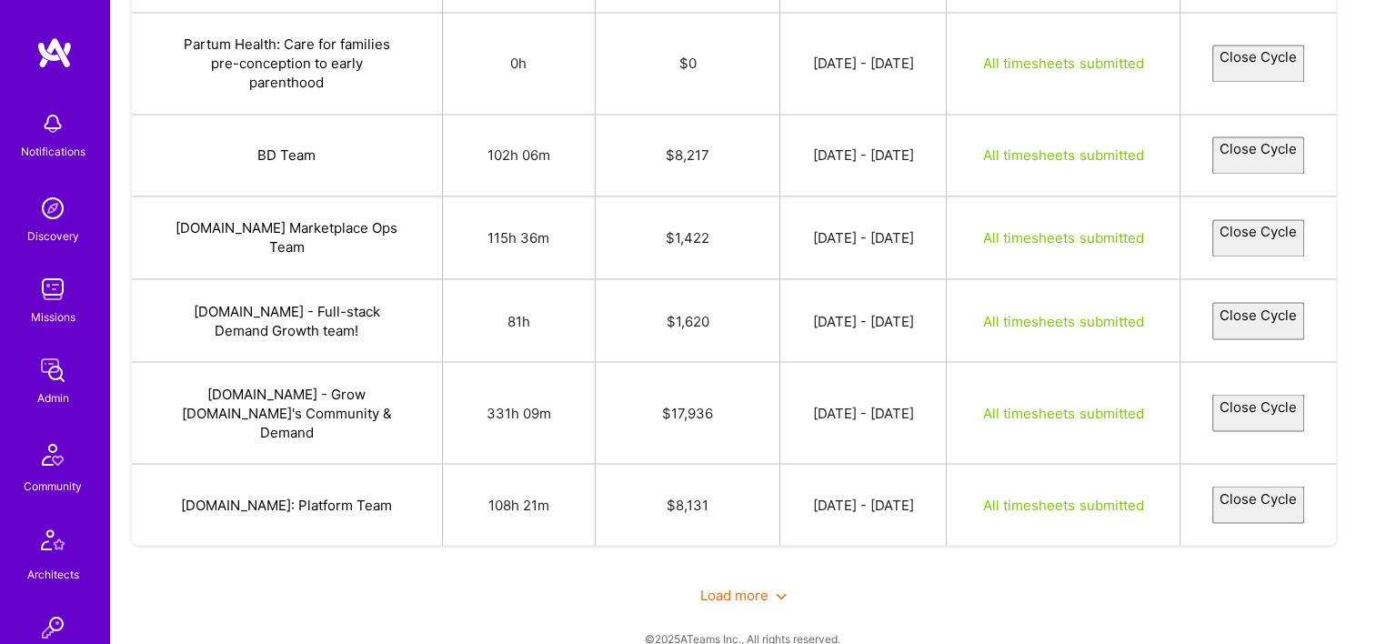
select select "688c9b5c151bb0603ffaccf4"
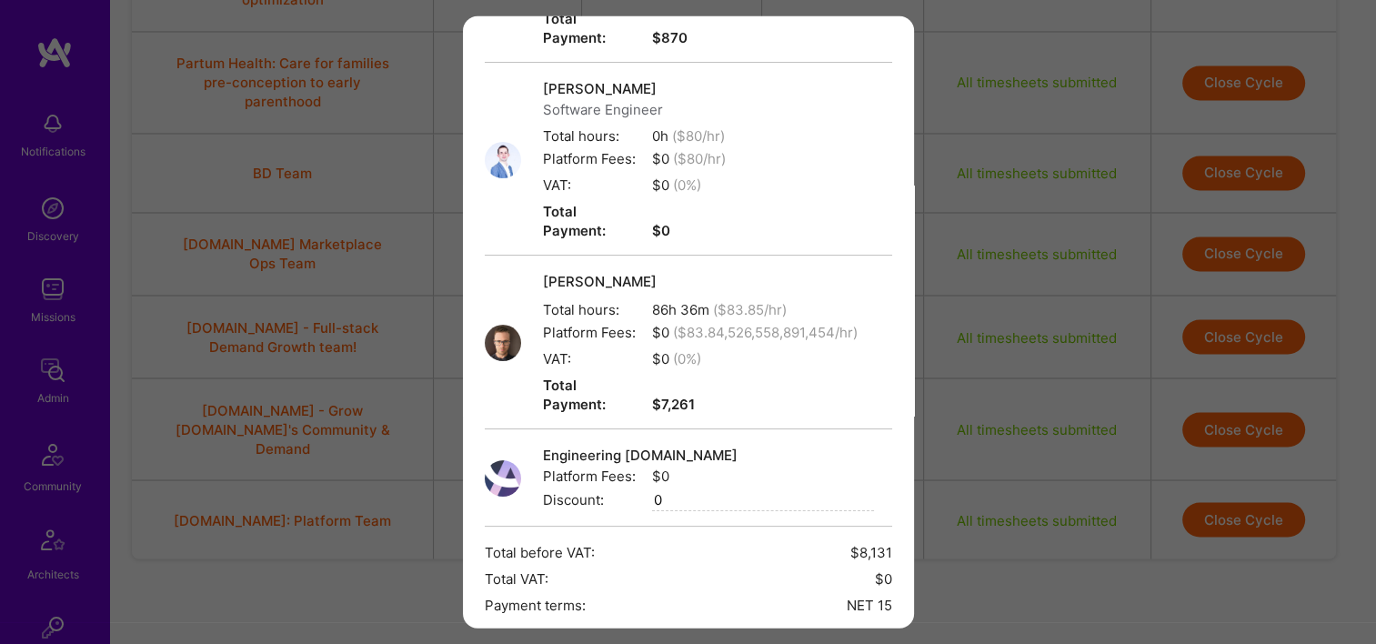
scroll to position [420, 0]
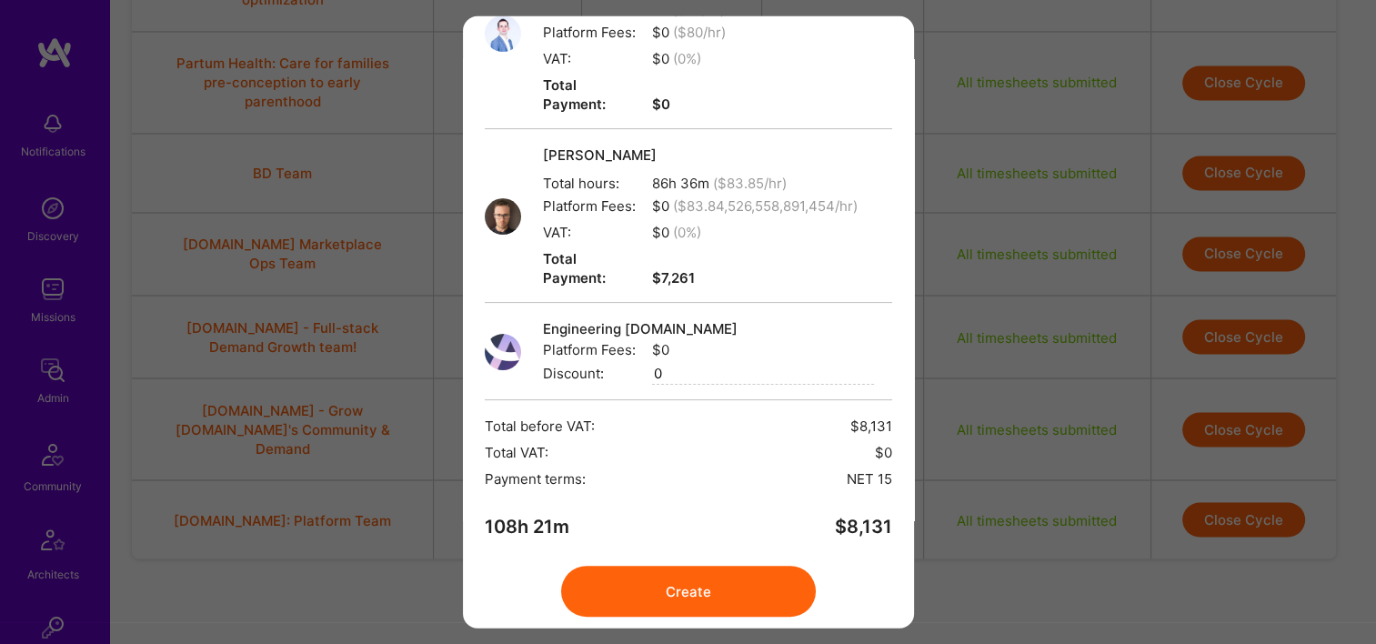
click at [685, 566] on button "Create" at bounding box center [688, 591] width 255 height 51
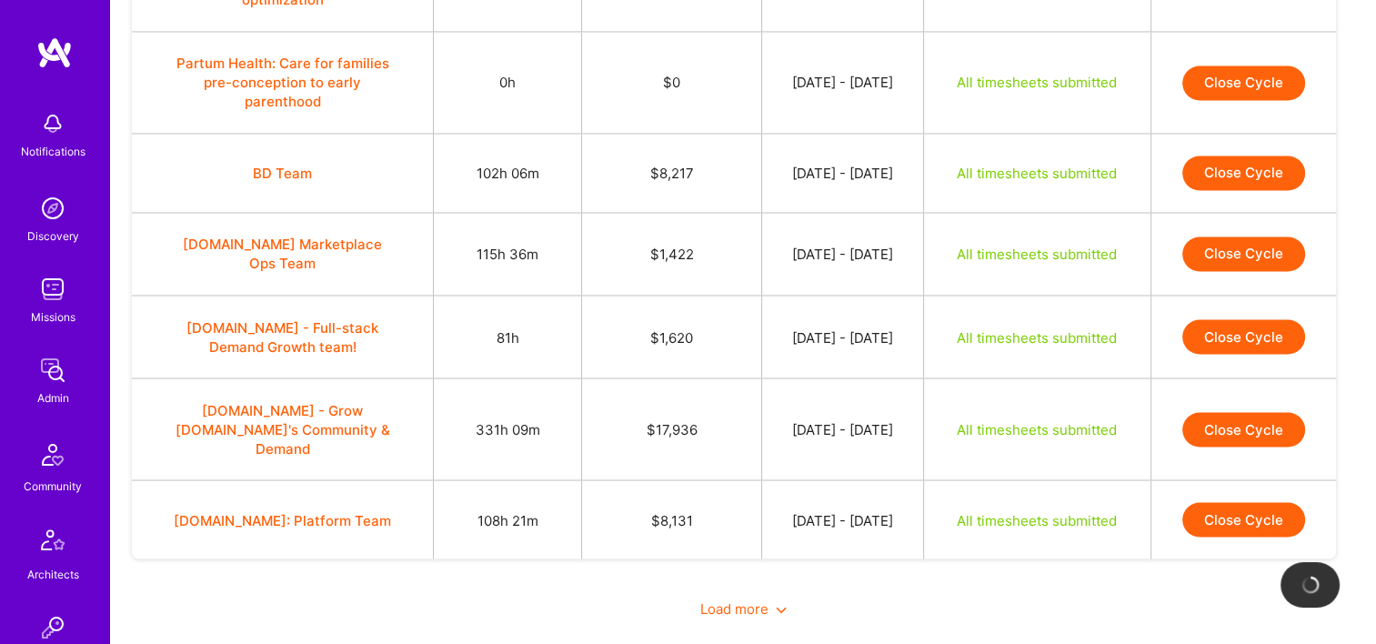
click at [1253, 412] on button "Close Cycle" at bounding box center [1243, 429] width 123 height 35
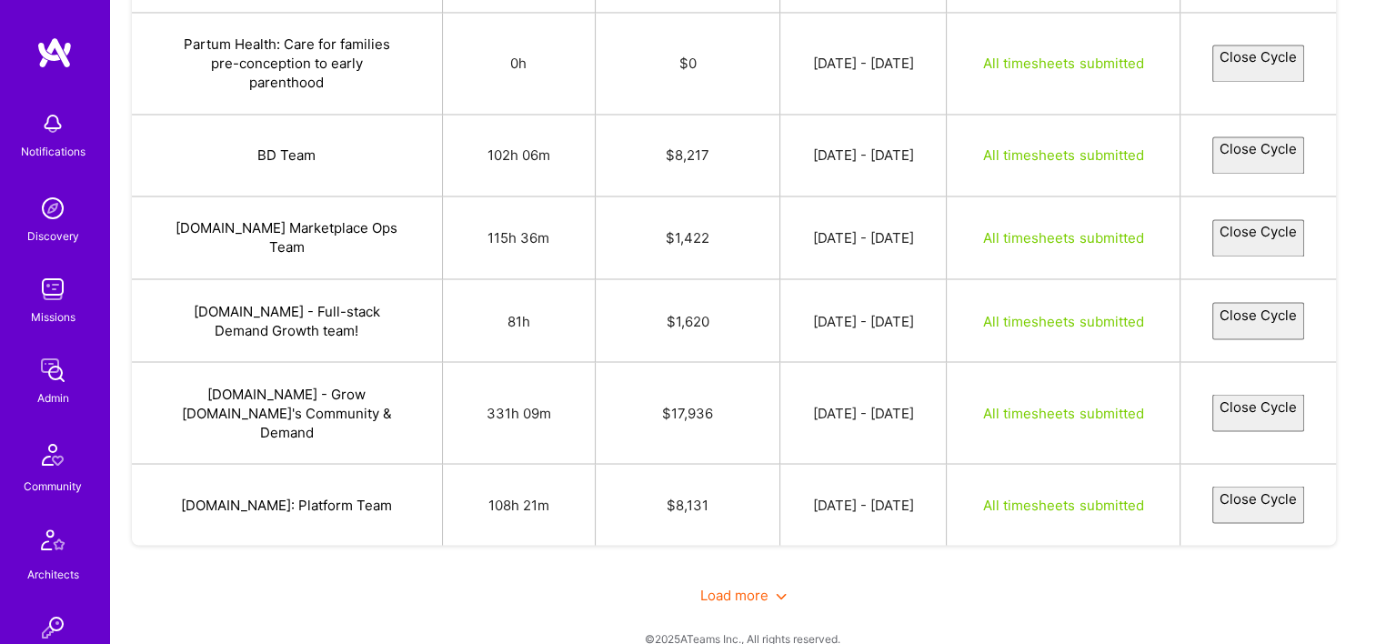
select select "688bfb972f52b47ed616dc87"
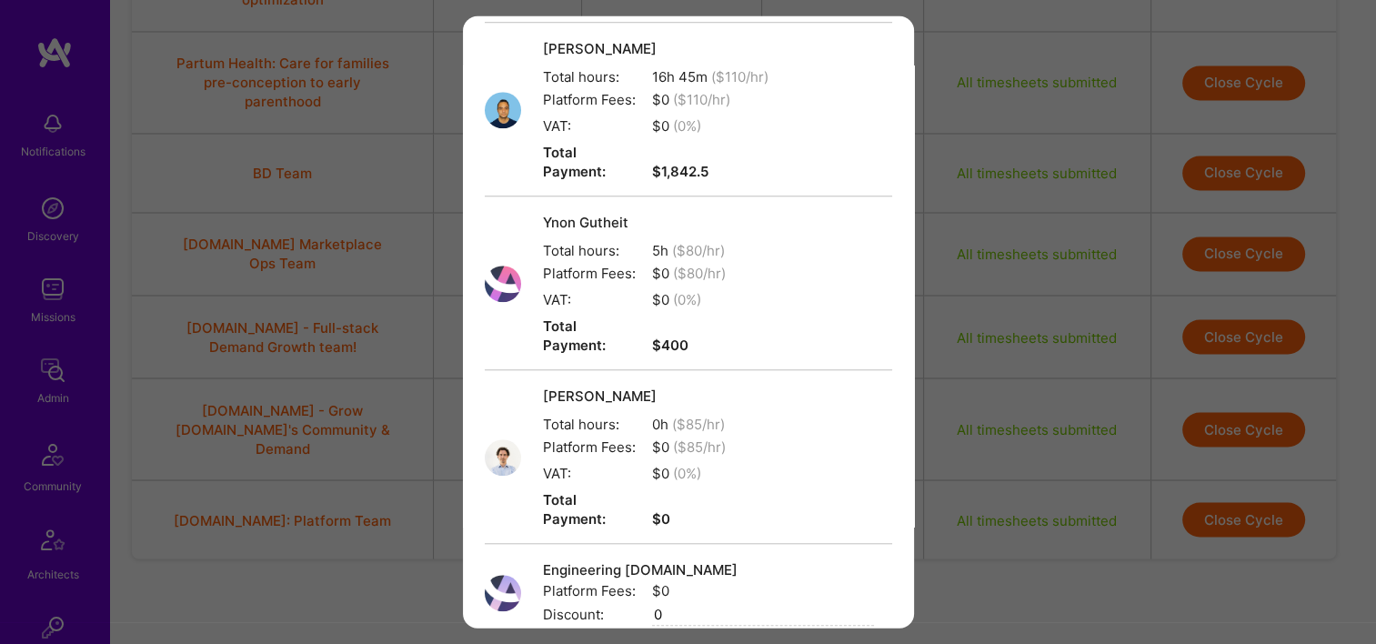
scroll to position [1655, 0]
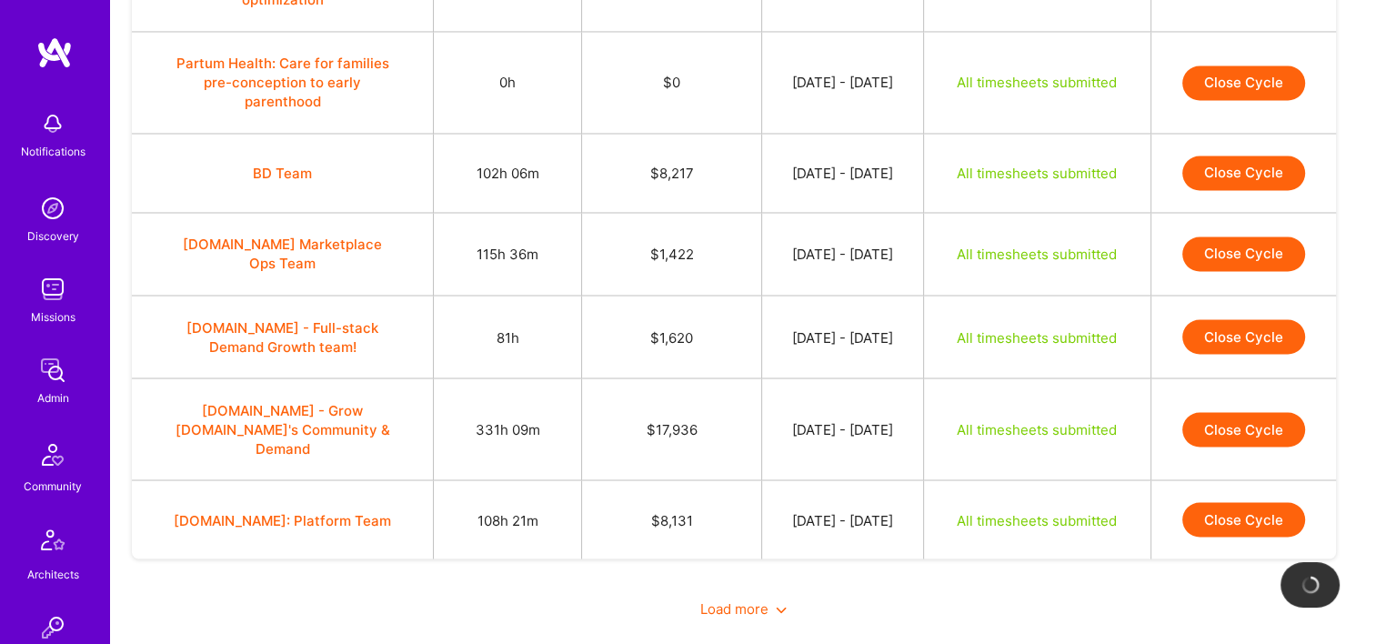
click at [746, 599] on span "Load more" at bounding box center [743, 607] width 86 height 17
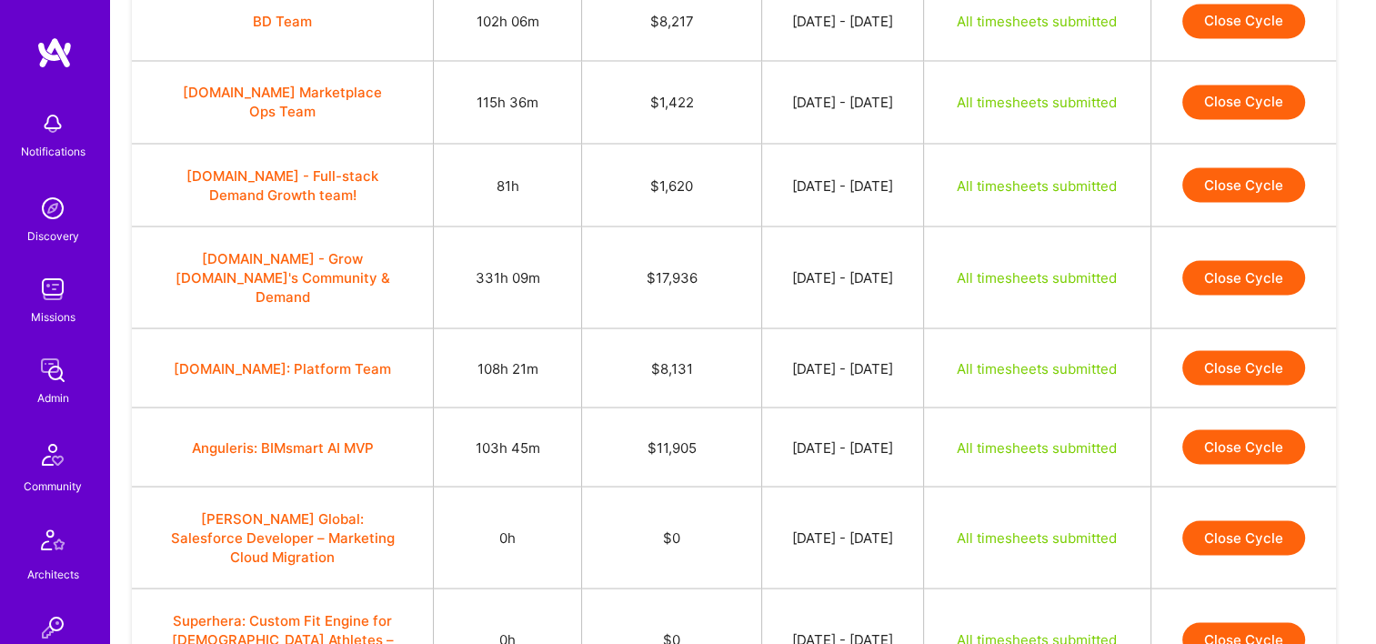
scroll to position [3311, 0]
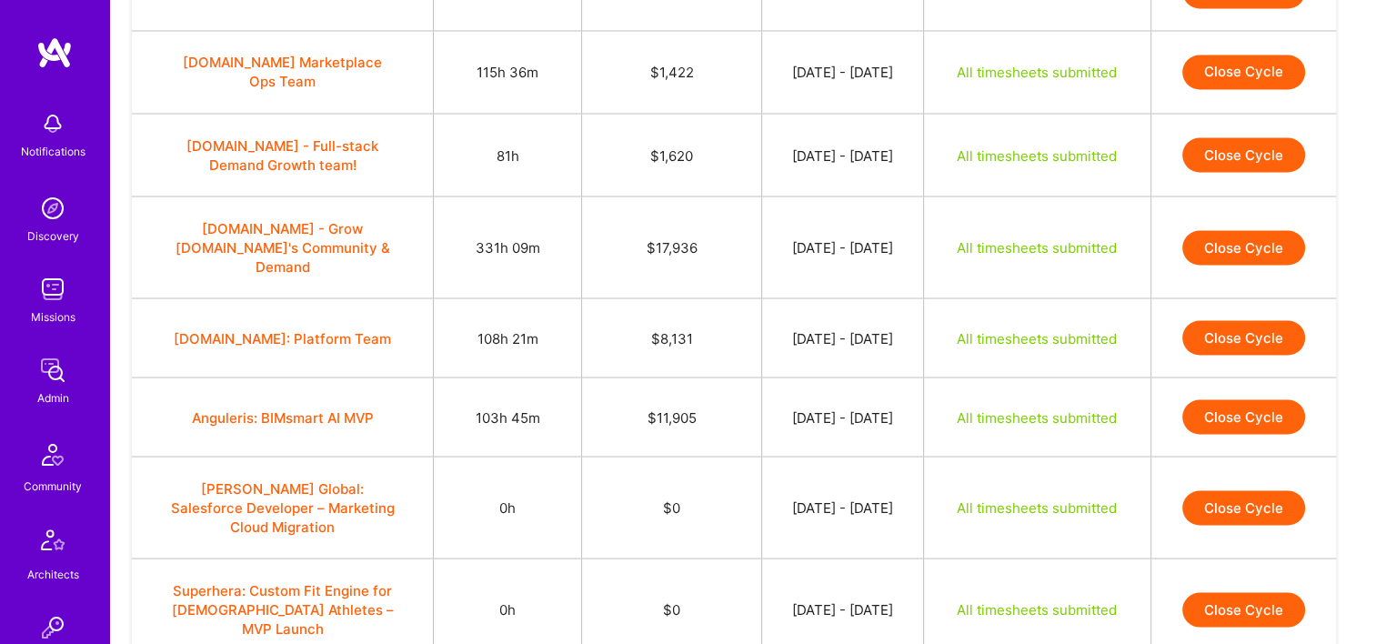
click at [1267, 399] on button "Close Cycle" at bounding box center [1243, 416] width 123 height 35
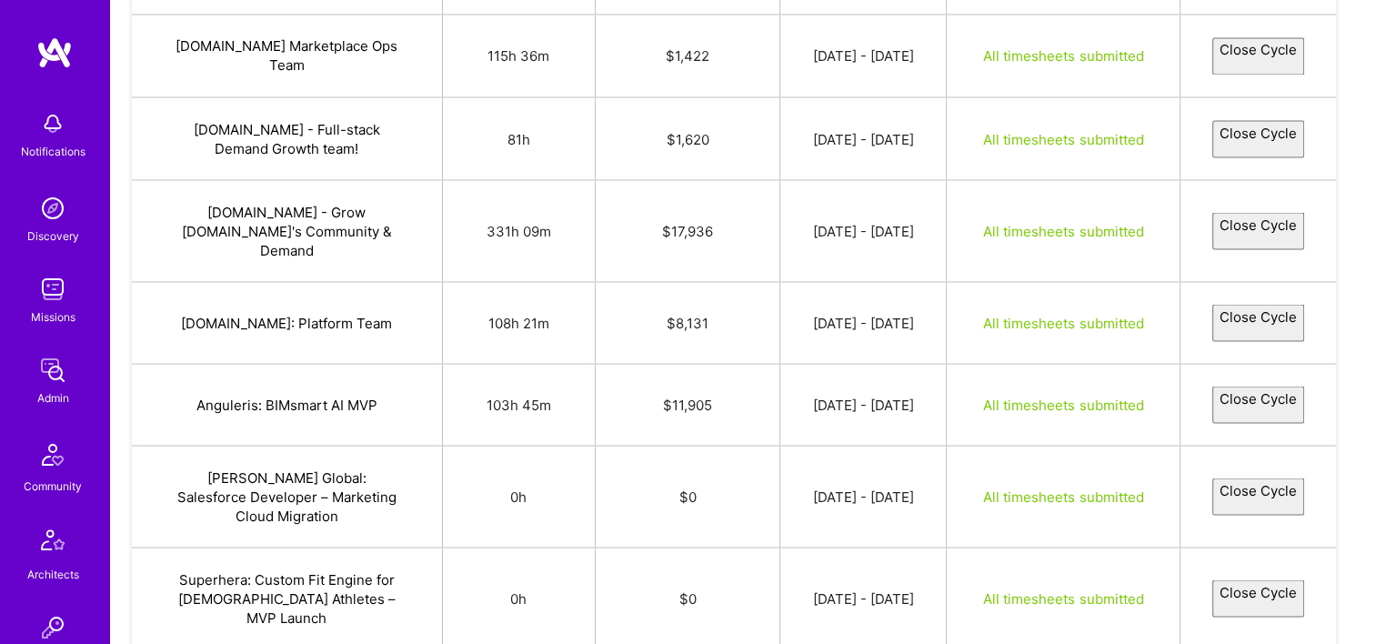
select select "687703766baa0e6c40b094d4"
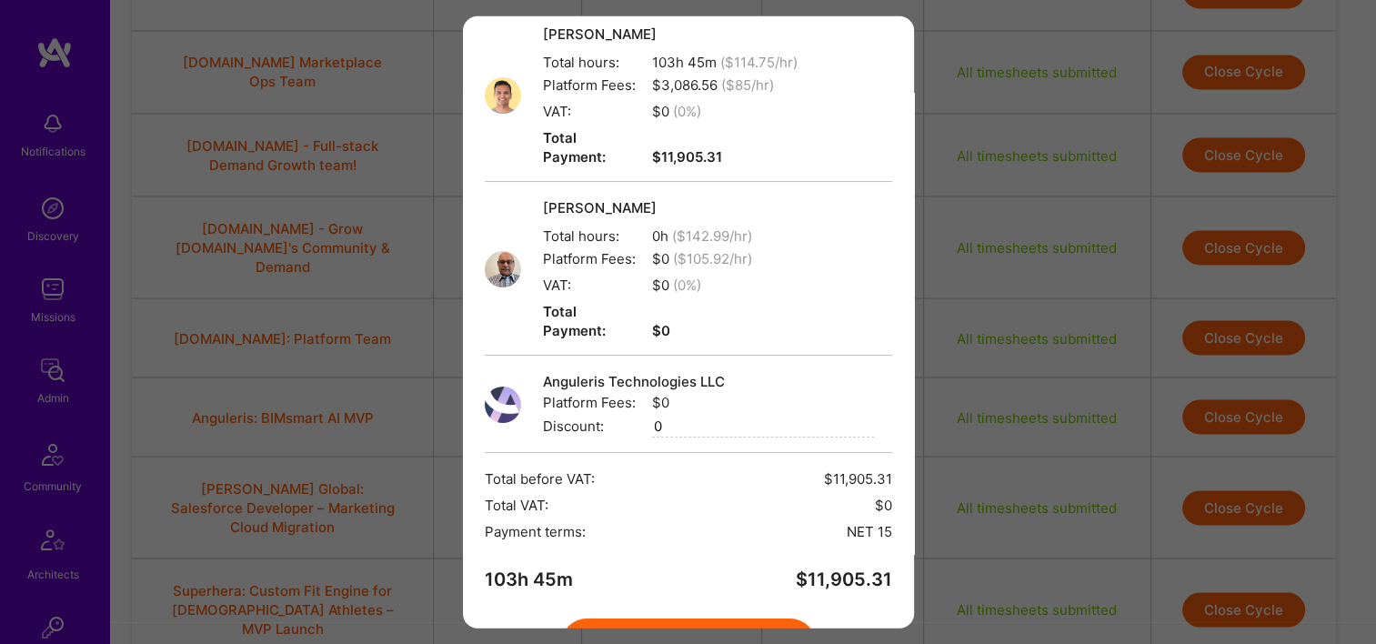
scroll to position [227, 0]
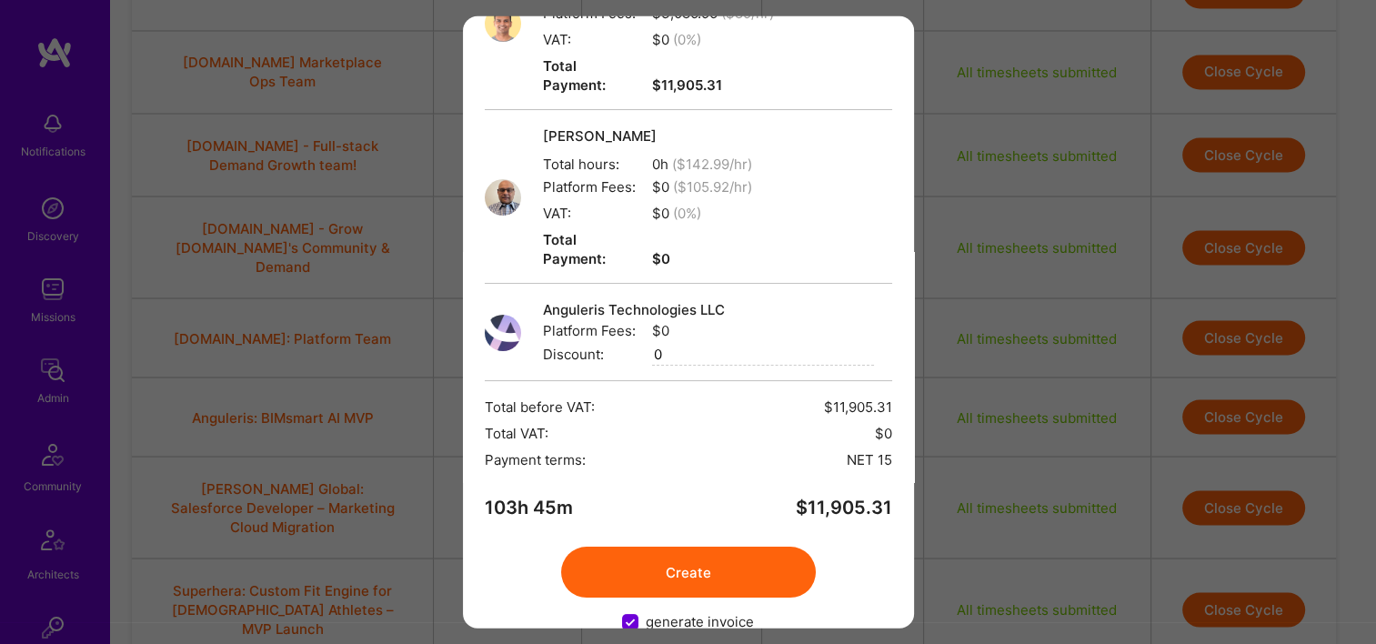
click at [687, 546] on button "Create" at bounding box center [688, 571] width 255 height 51
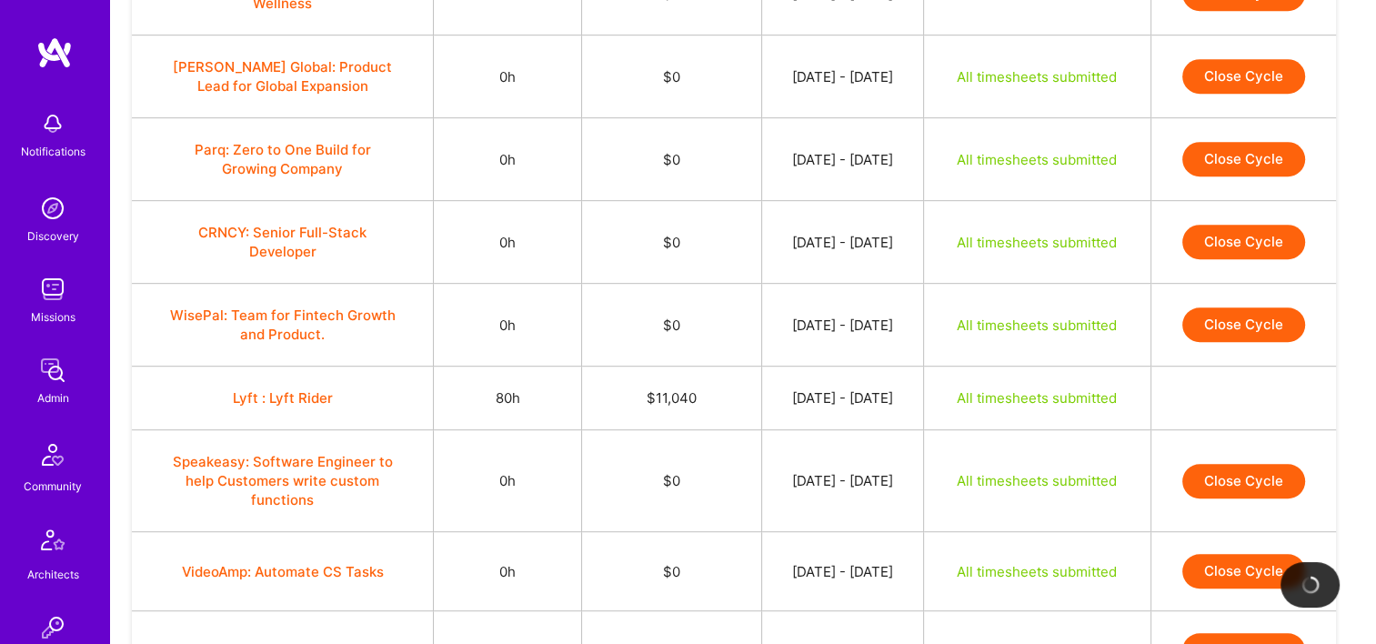
scroll to position [0, 0]
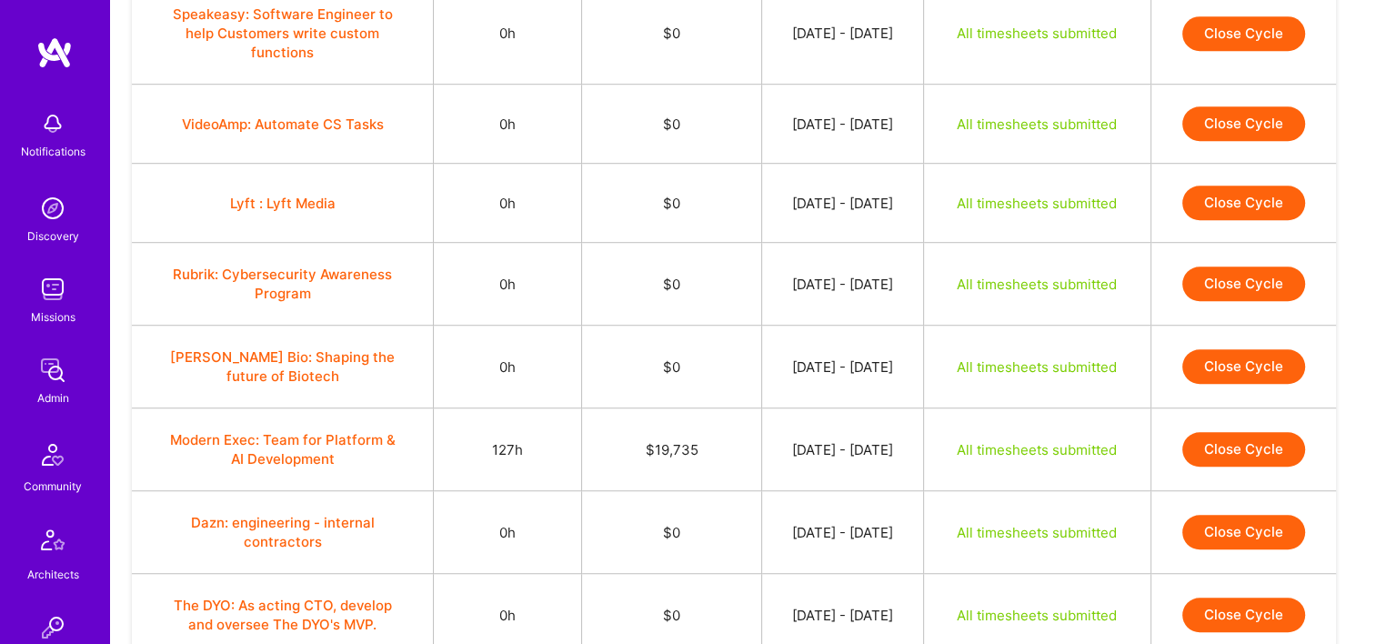
scroll to position [1364, 0]
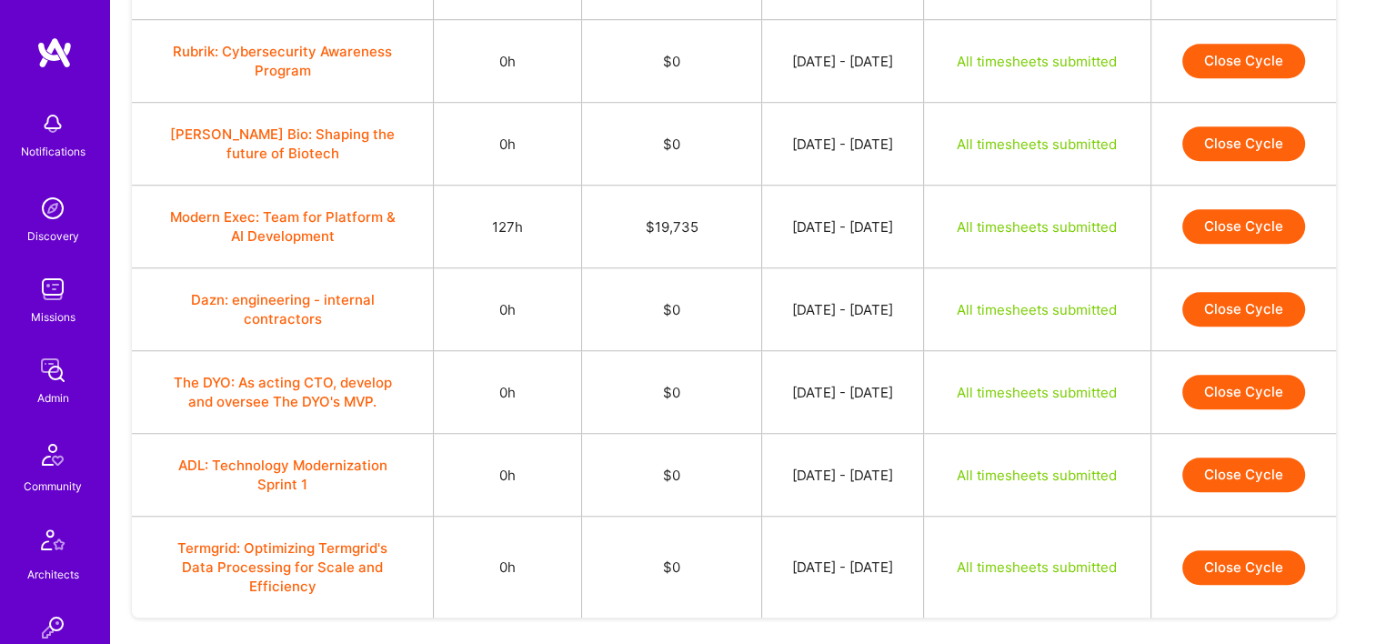
click at [303, 207] on button "Modern Exec: Team for Platform & AI Development" at bounding box center [282, 226] width 227 height 38
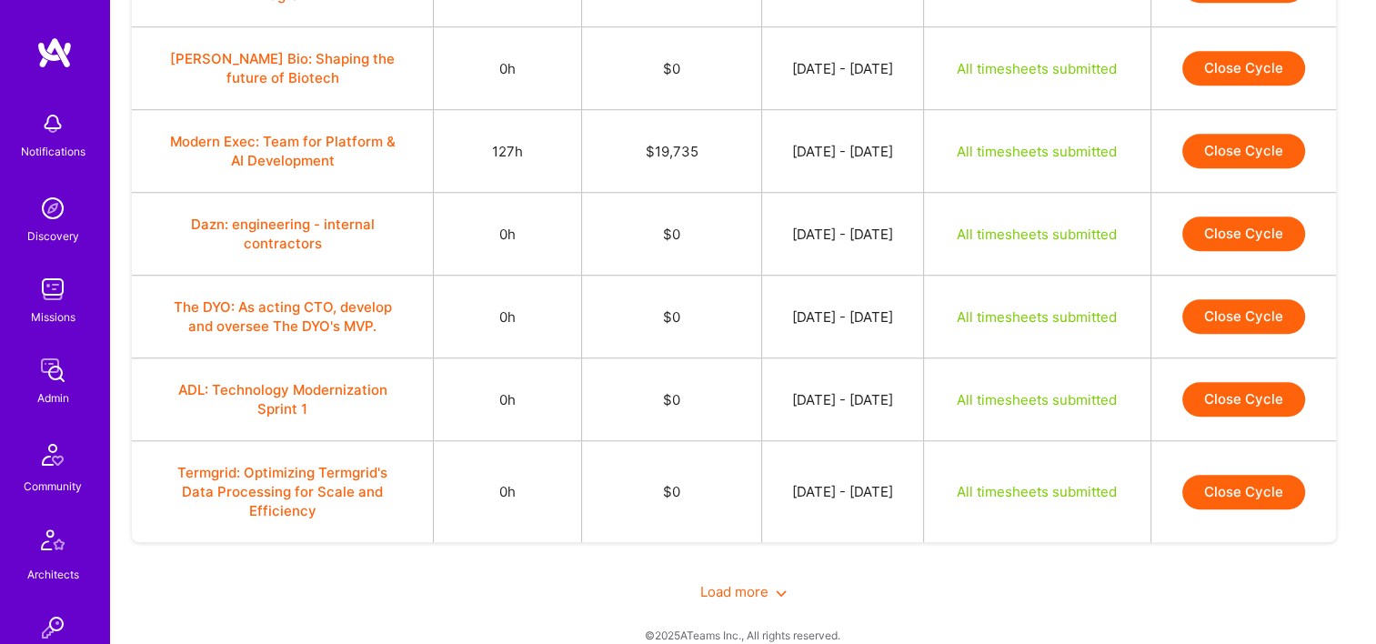
click at [753, 583] on span "Load more" at bounding box center [743, 591] width 86 height 17
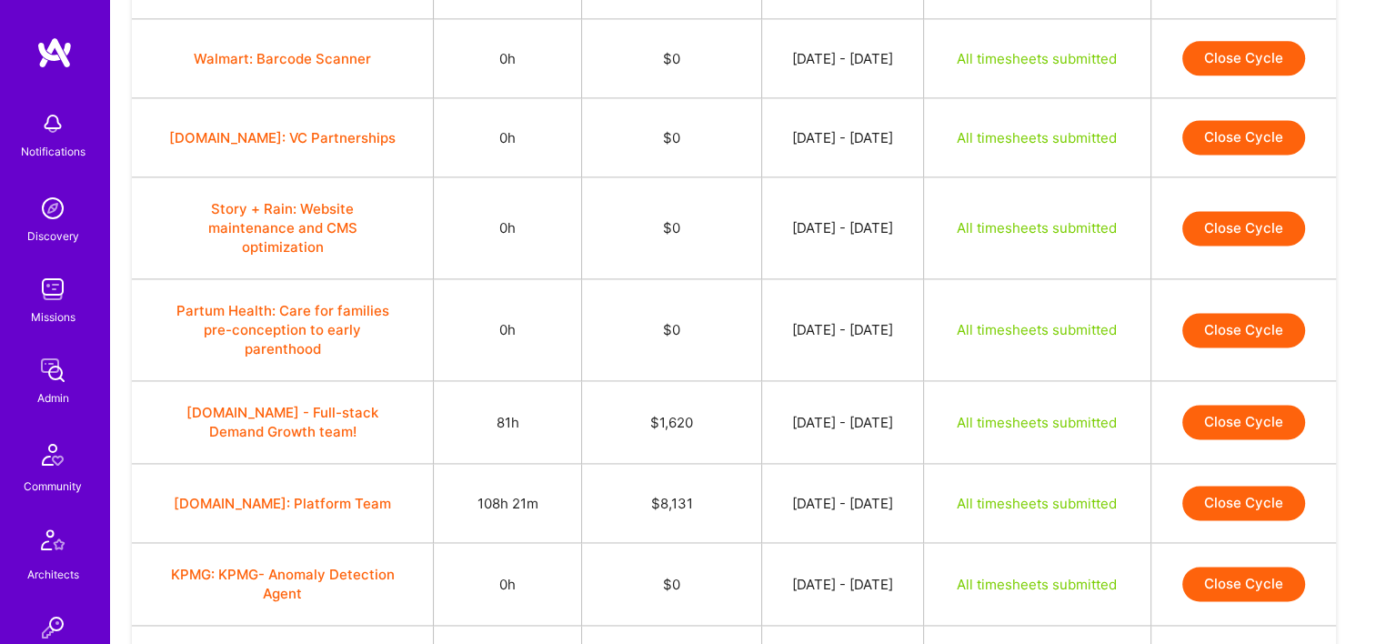
scroll to position [2531, 0]
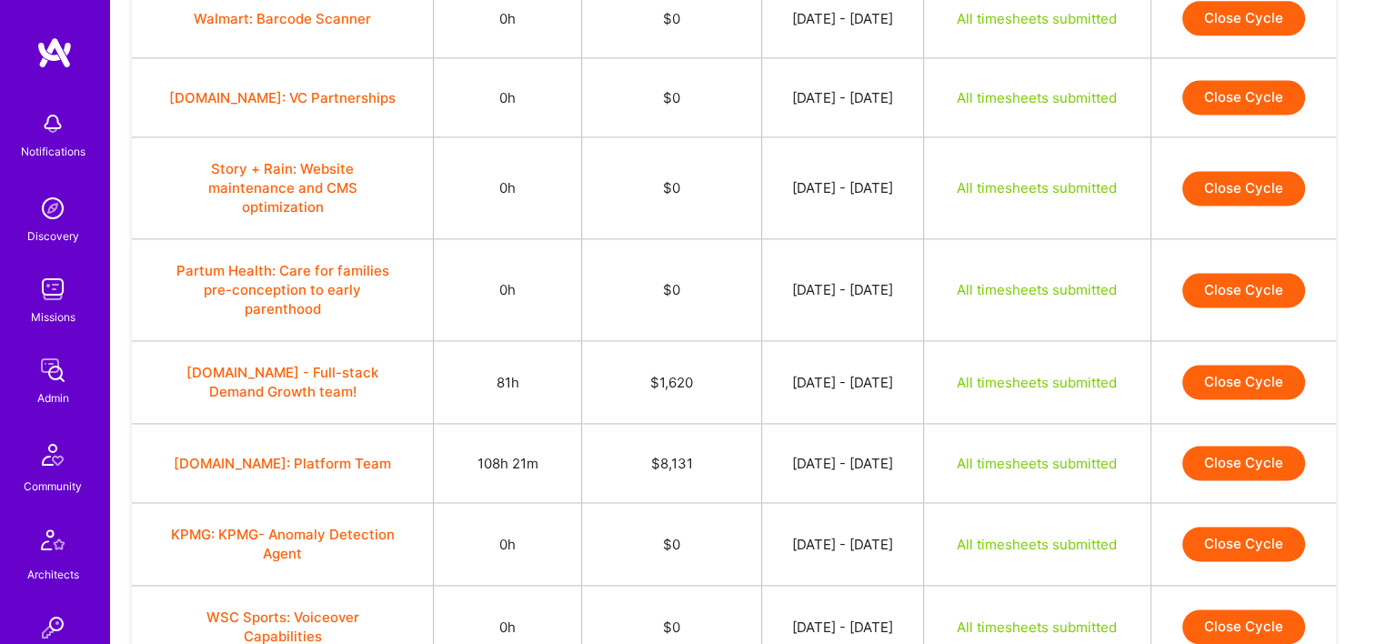
click at [1248, 365] on button "Close Cycle" at bounding box center [1243, 382] width 123 height 35
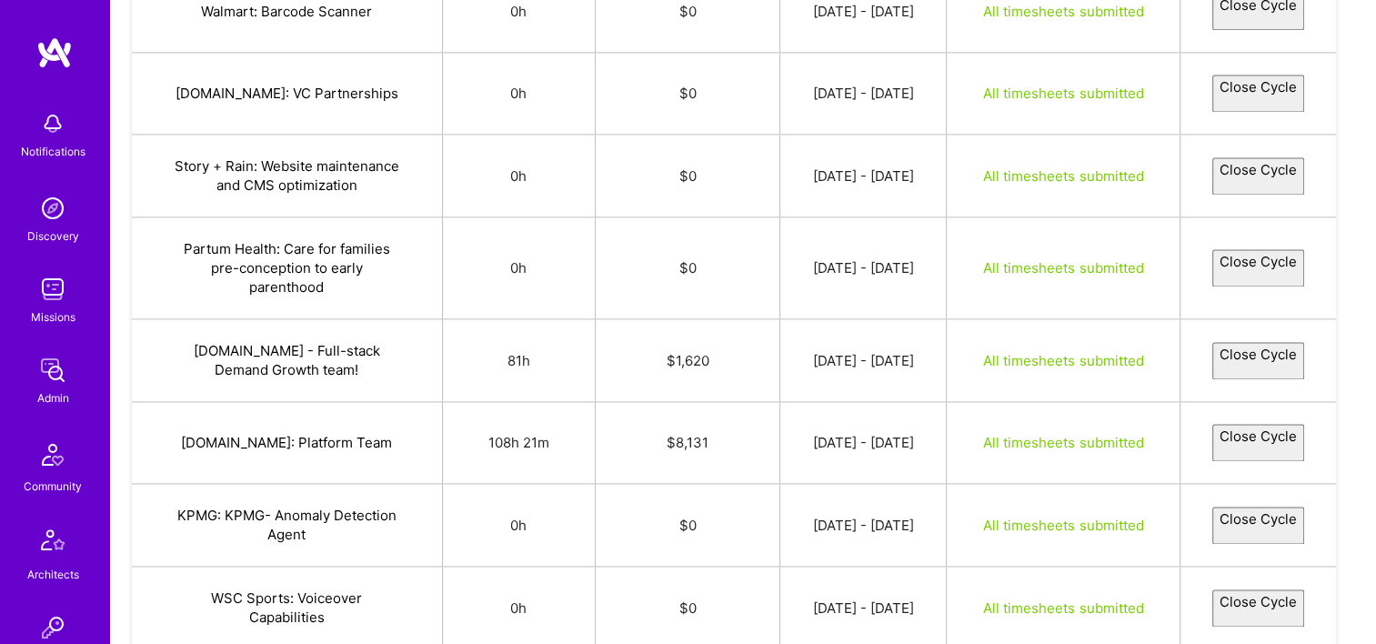
select select "688c3f786bb6565988918e70"
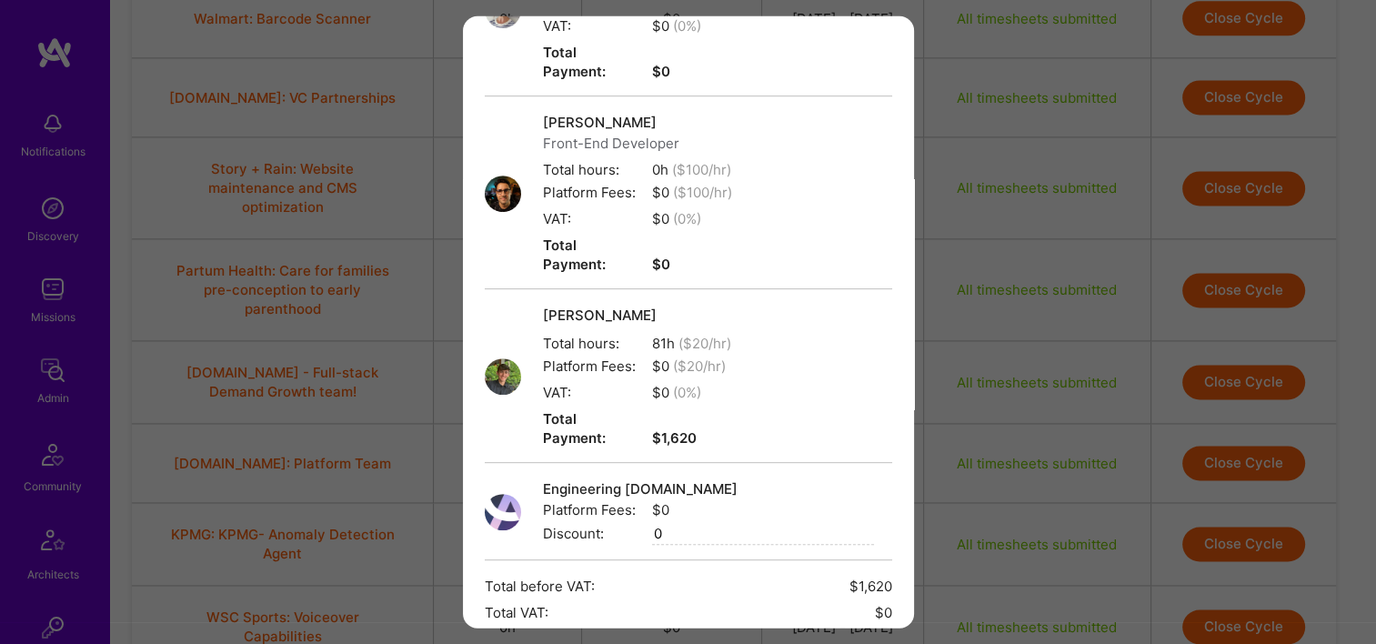
scroll to position [865, 0]
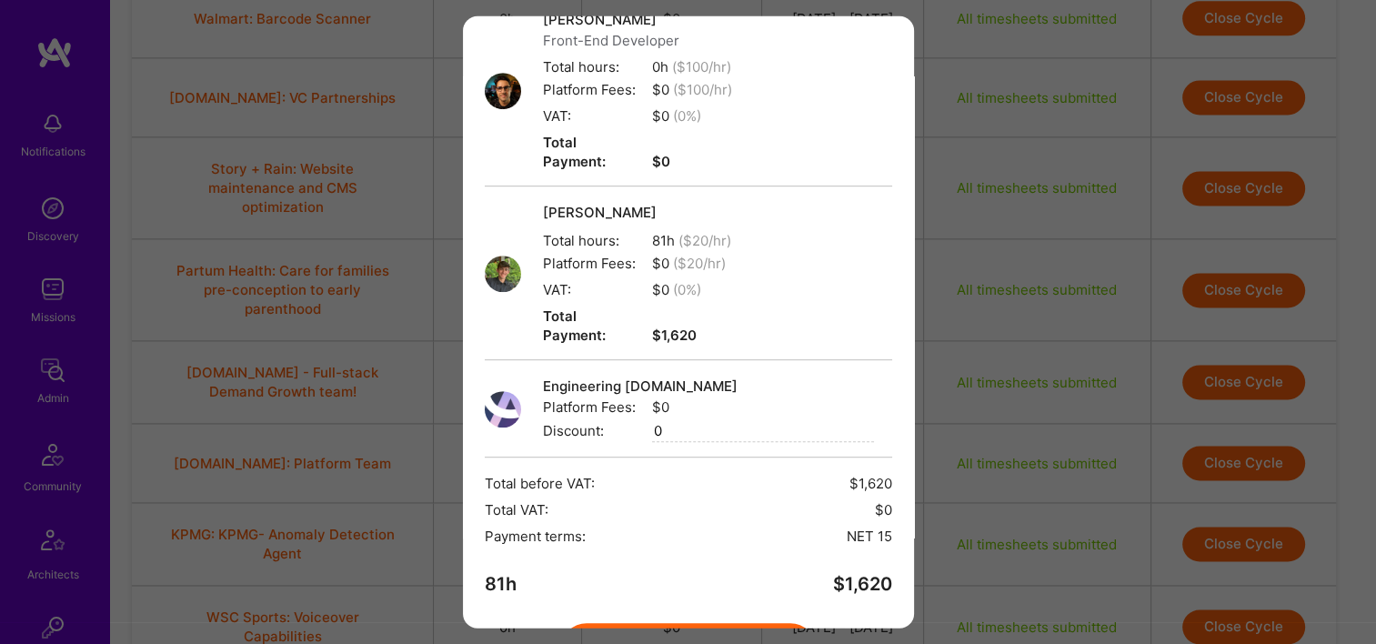
click at [667, 623] on button "Create" at bounding box center [688, 648] width 255 height 51
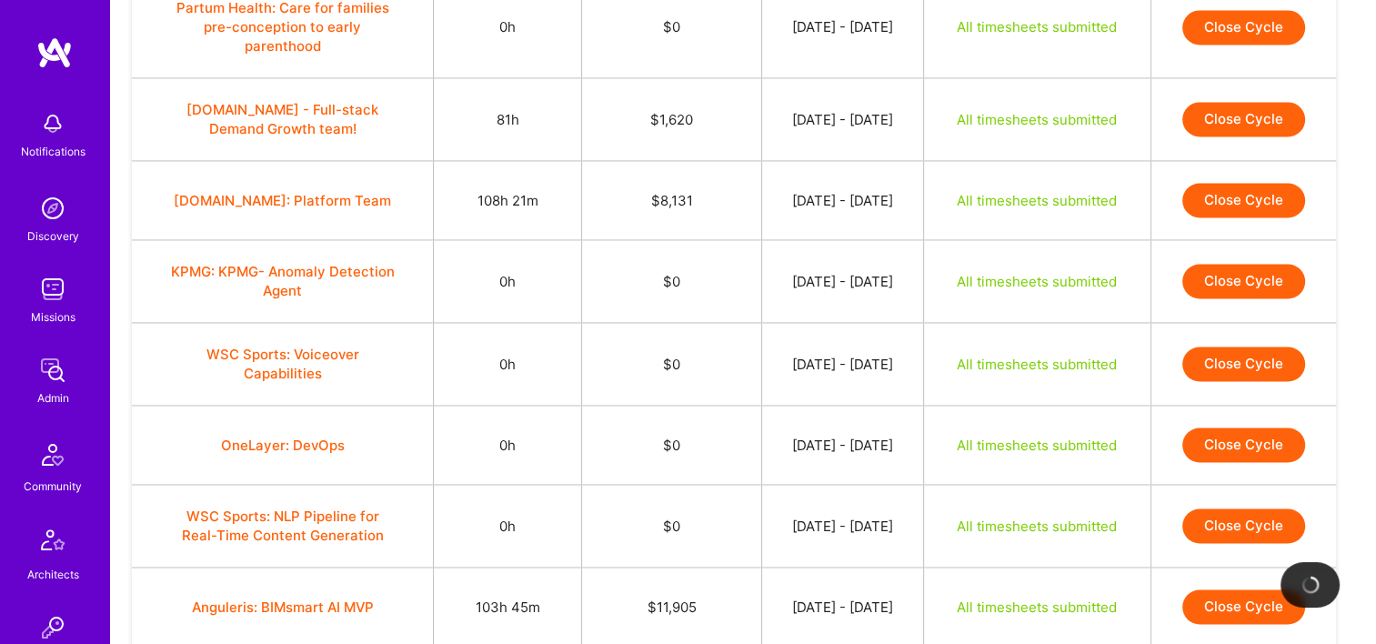
scroll to position [2793, 0]
click at [1240, 102] on button "Close Cycle" at bounding box center [1243, 119] width 123 height 35
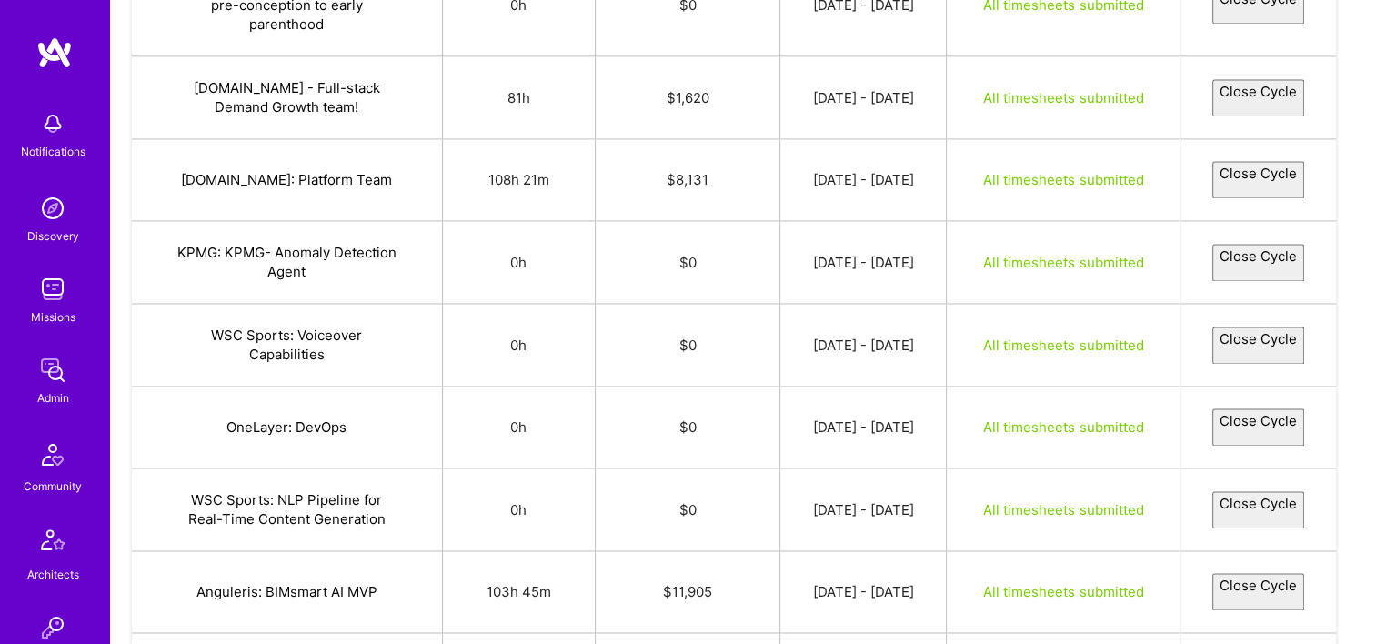
select select "688c3f786bb6565988918e70"
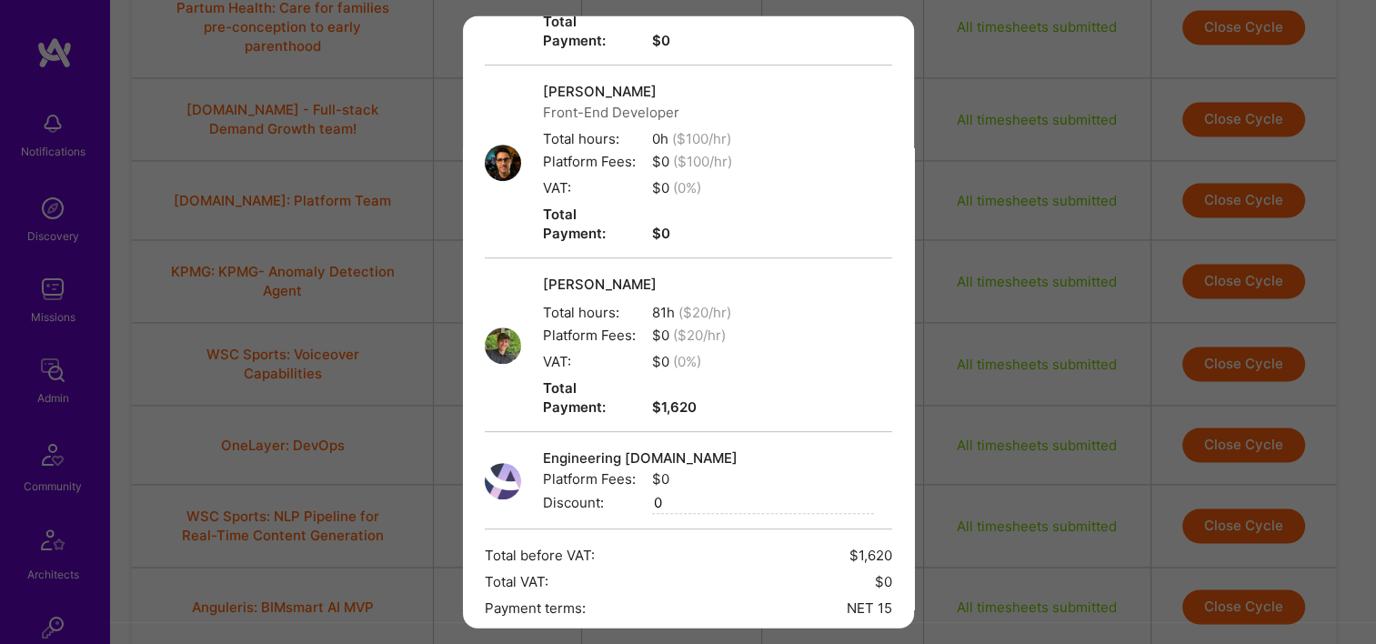
scroll to position [865, 0]
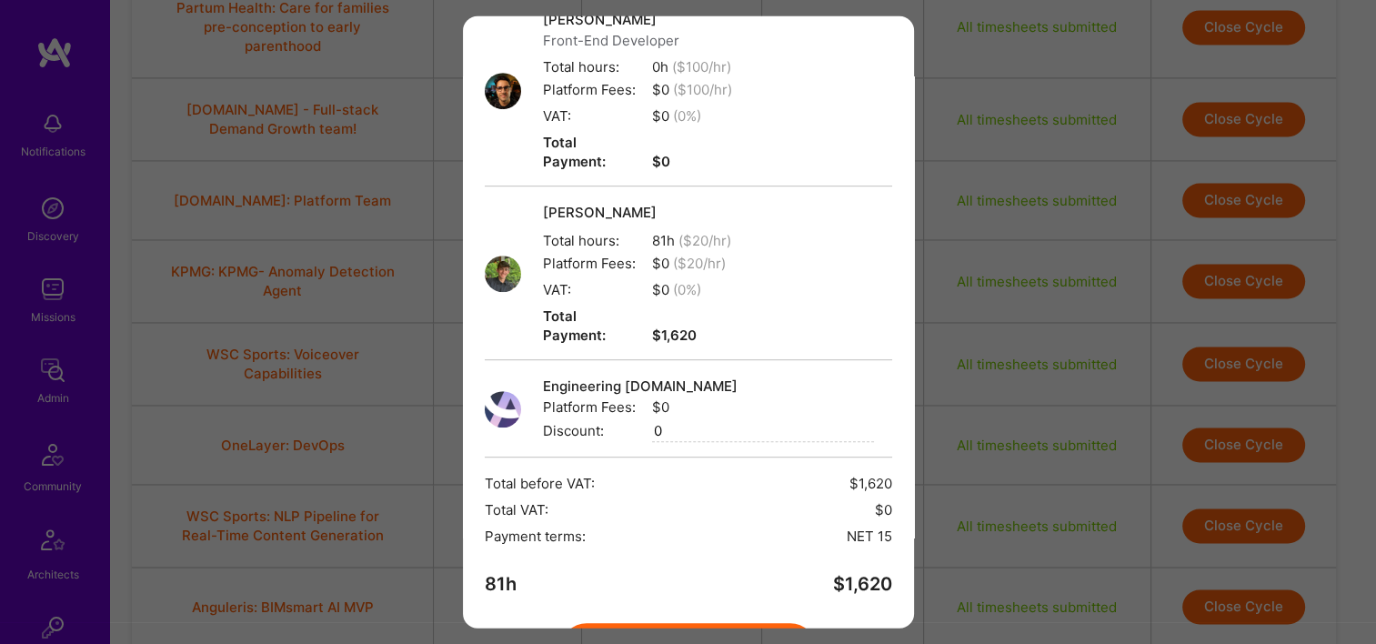
click at [696, 623] on button "Create" at bounding box center [688, 648] width 255 height 51
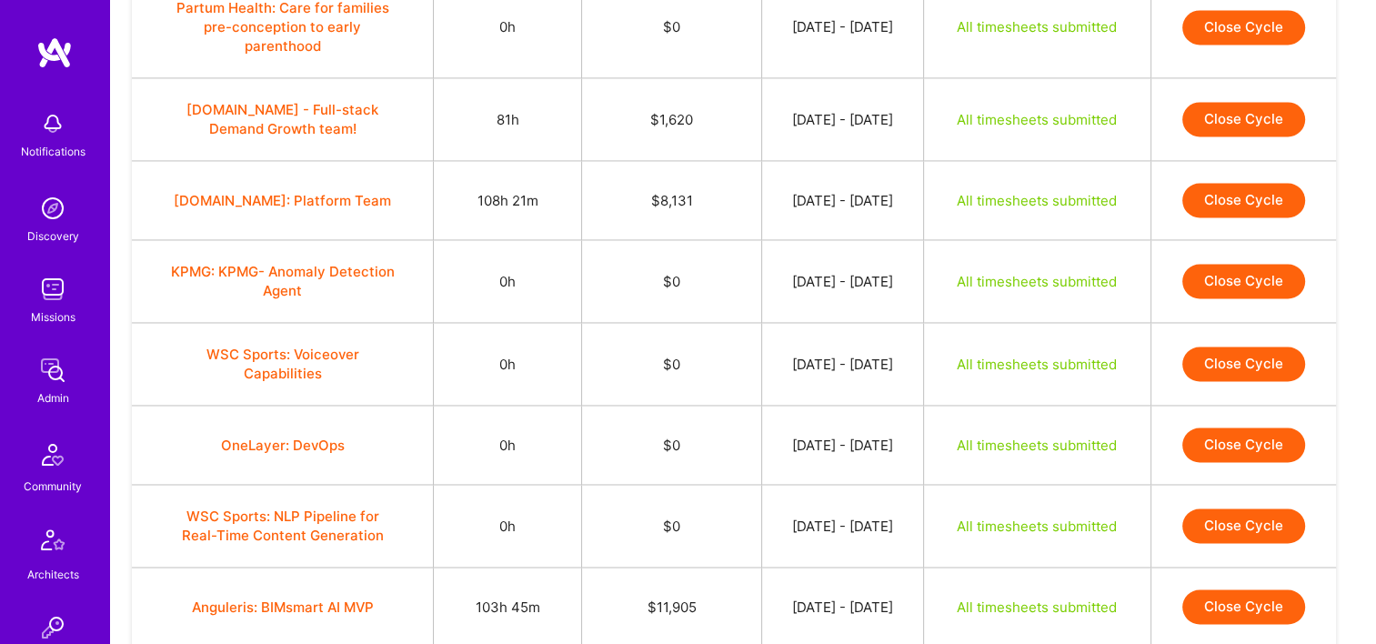
drag, startPoint x: 1266, startPoint y: 148, endPoint x: 1262, endPoint y: 162, distance: 14.1
click at [1266, 161] on td "Close Cycle" at bounding box center [1242, 200] width 185 height 79
click at [1251, 183] on button "Close Cycle" at bounding box center [1243, 200] width 123 height 35
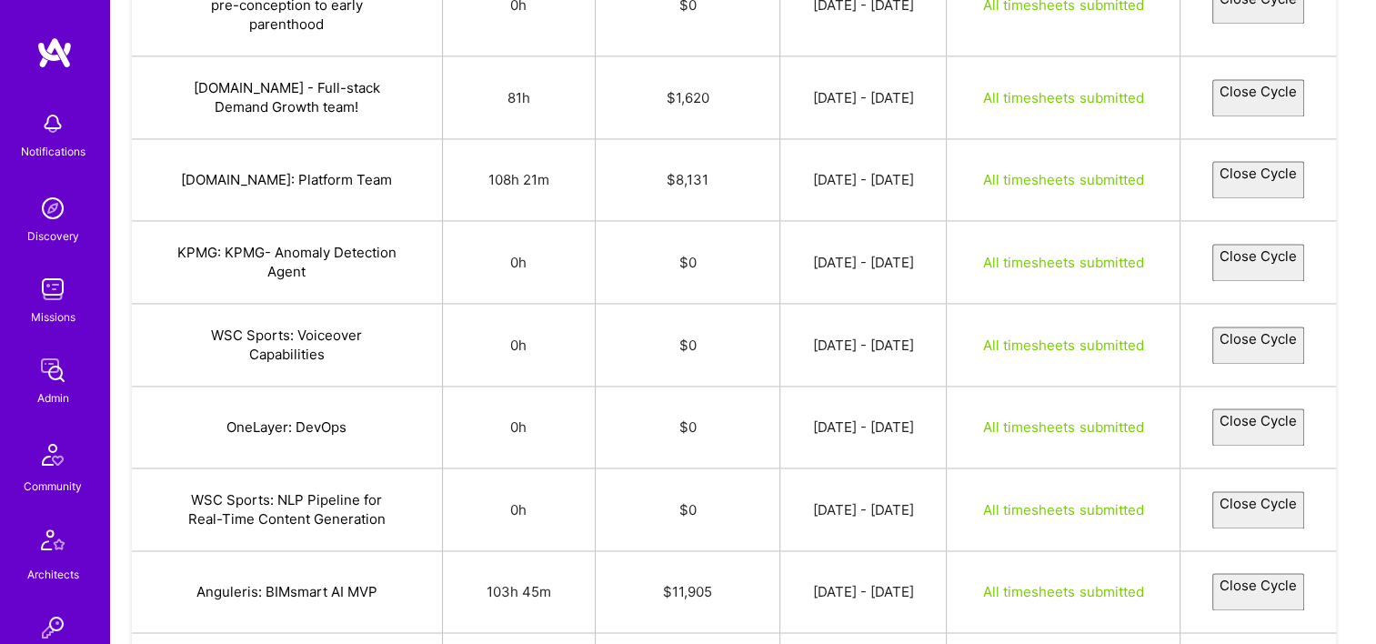
select select "688c9b5c151bb0603ffaccf4"
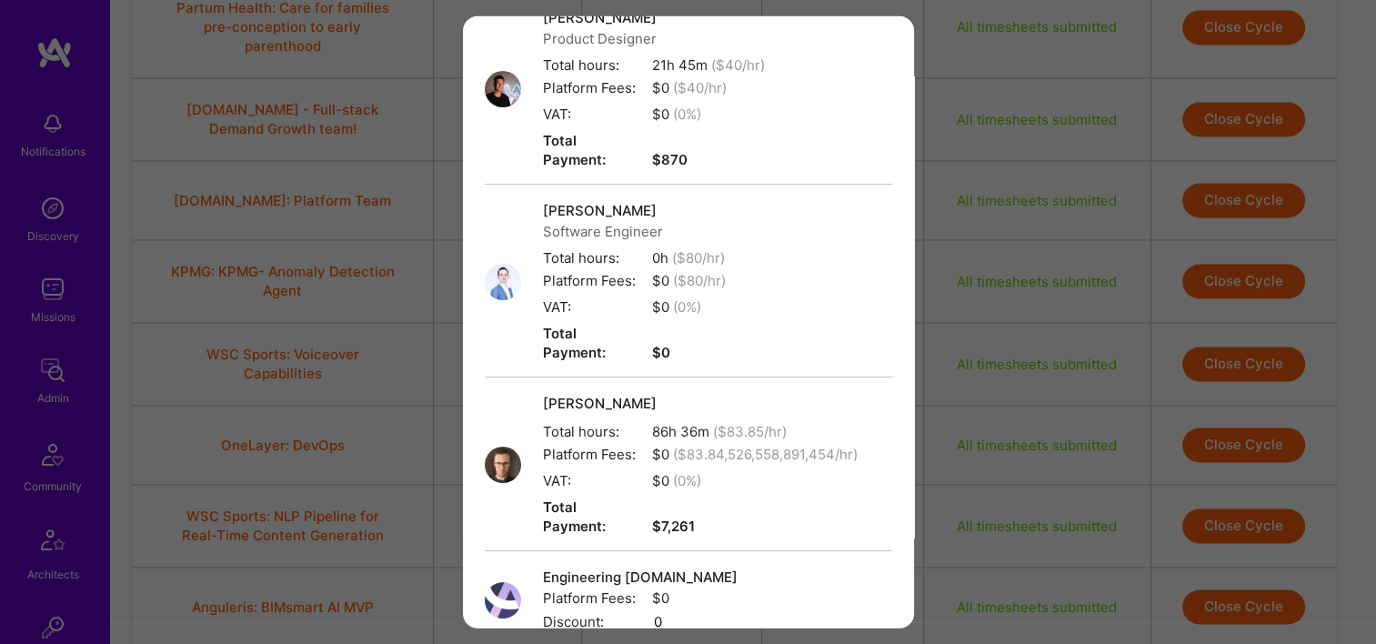
scroll to position [420, 0]
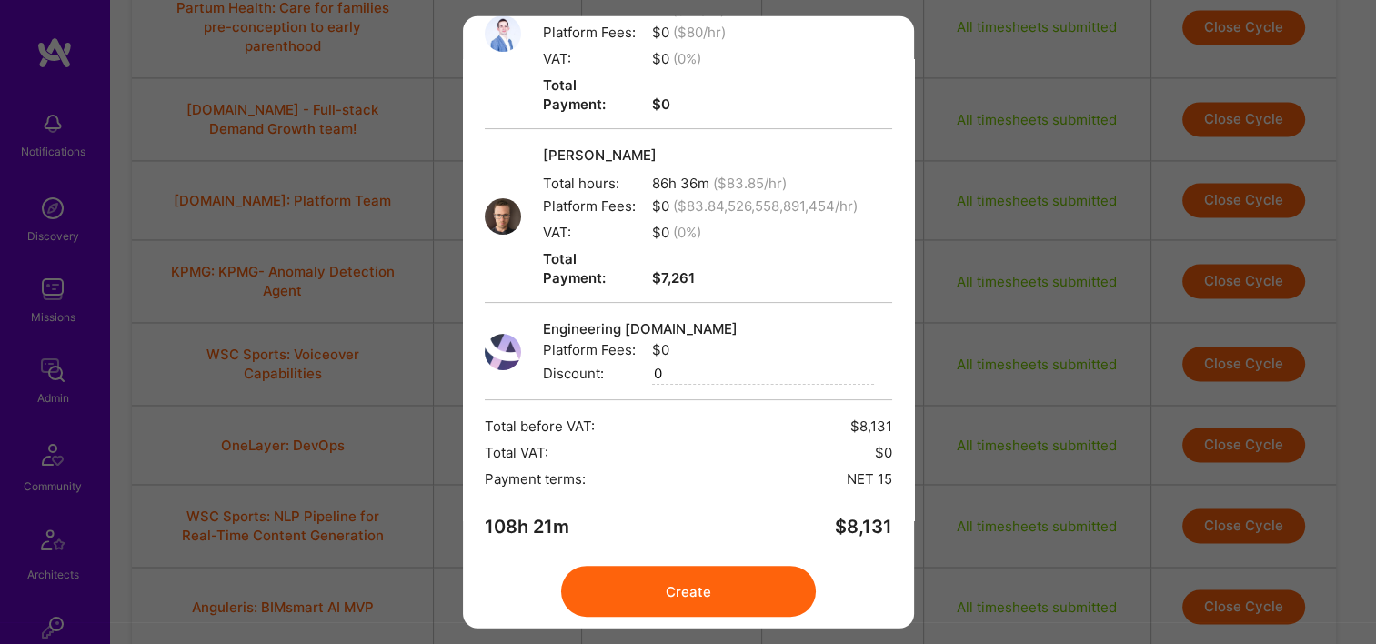
click at [695, 566] on button "Create" at bounding box center [688, 591] width 255 height 51
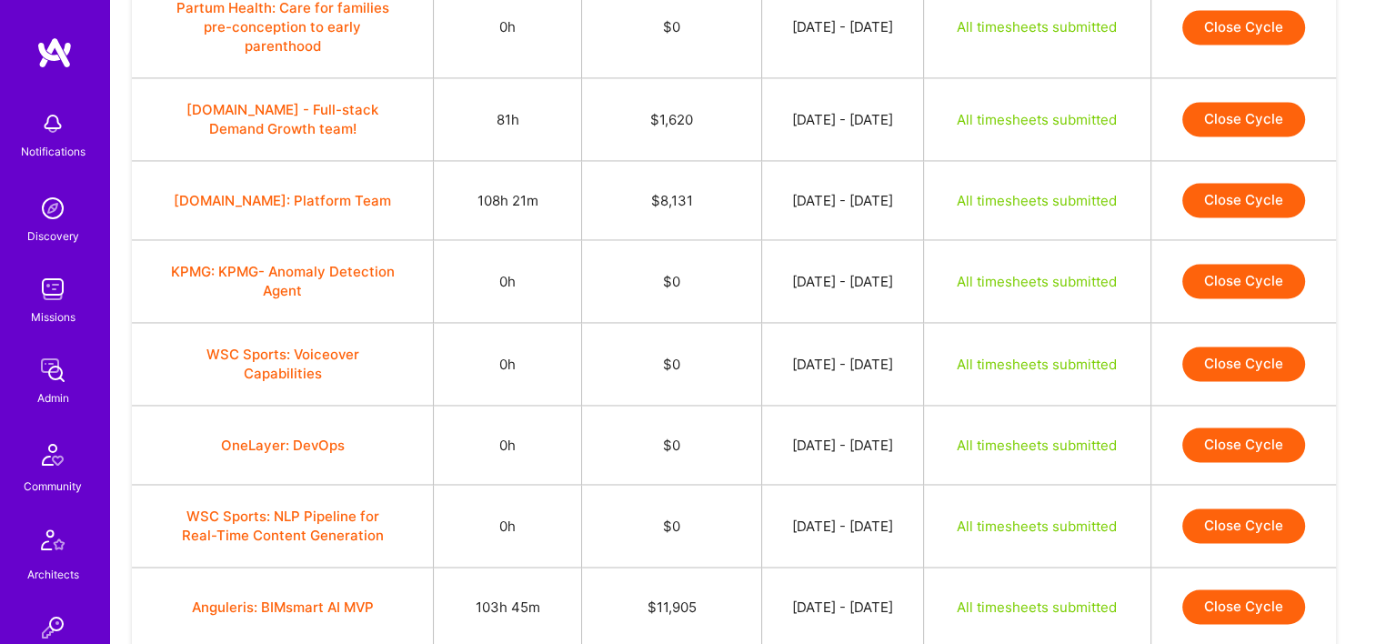
click at [1235, 185] on button "Close Cycle" at bounding box center [1243, 200] width 123 height 35
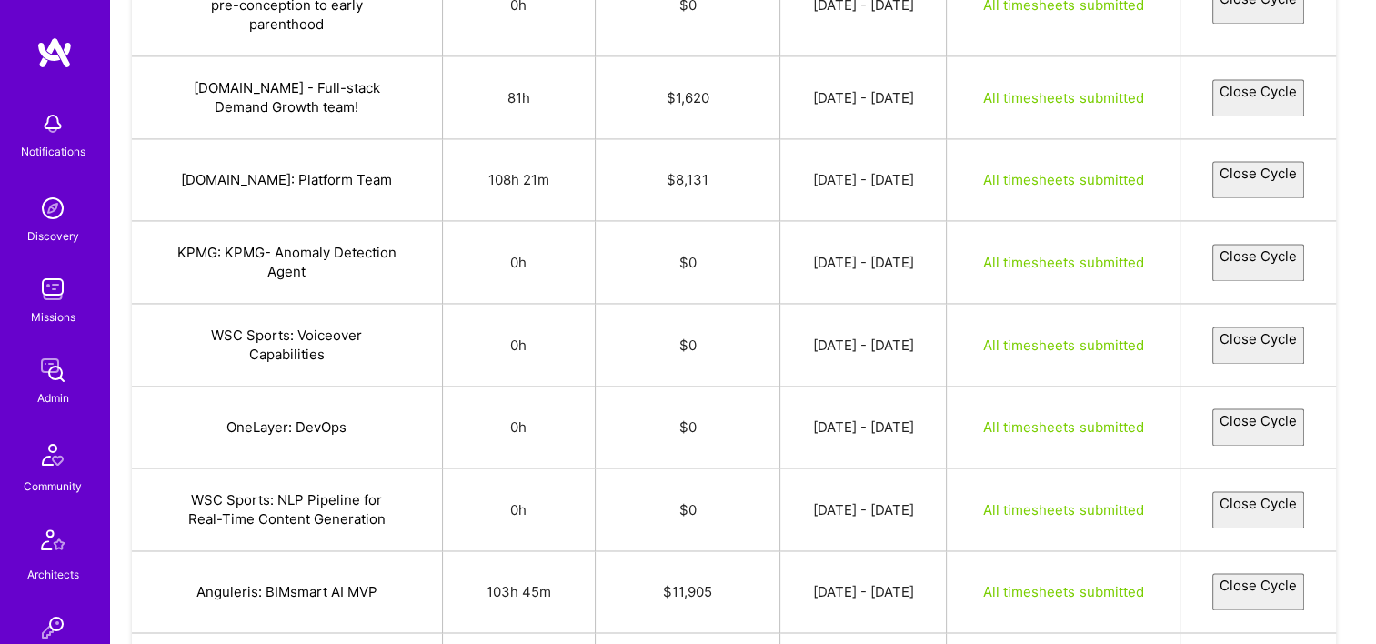
select select "688c9b5c151bb0603ffaccf4"
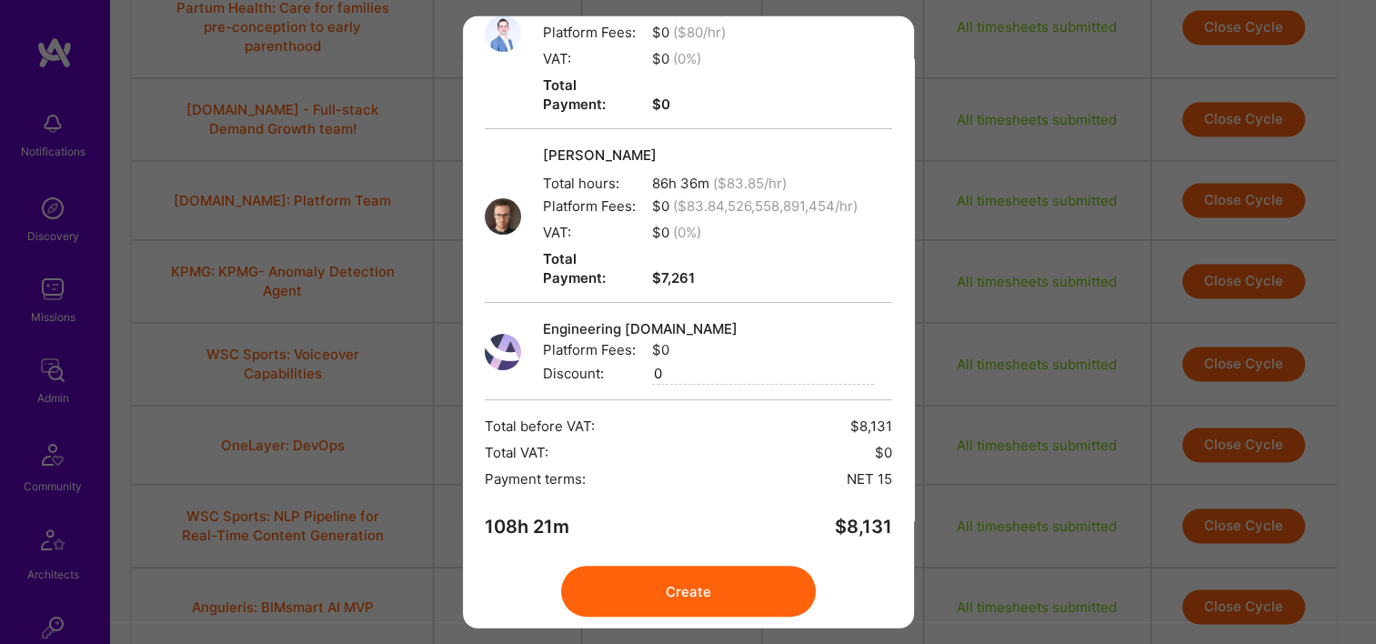
click at [618, 566] on button "Create" at bounding box center [688, 591] width 255 height 51
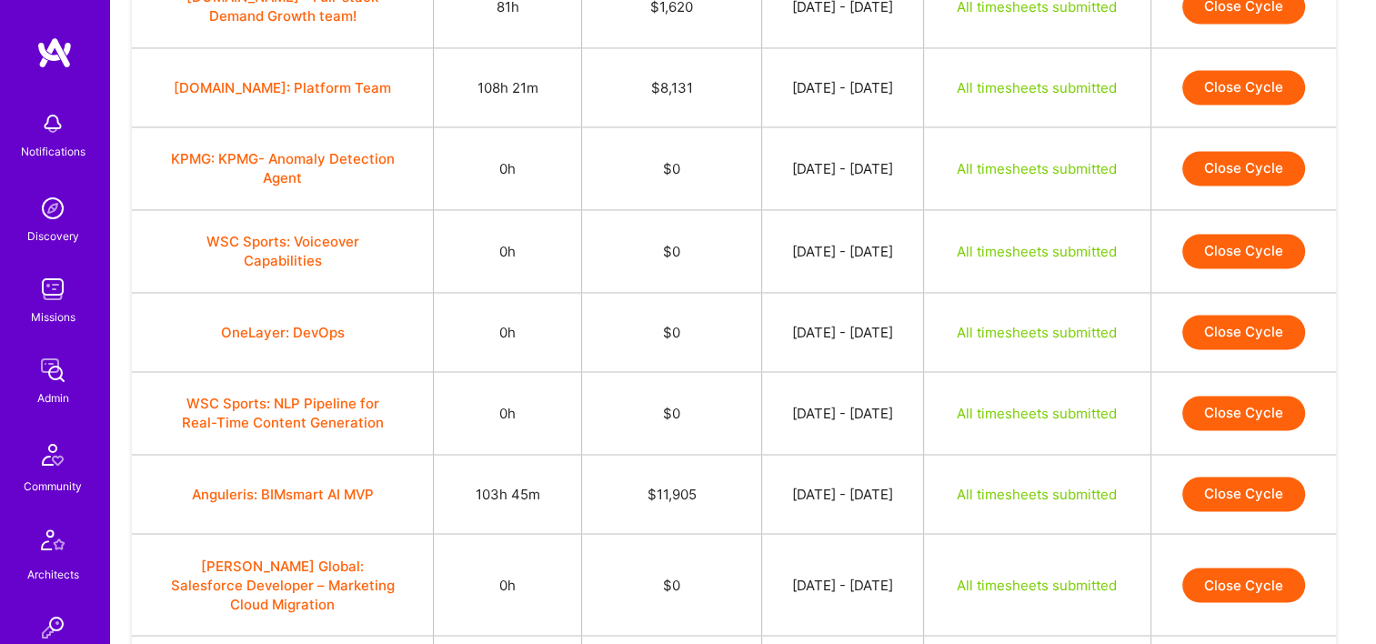
scroll to position [3157, 0]
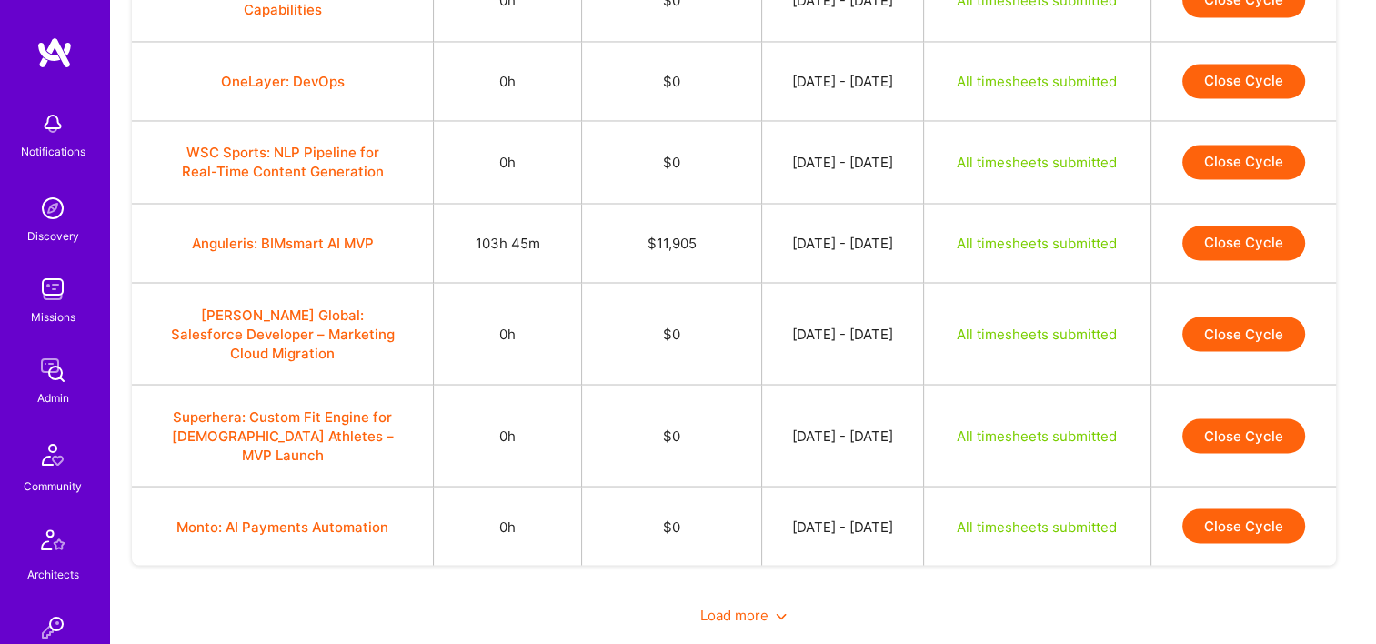
click at [1288, 226] on button "Close Cycle" at bounding box center [1243, 243] width 123 height 35
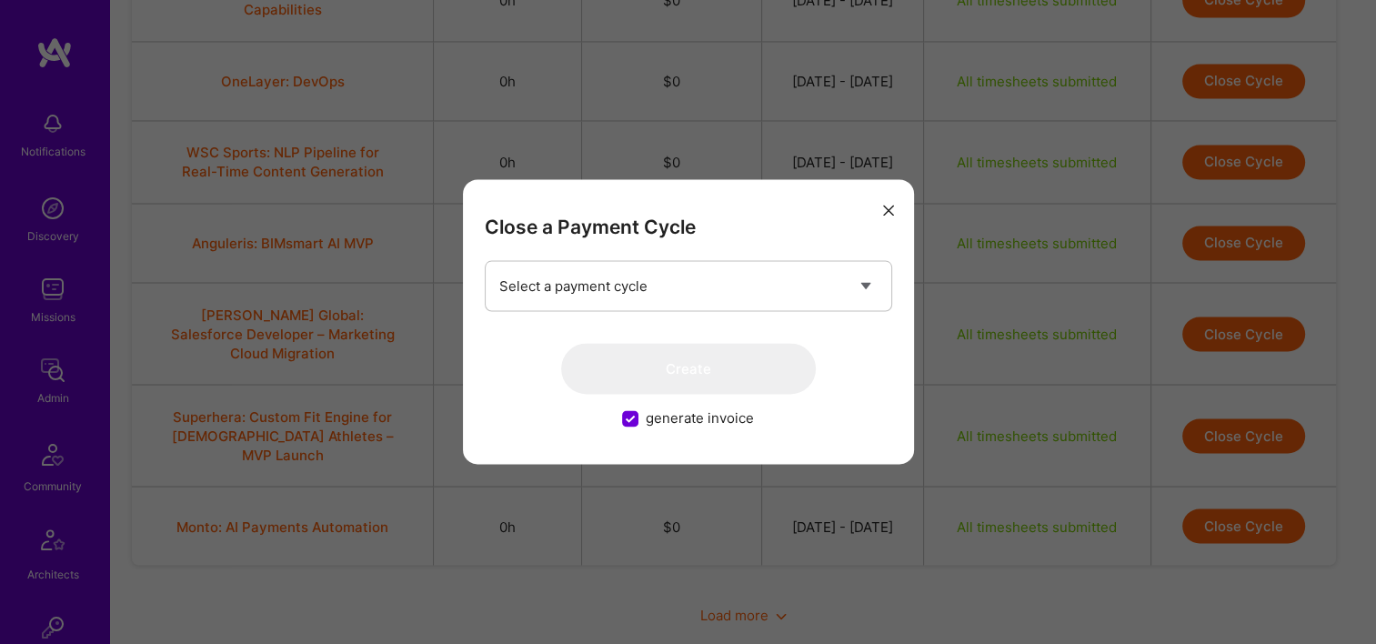
click at [887, 204] on button "modal" at bounding box center [888, 209] width 22 height 30
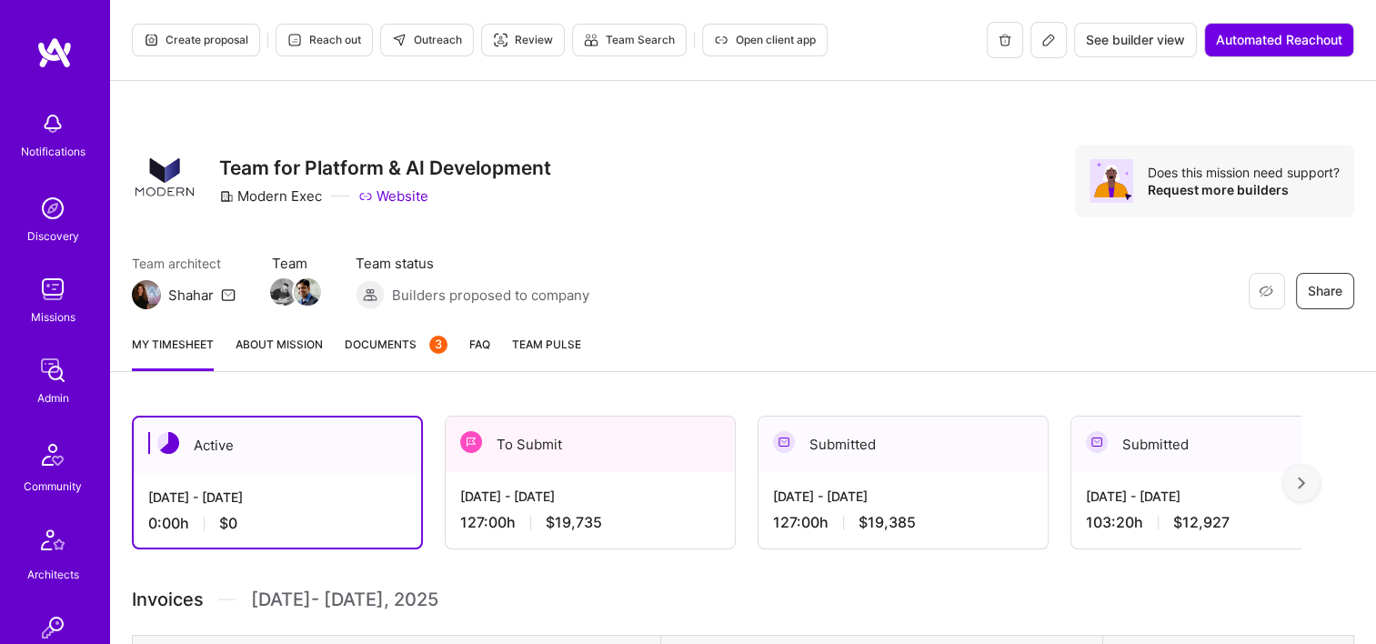
click at [654, 455] on div "To Submit" at bounding box center [590, 443] width 289 height 55
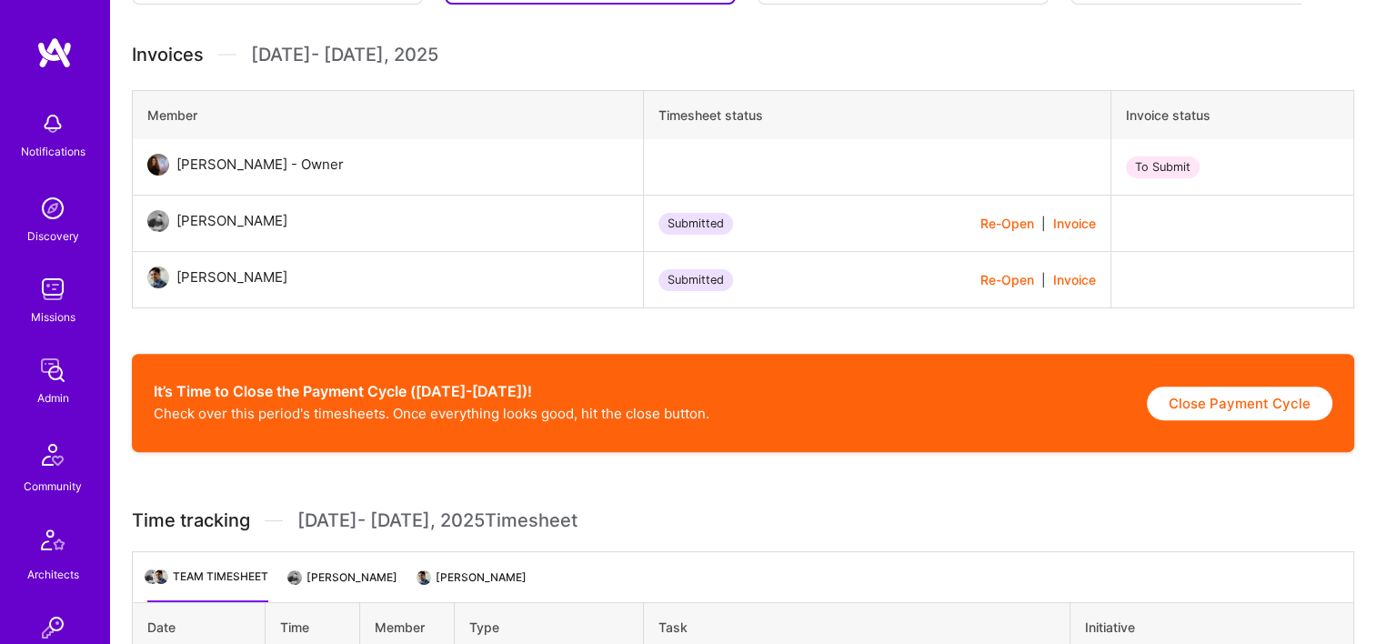
scroll to position [546, 0]
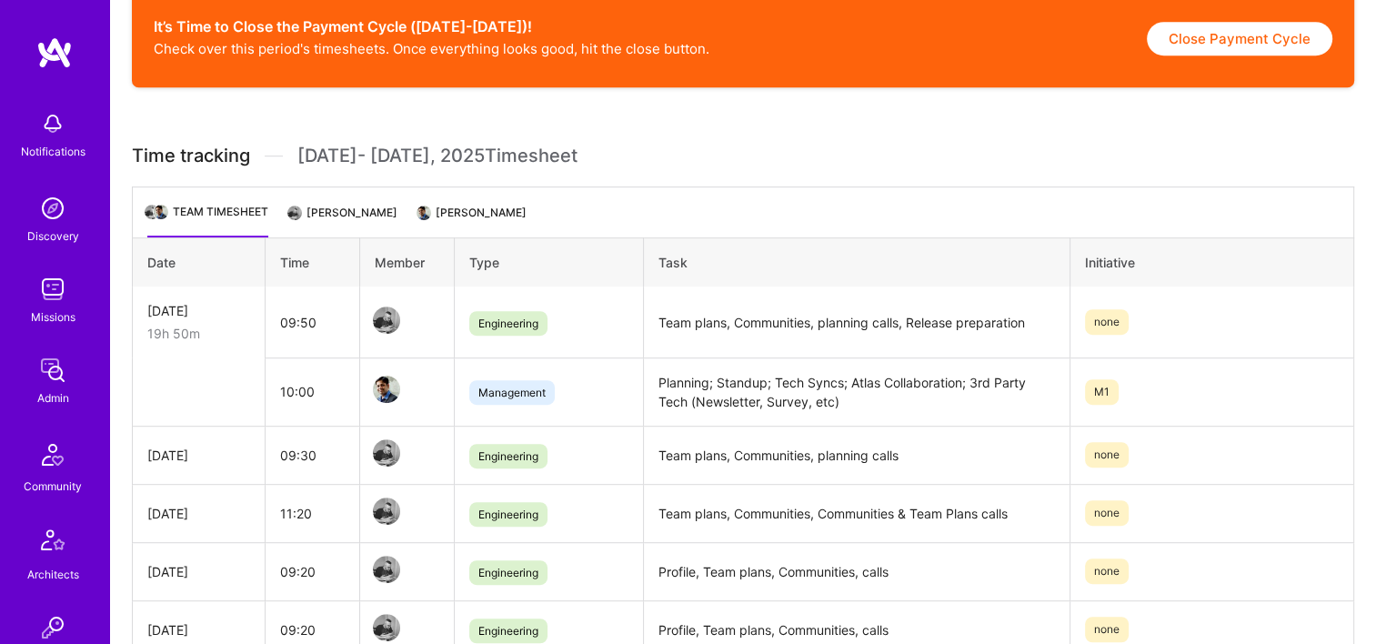
click at [356, 207] on li "Ivan Baydanutsa" at bounding box center [343, 219] width 107 height 35
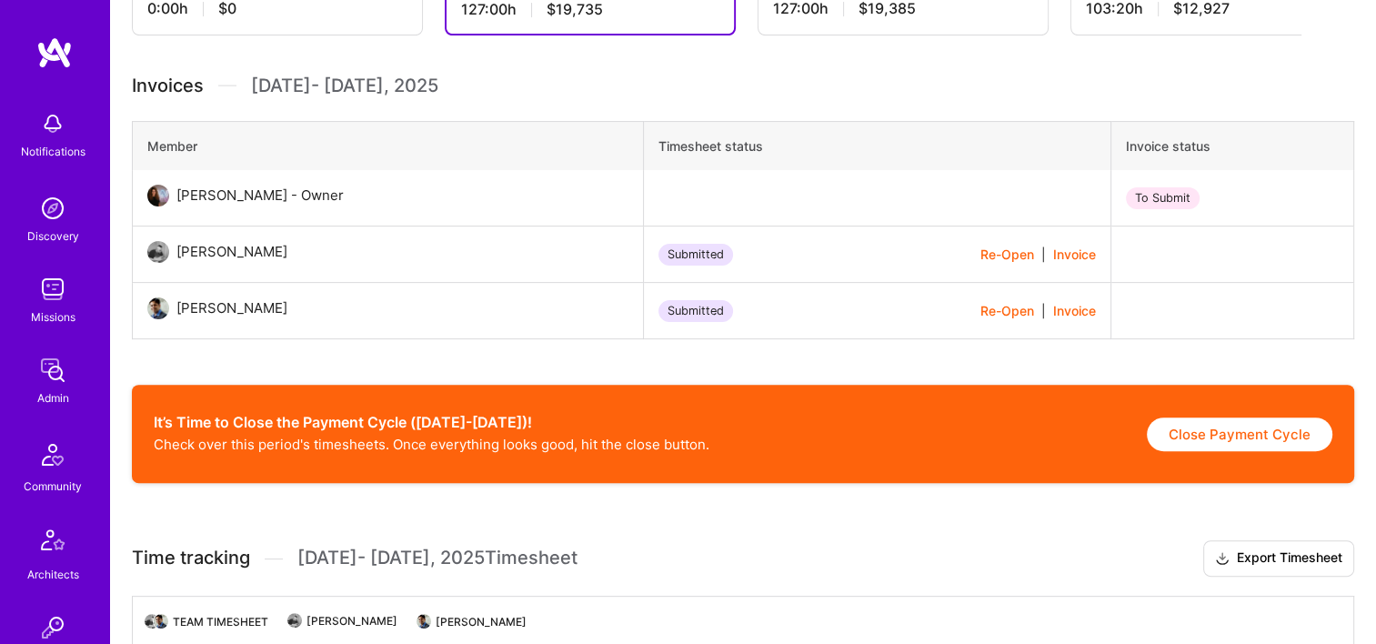
scroll to position [576, 0]
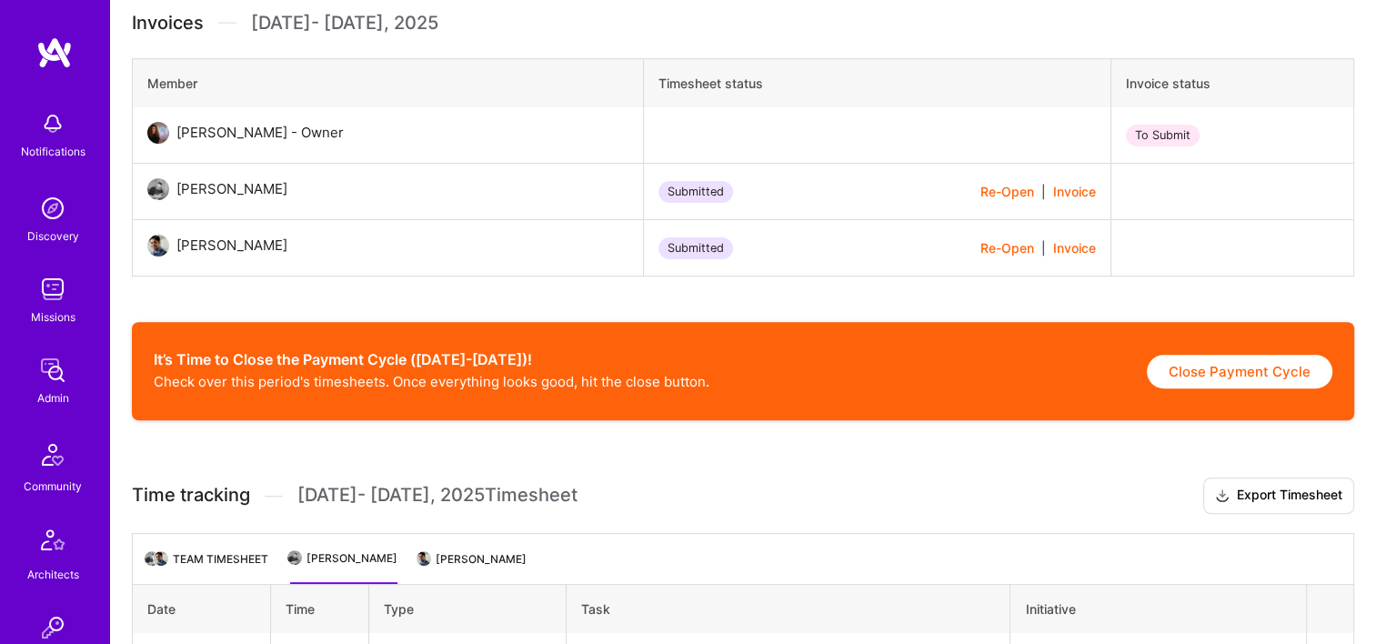
click at [1243, 386] on button "Close Payment Cycle" at bounding box center [1239, 372] width 185 height 34
select select "688cb7c5276d5f48c044659c"
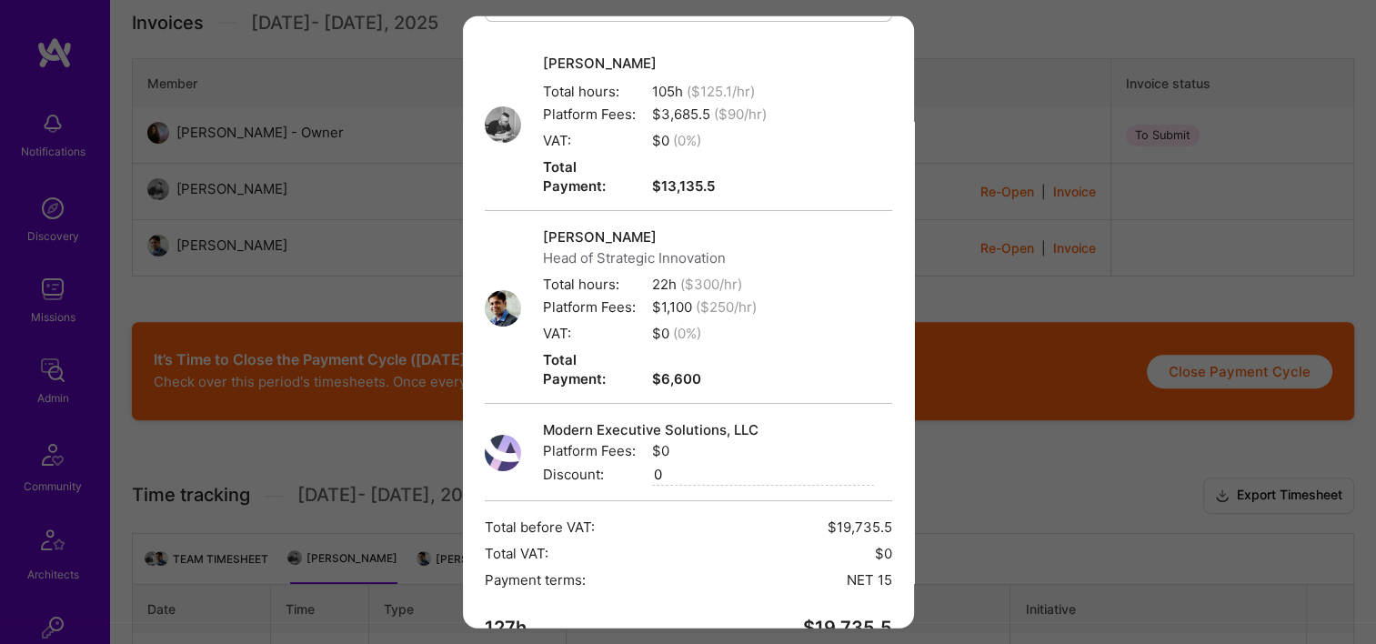
scroll to position [213, 0]
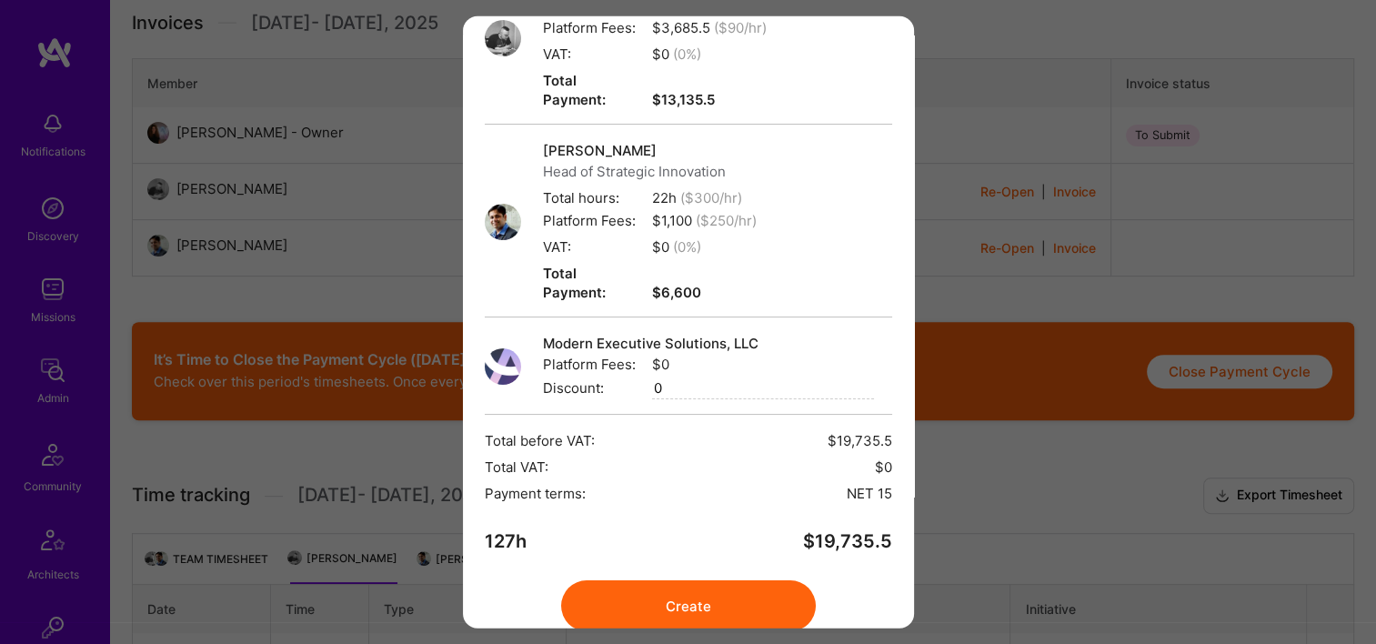
click at [713, 580] on button "Create" at bounding box center [688, 605] width 255 height 51
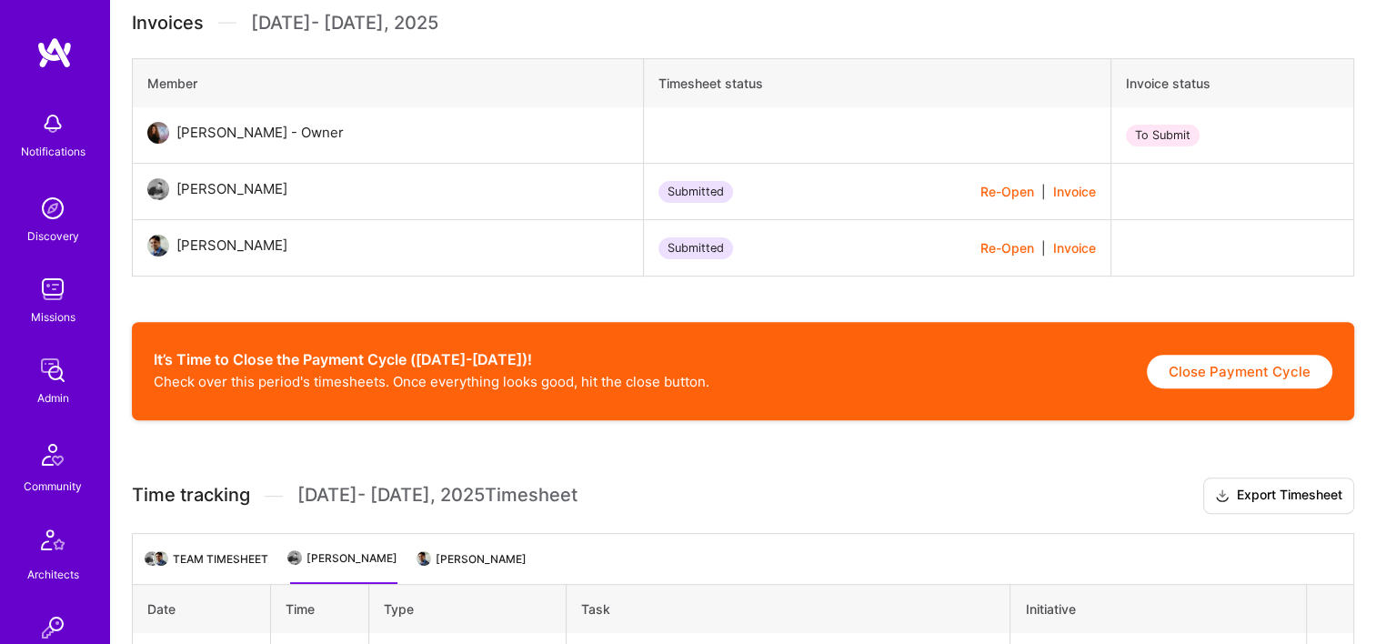
click at [1255, 376] on button "Close Payment Cycle" at bounding box center [1239, 372] width 185 height 34
select select "688cb7c5276d5f48c044659c"
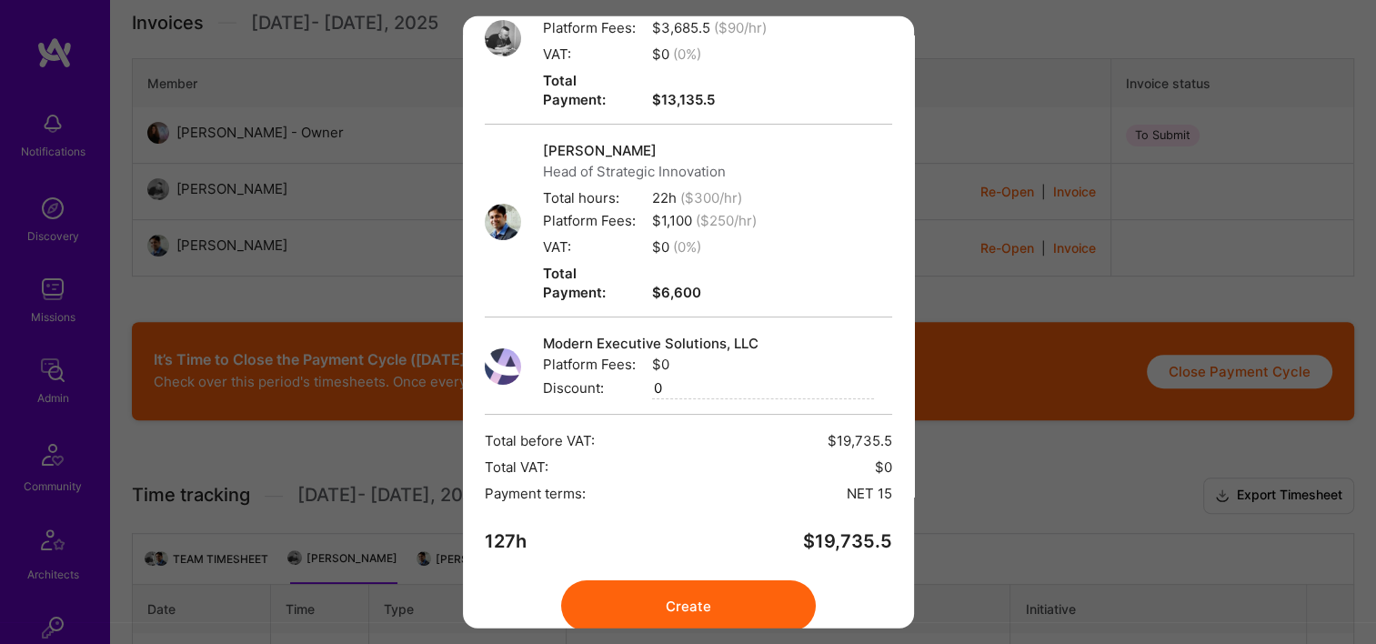
click at [714, 580] on button "Create" at bounding box center [688, 605] width 255 height 51
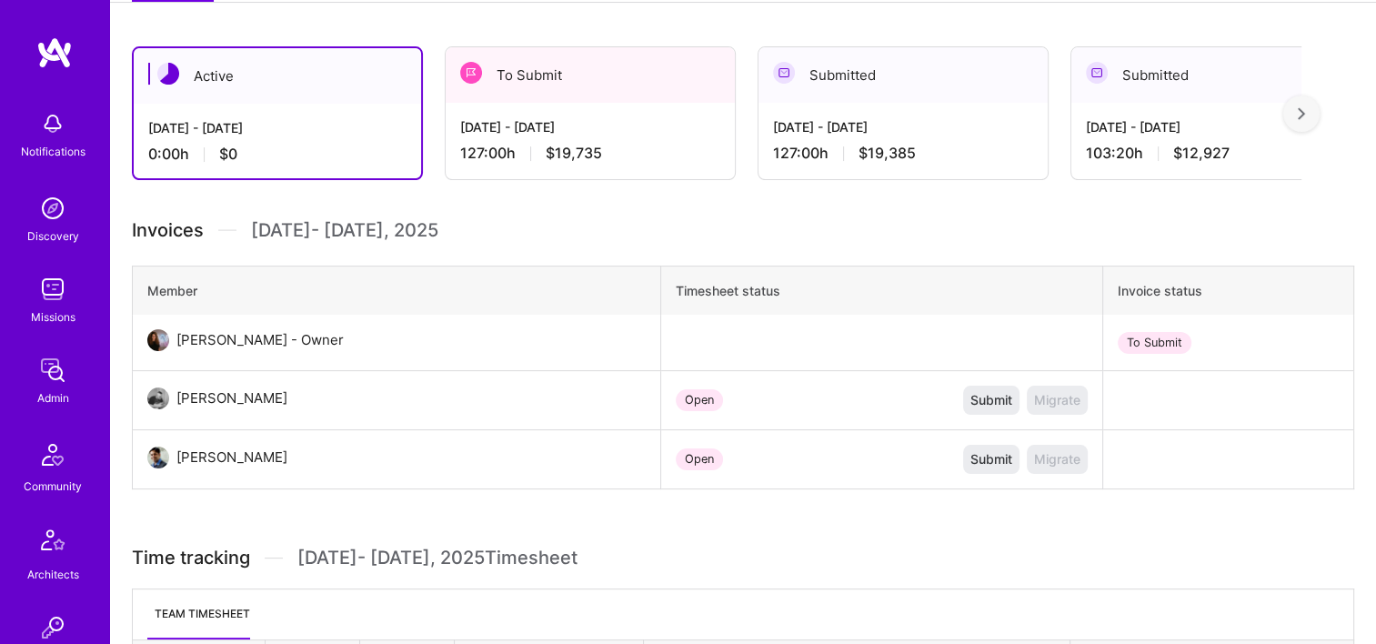
click at [578, 142] on div "[DATE] - [DATE] 127:00 h $19,735" at bounding box center [590, 140] width 289 height 75
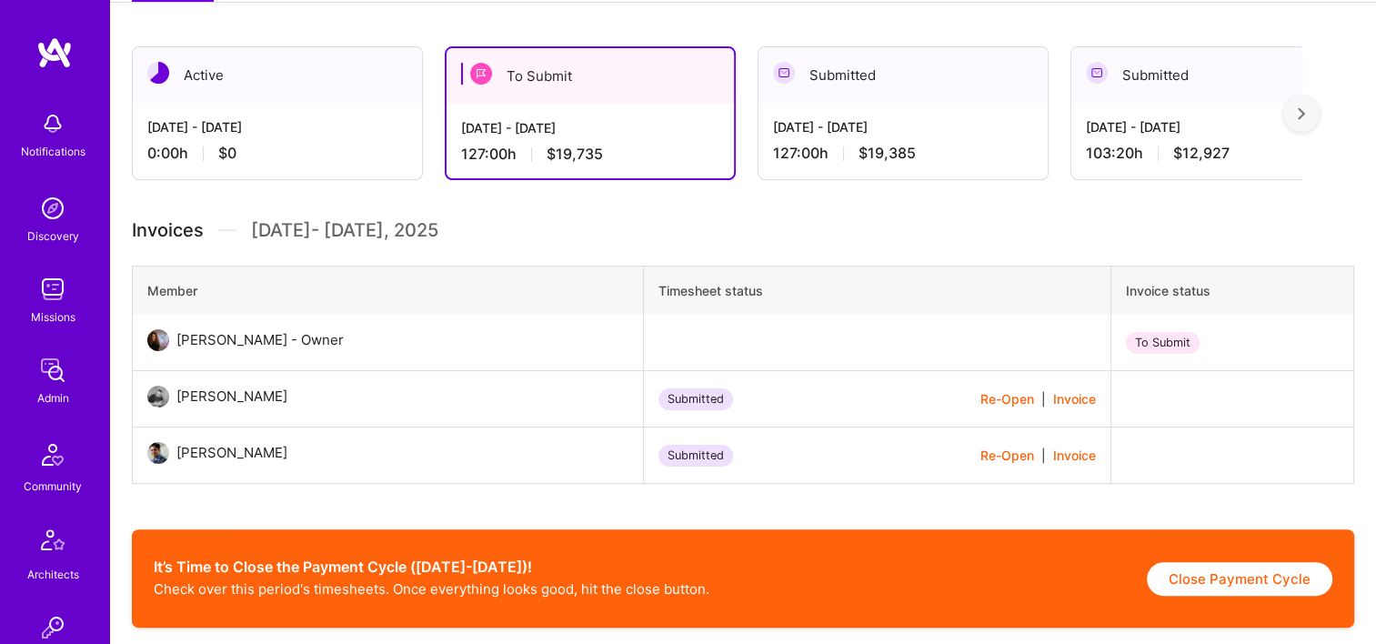
scroll to position [824, 0]
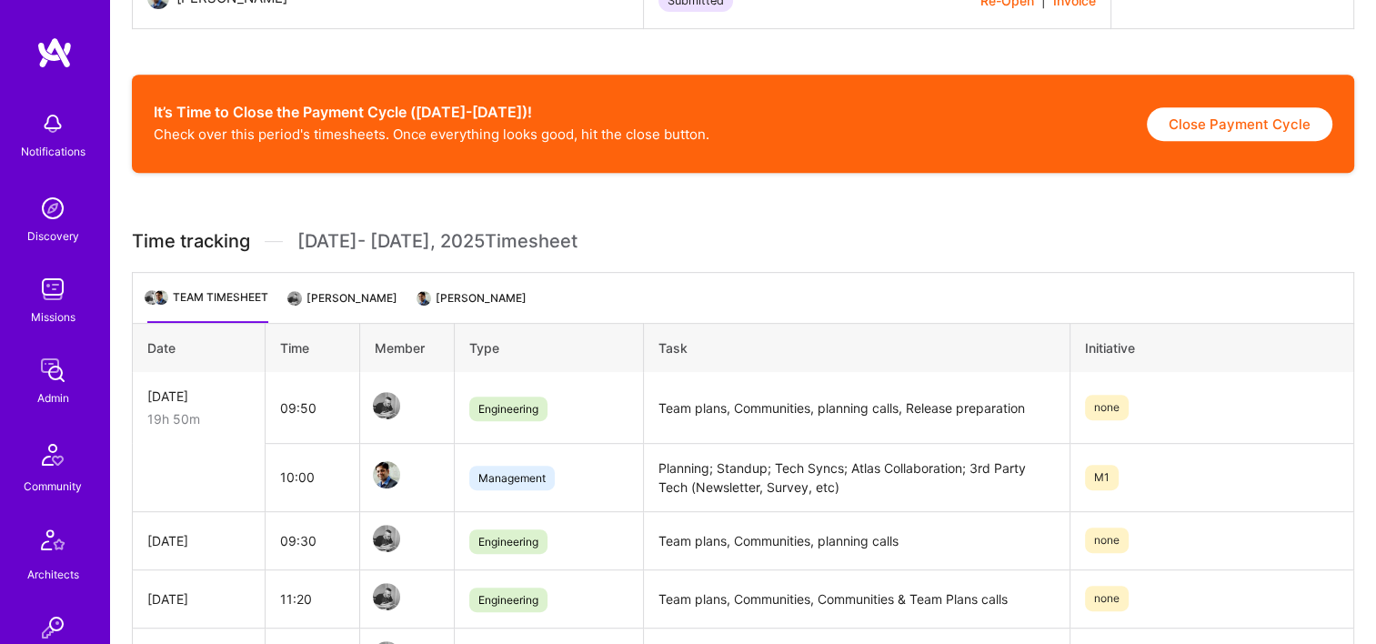
click at [1266, 142] on div "It’s Time to Close the Payment Cycle (Aug 1-Aug 15)! Check over this period's t…" at bounding box center [743, 124] width 1222 height 98
click at [1203, 124] on button "Close Payment Cycle" at bounding box center [1239, 124] width 185 height 34
select select "688cb7c5276d5f48c044659c"
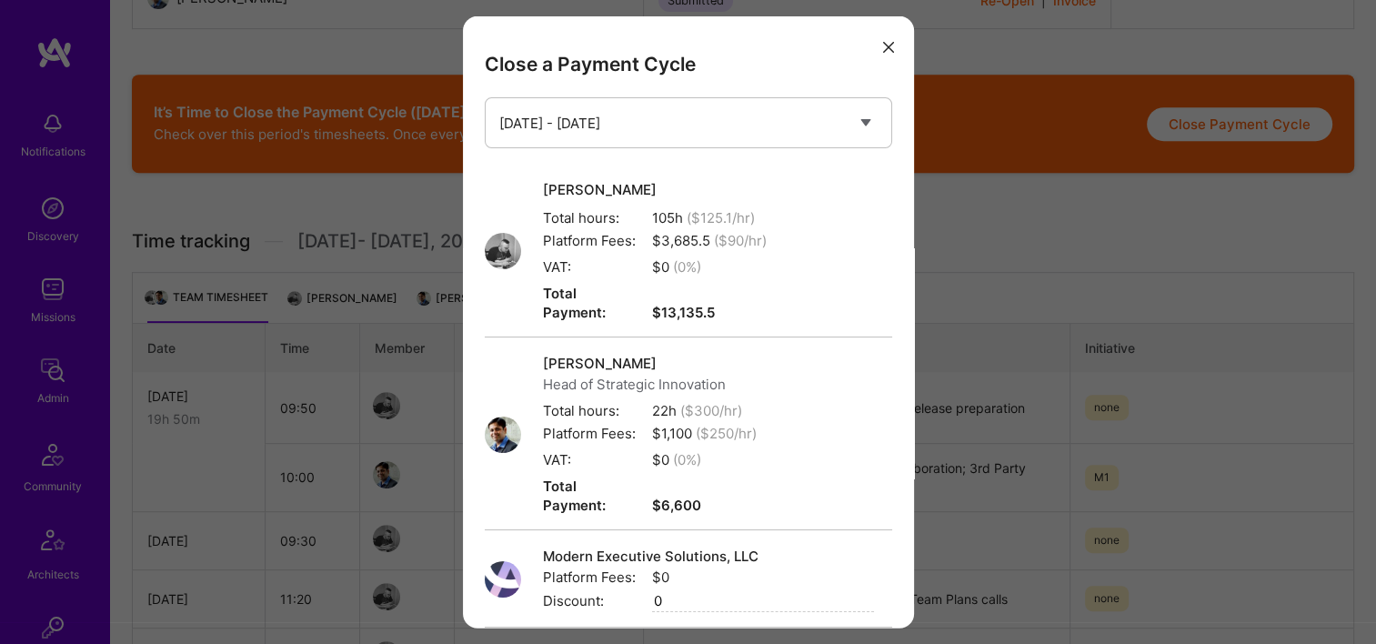
scroll to position [213, 0]
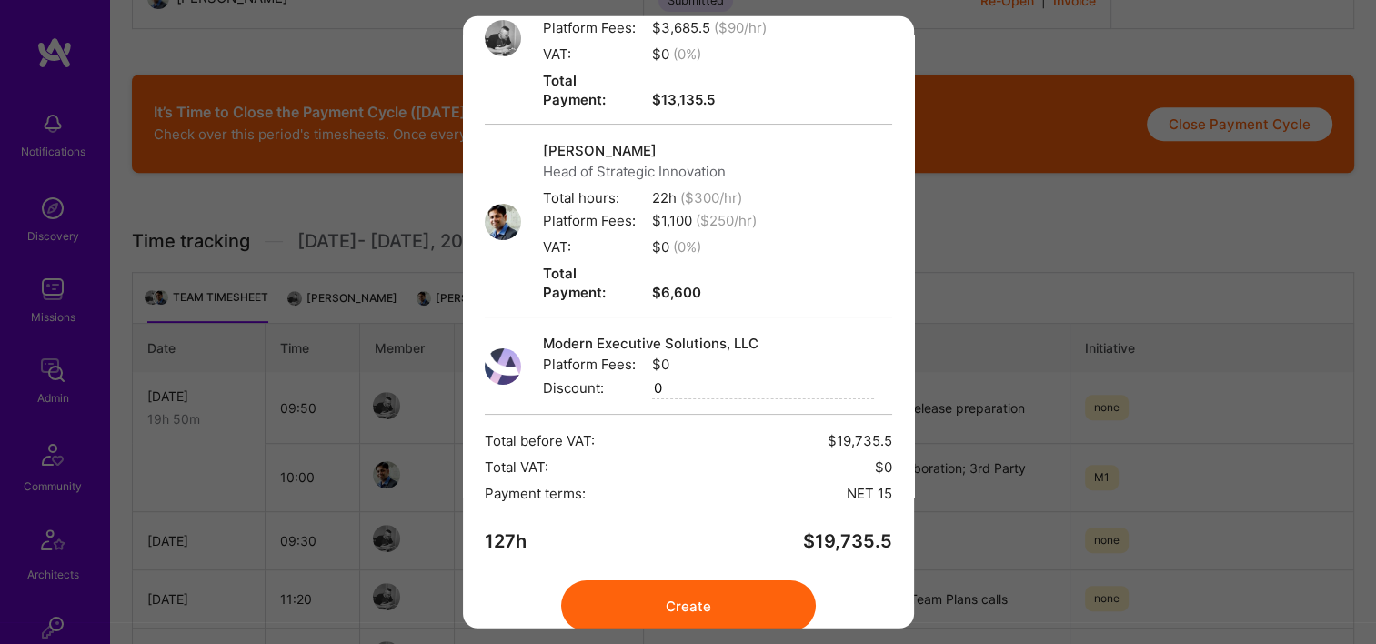
click at [644, 580] on button "Create" at bounding box center [688, 605] width 255 height 51
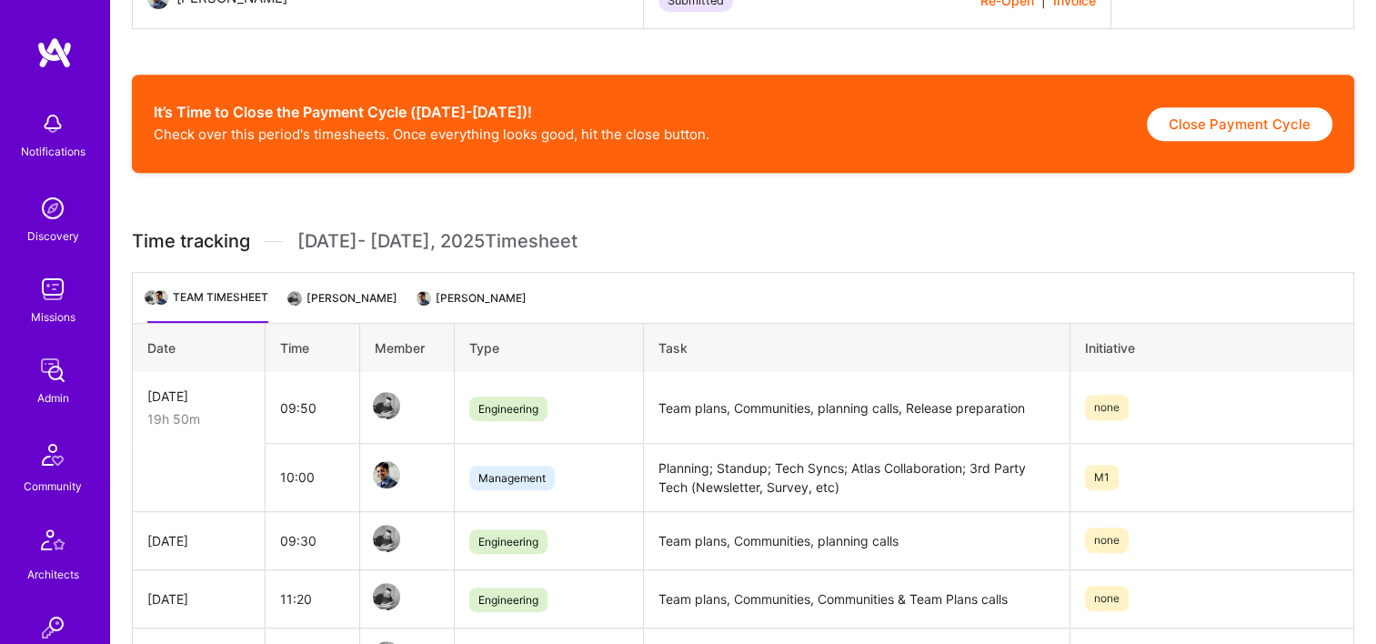
click at [1248, 113] on button "Close Payment Cycle" at bounding box center [1239, 124] width 185 height 34
select select "688cb7c5276d5f48c044659c"
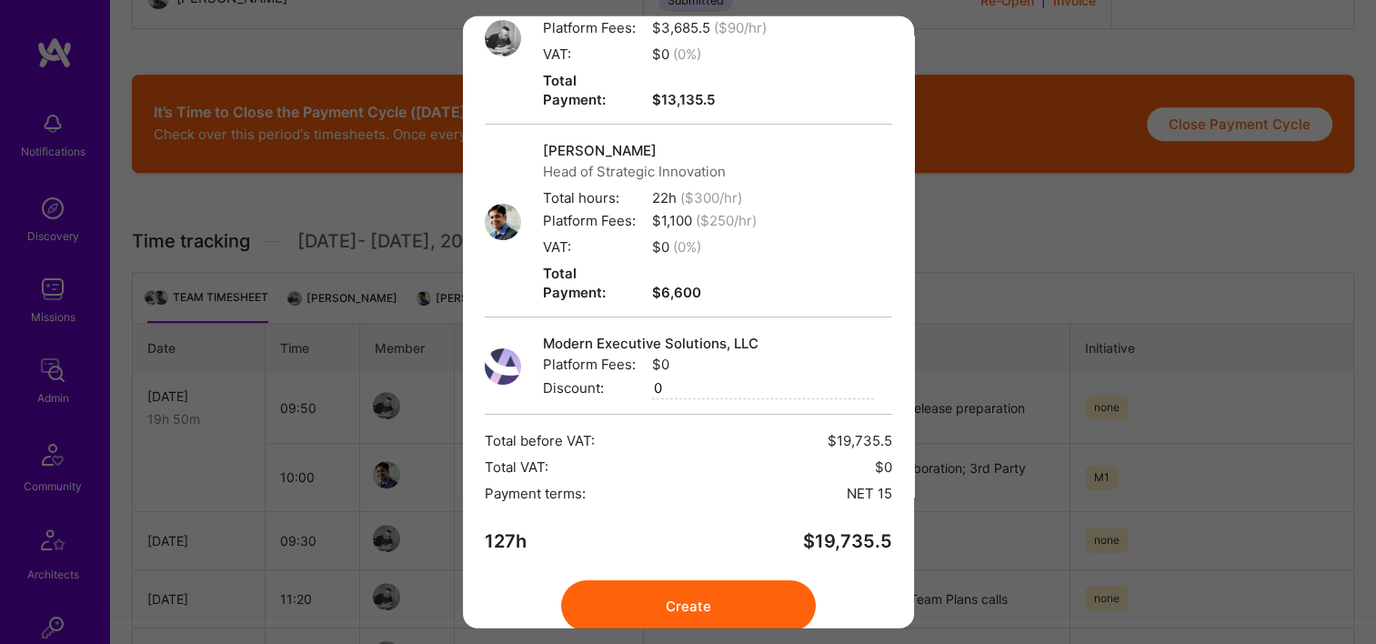
click at [723, 604] on div "Close a Payment Cycle Select a payment cycle Aug 1 - Aug 15 Jan 1 - Jan 15 Ivan…" at bounding box center [688, 322] width 451 height 612
click at [726, 582] on button "Create" at bounding box center [688, 605] width 255 height 51
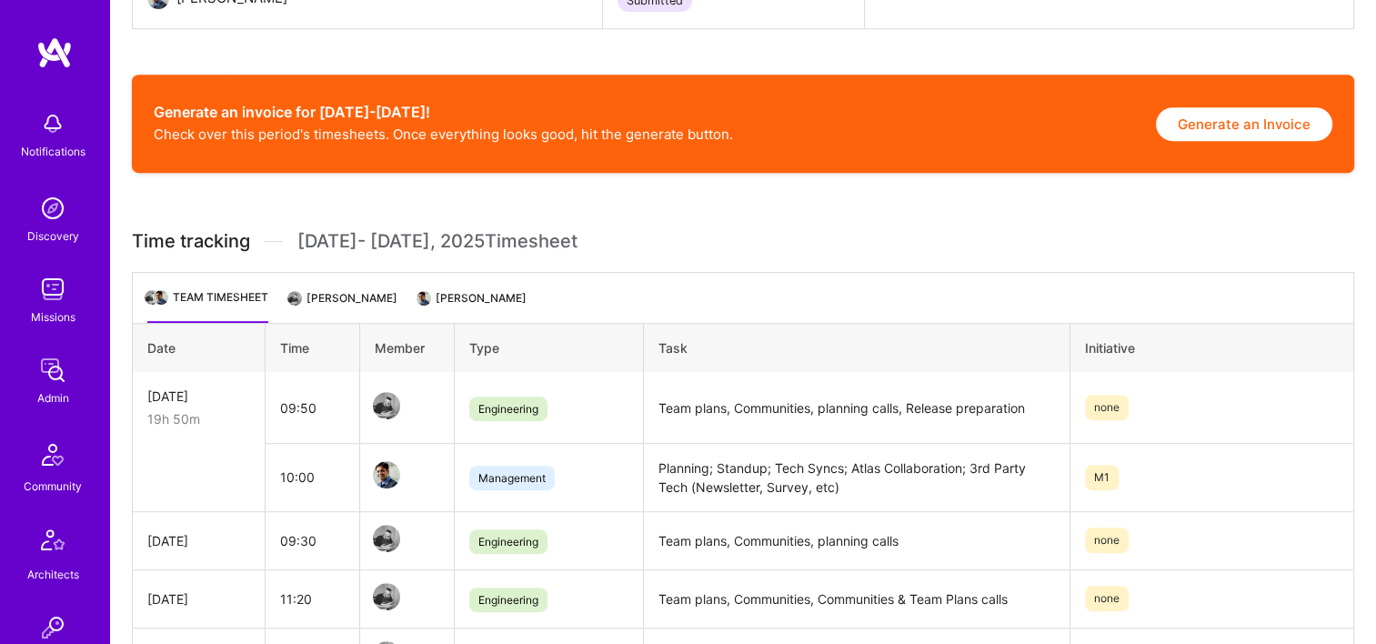
click at [1228, 132] on button "Generate an Invoice" at bounding box center [1244, 124] width 176 height 34
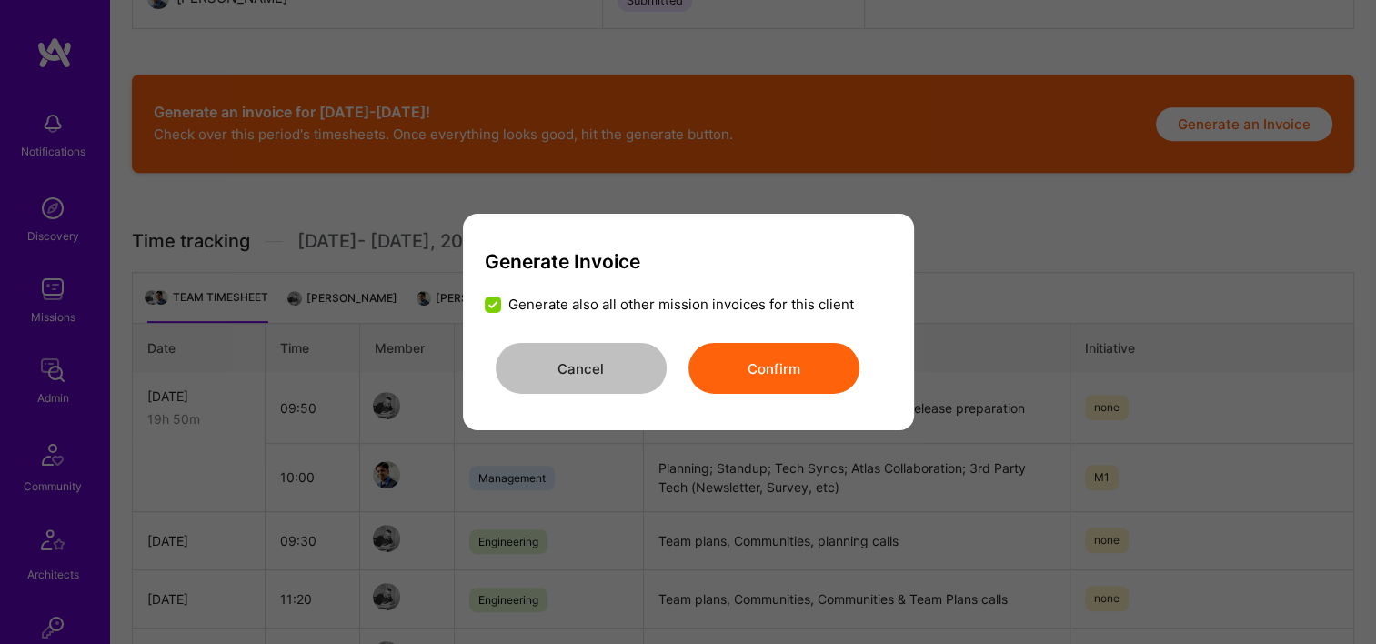
click at [777, 377] on button "Confirm" at bounding box center [773, 368] width 171 height 51
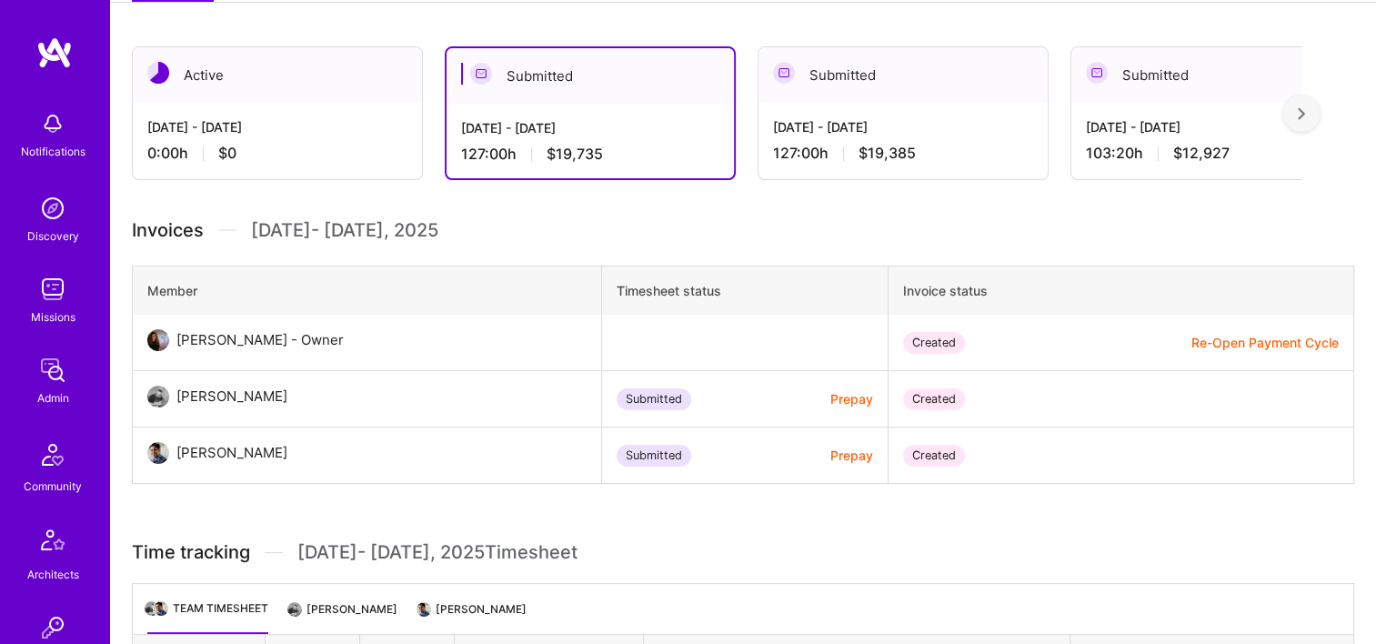
scroll to position [0, 0]
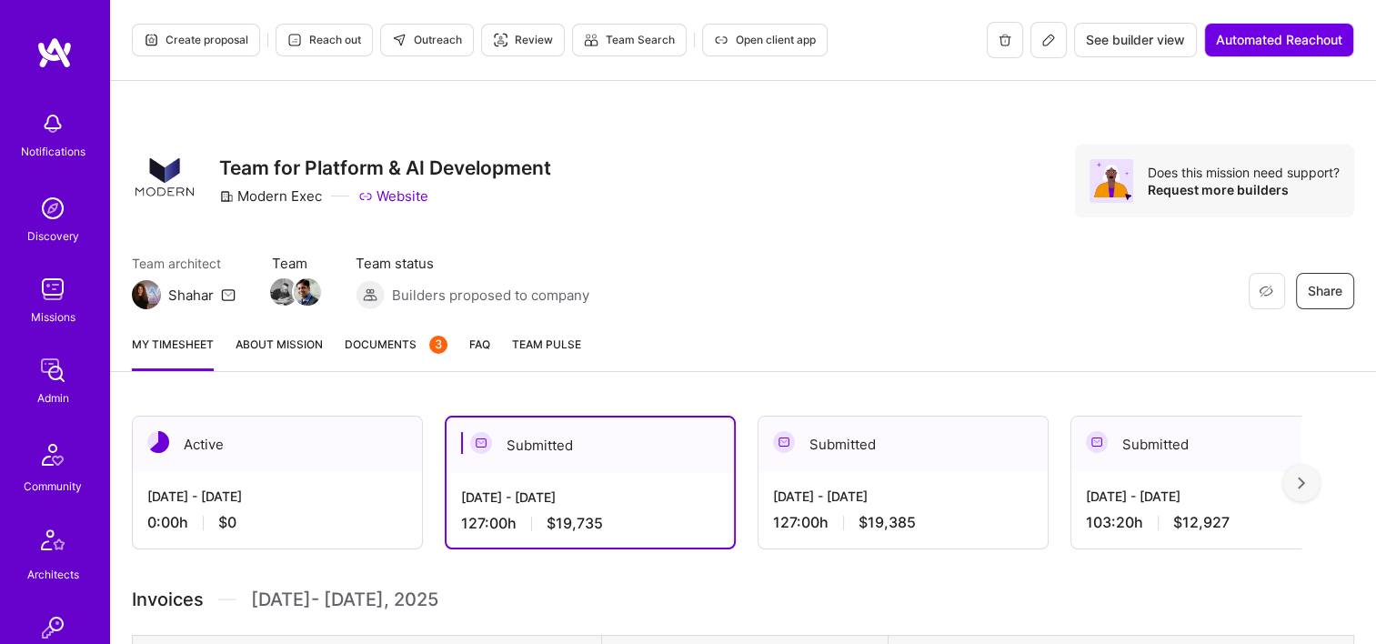
click at [904, 155] on div "Restore Not Interested Share Team for Platform & AI Development Modern Exec Web…" at bounding box center [743, 181] width 1222 height 73
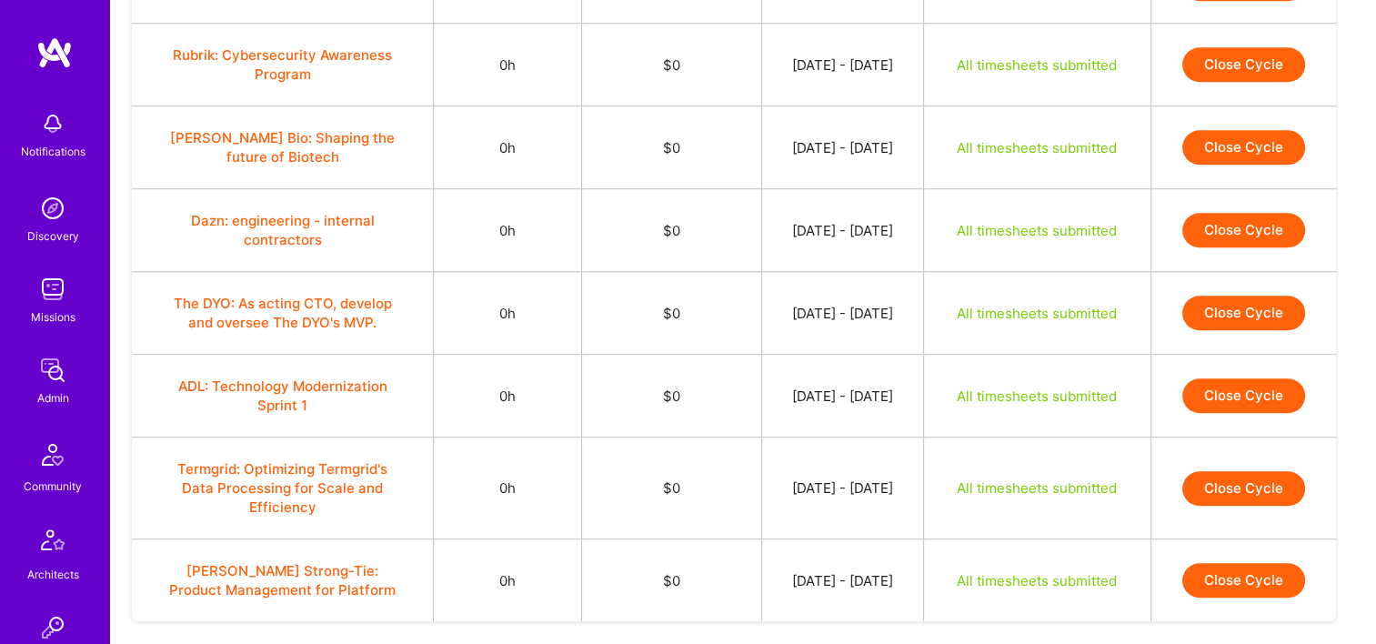
scroll to position [1439, 0]
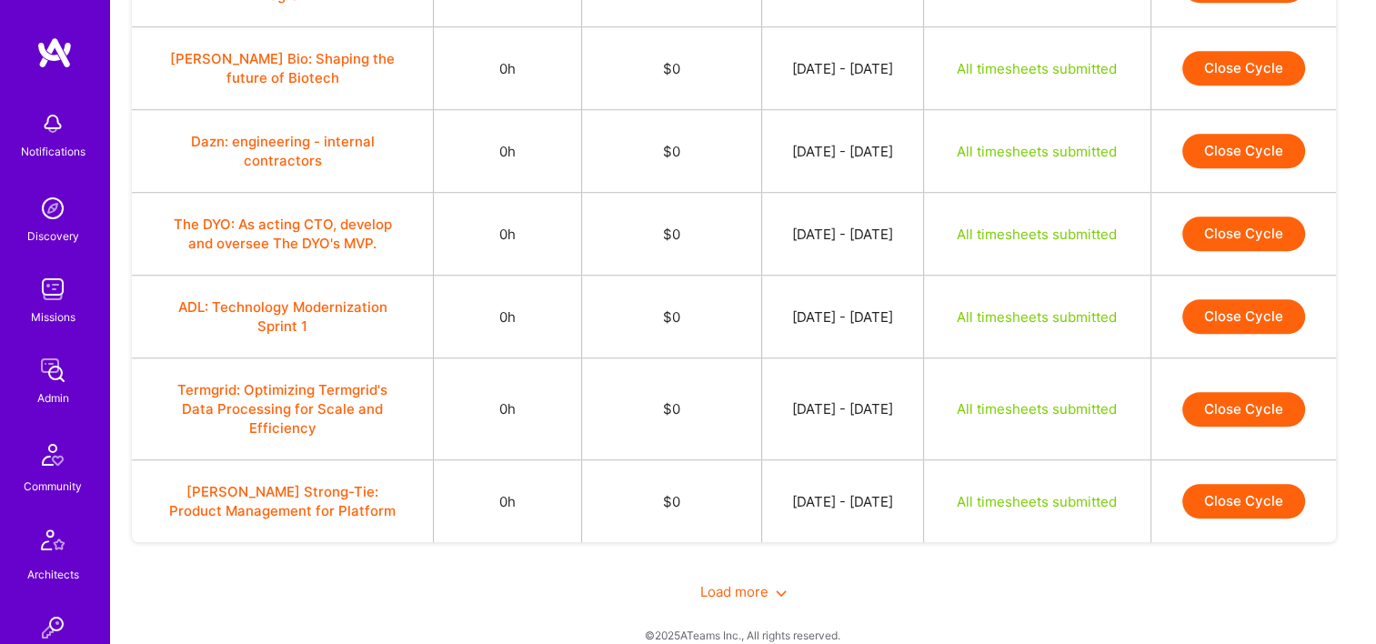
click at [747, 583] on span "Load more" at bounding box center [743, 591] width 86 height 17
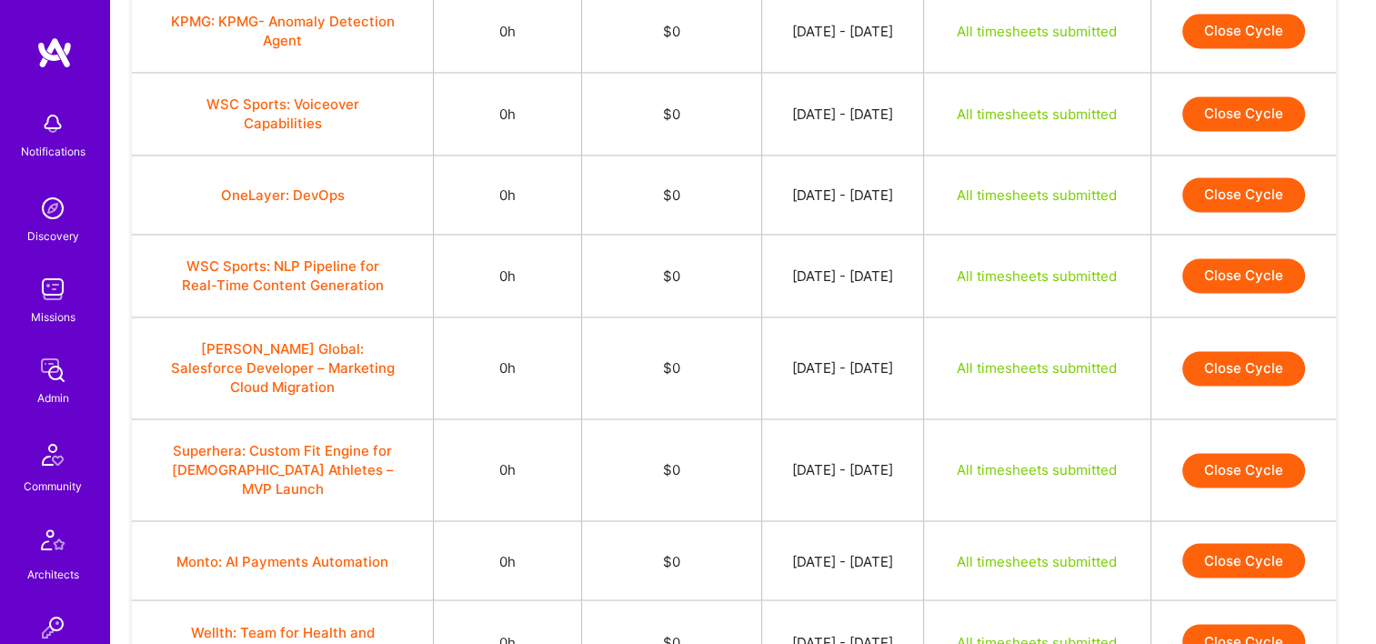
scroll to position [3164, 0]
